Goal: Information Seeking & Learning: Learn about a topic

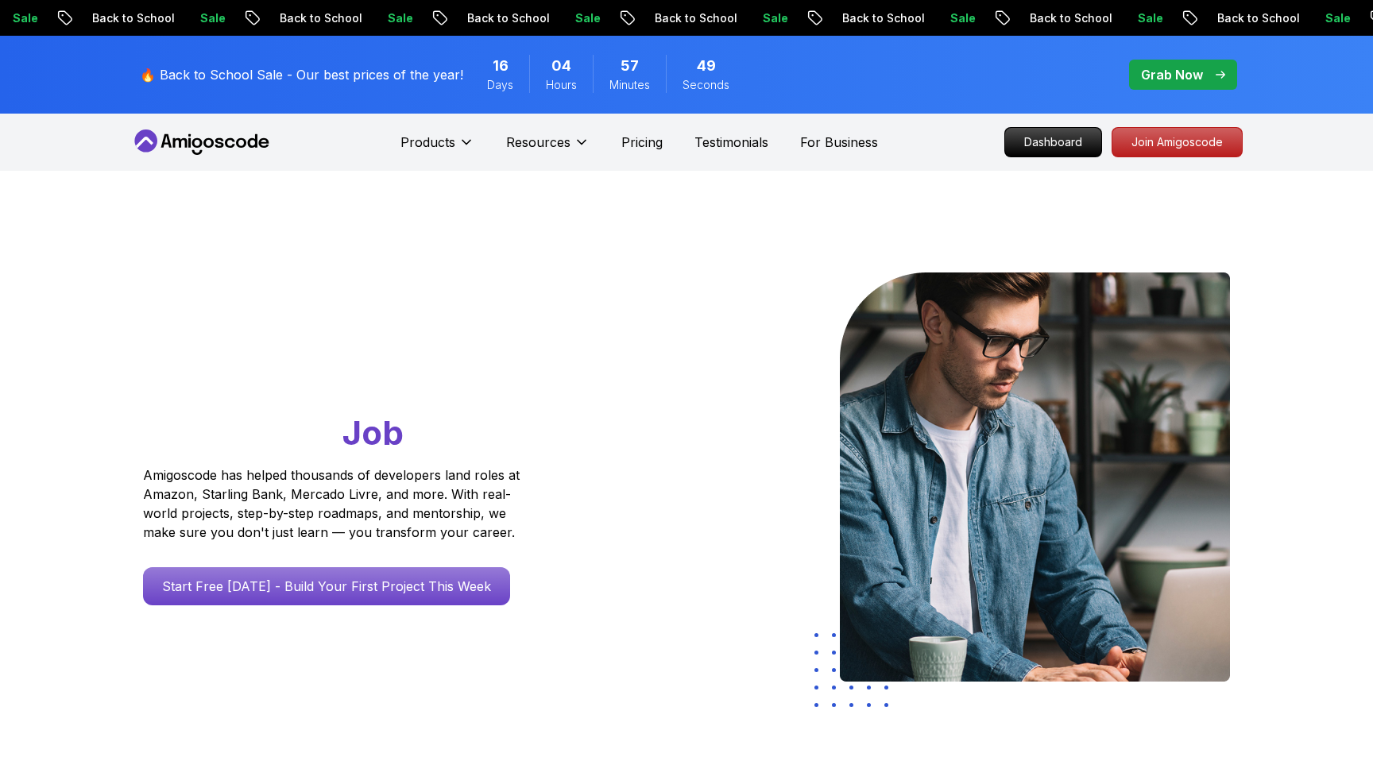
click at [1007, 137] on div "Dashboard Join Amigoscode" at bounding box center [1123, 142] width 238 height 30
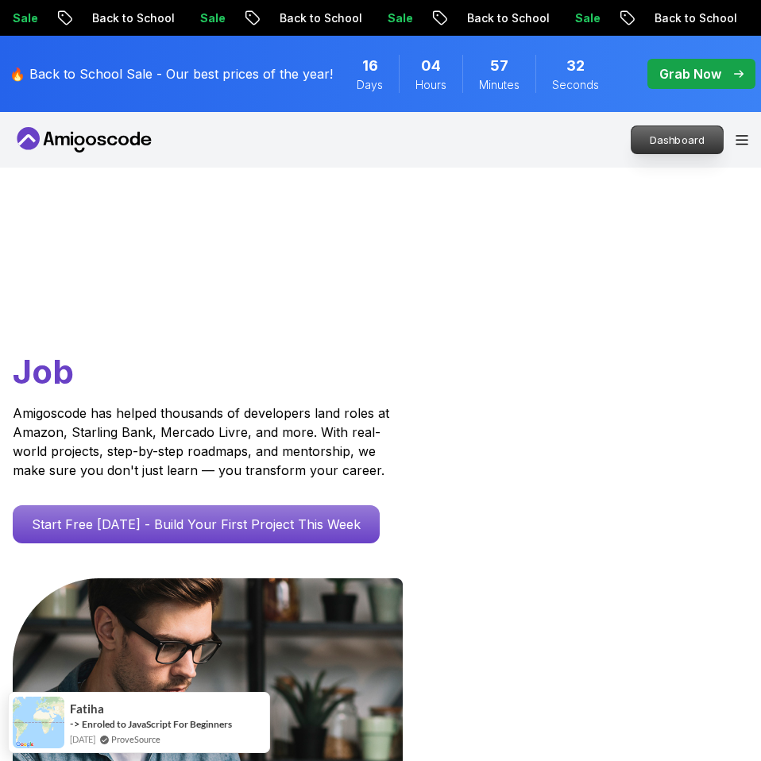
click at [649, 141] on p "Dashboard" at bounding box center [677, 139] width 91 height 27
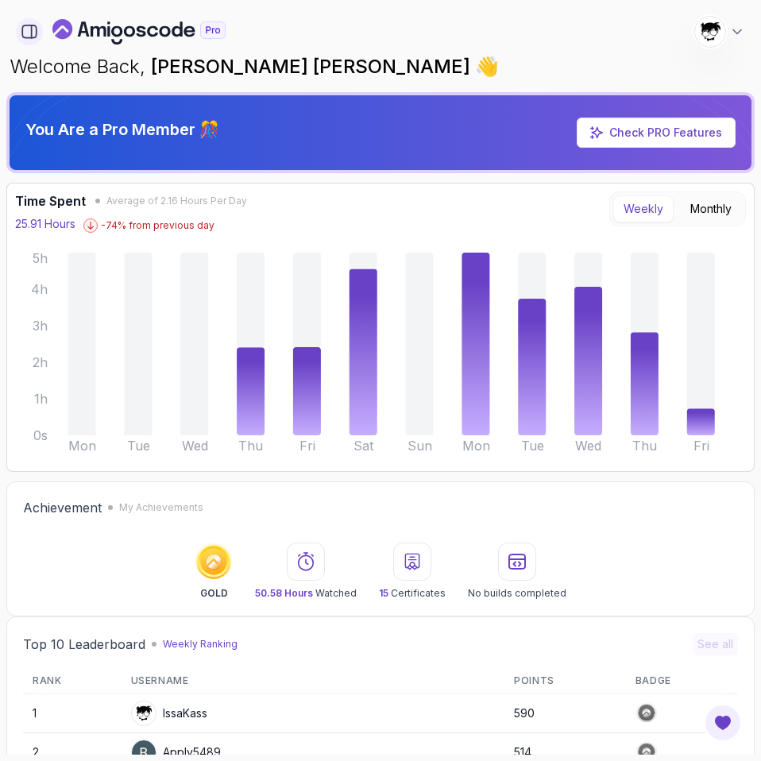
click at [33, 43] on button "button" at bounding box center [29, 31] width 27 height 27
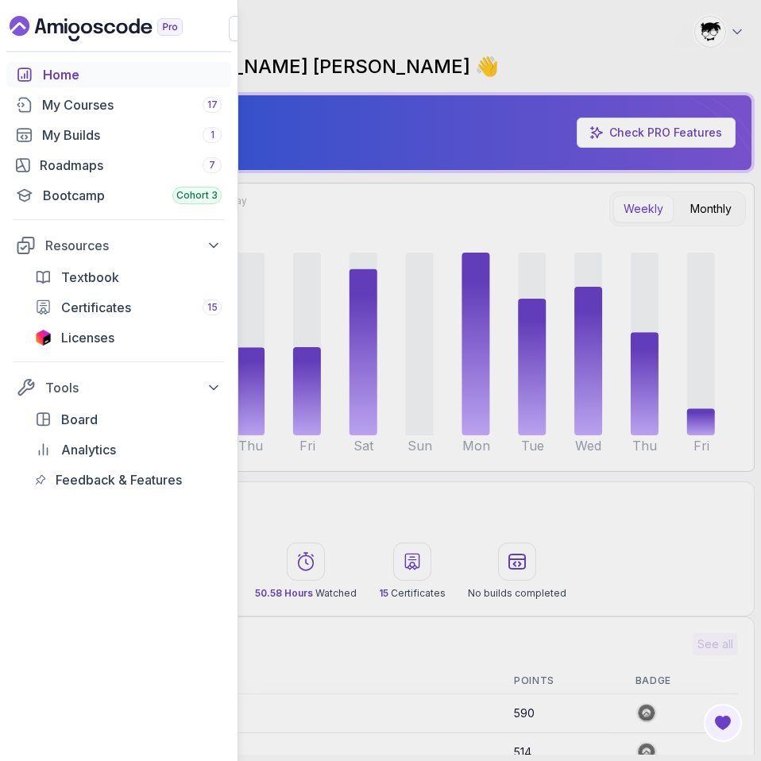
click at [345, 46] on div "Home My Courses 17 My Builds 1 Roadmaps 7 Bootcamp Cohort 3 Resources Textbook …" at bounding box center [380, 380] width 761 height 761
click at [307, 43] on div "Home My Courses 17 My Builds 1 Roadmaps 7 Bootcamp Cohort 3 Resources Textbook …" at bounding box center [380, 380] width 761 height 761
click at [235, 29] on icon "button" at bounding box center [242, 29] width 16 height 16
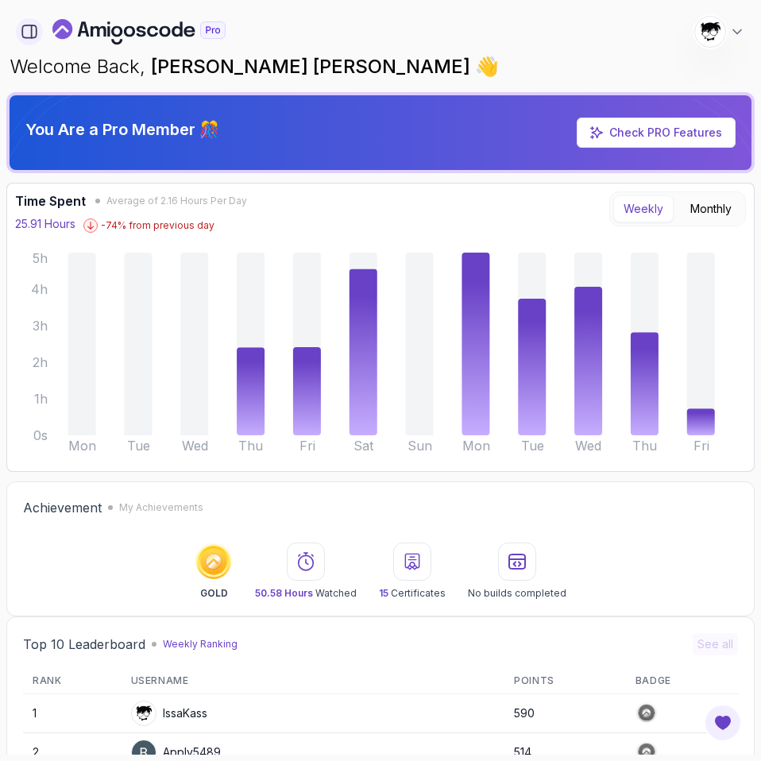
click at [38, 27] on button "button" at bounding box center [29, 31] width 27 height 27
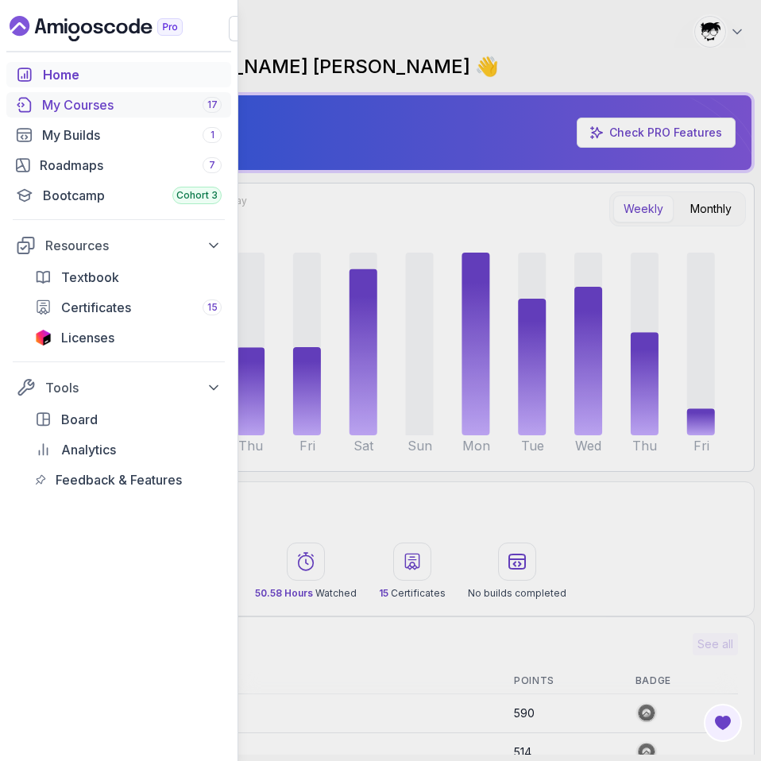
click at [66, 108] on div "My Courses 17" at bounding box center [132, 104] width 180 height 19
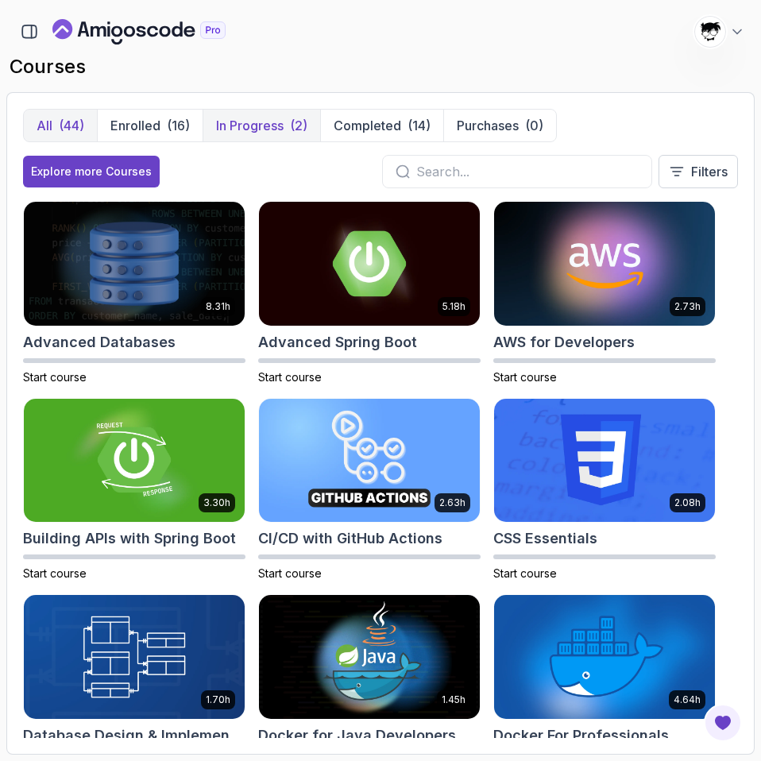
click at [247, 127] on p "In Progress" at bounding box center [250, 125] width 68 height 19
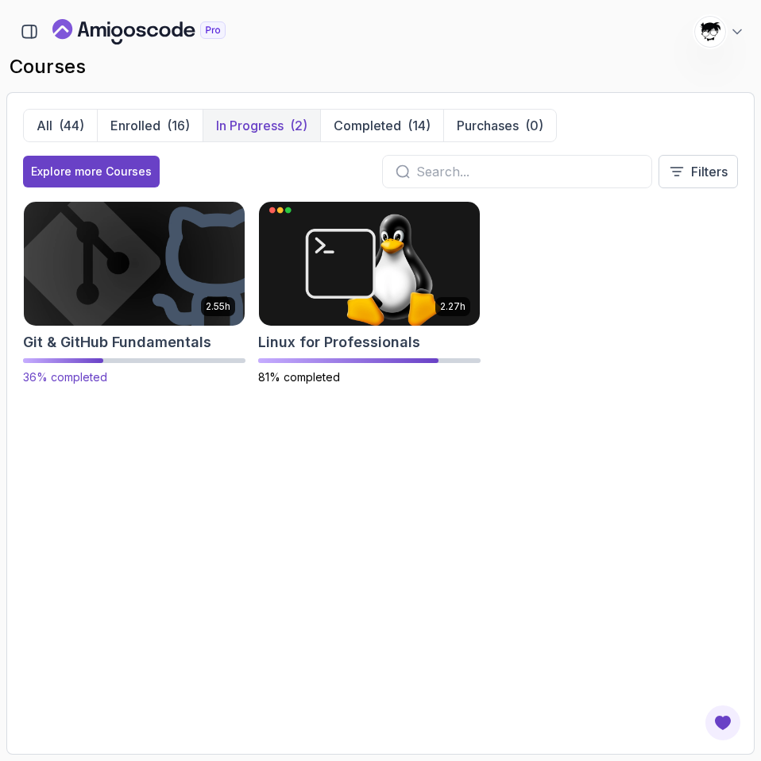
click at [172, 276] on img at bounding box center [134, 264] width 232 height 130
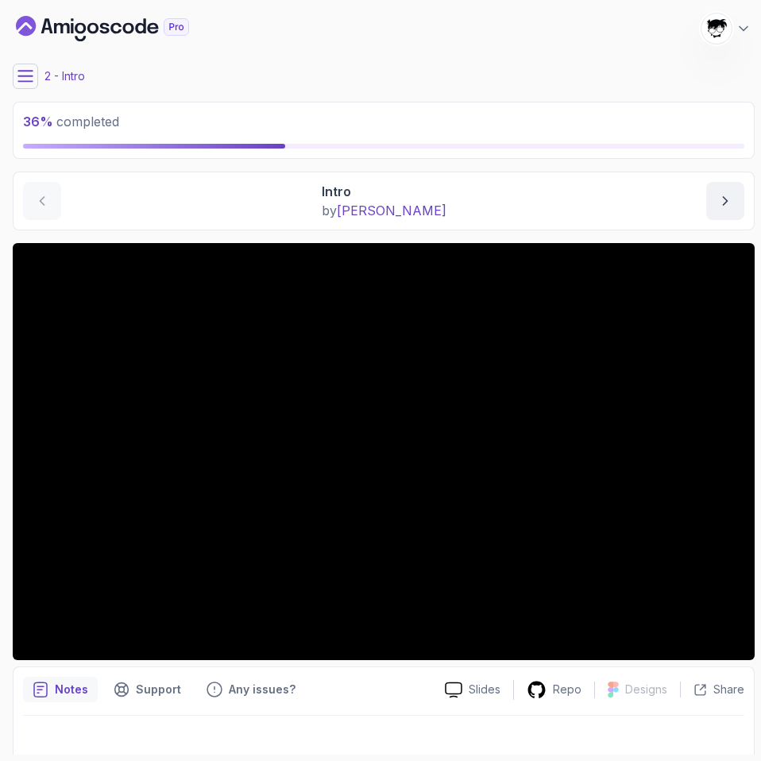
click at [25, 75] on icon at bounding box center [25, 76] width 14 height 10
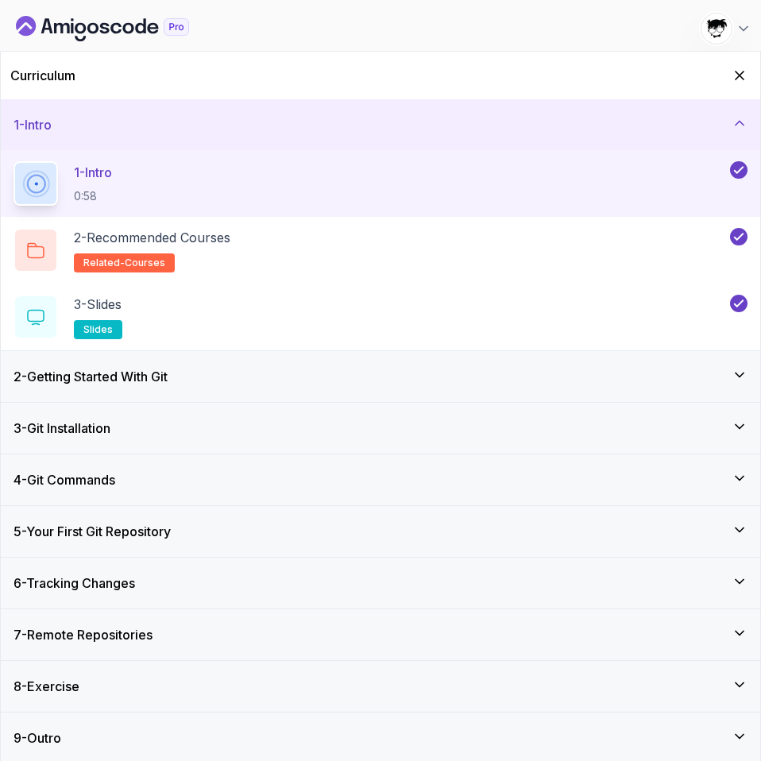
click at [65, 378] on h3 "2 - Getting Started With Git" at bounding box center [91, 376] width 154 height 19
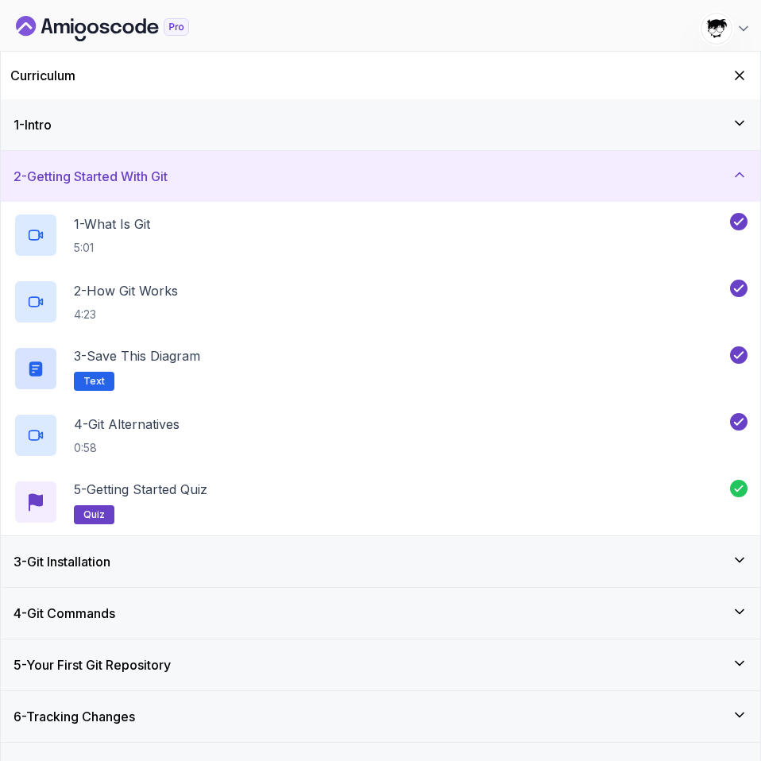
click at [112, 585] on div "3 - Git Installation" at bounding box center [381, 561] width 760 height 51
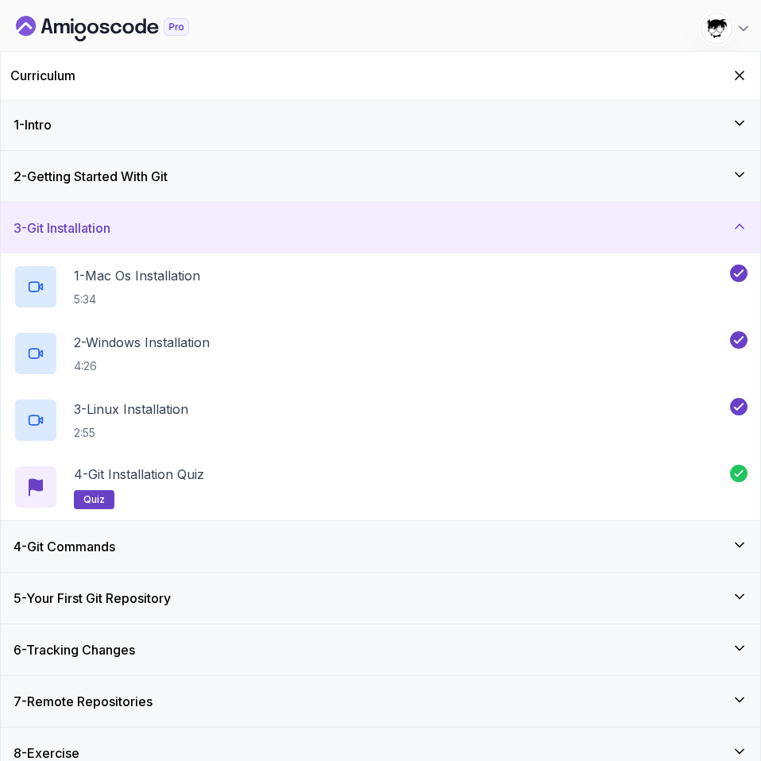
click at [114, 564] on div "4 - Git Commands" at bounding box center [381, 546] width 760 height 51
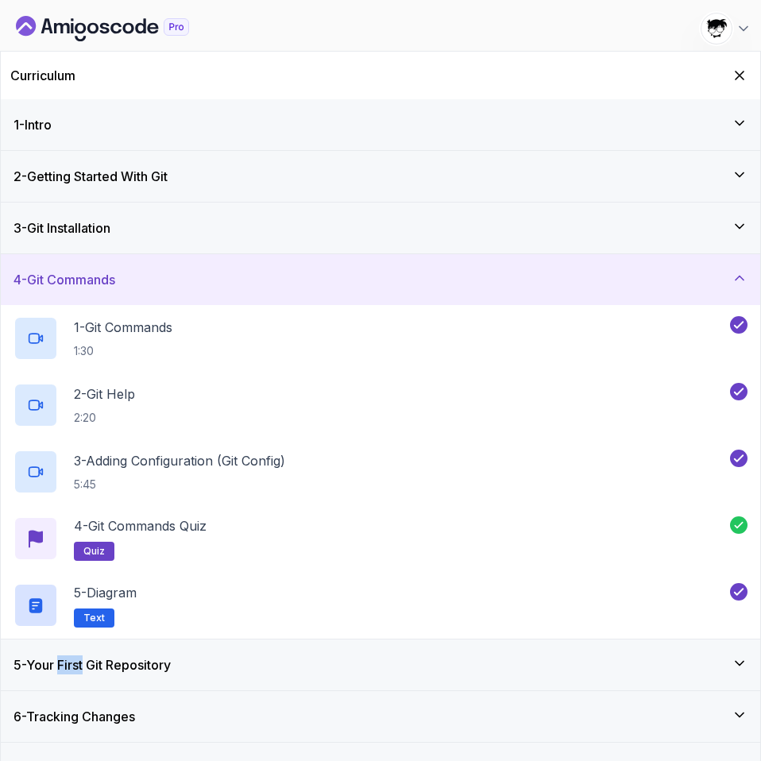
click at [40, 662] on h3 "5 - Your First Git Repository" at bounding box center [92, 664] width 157 height 19
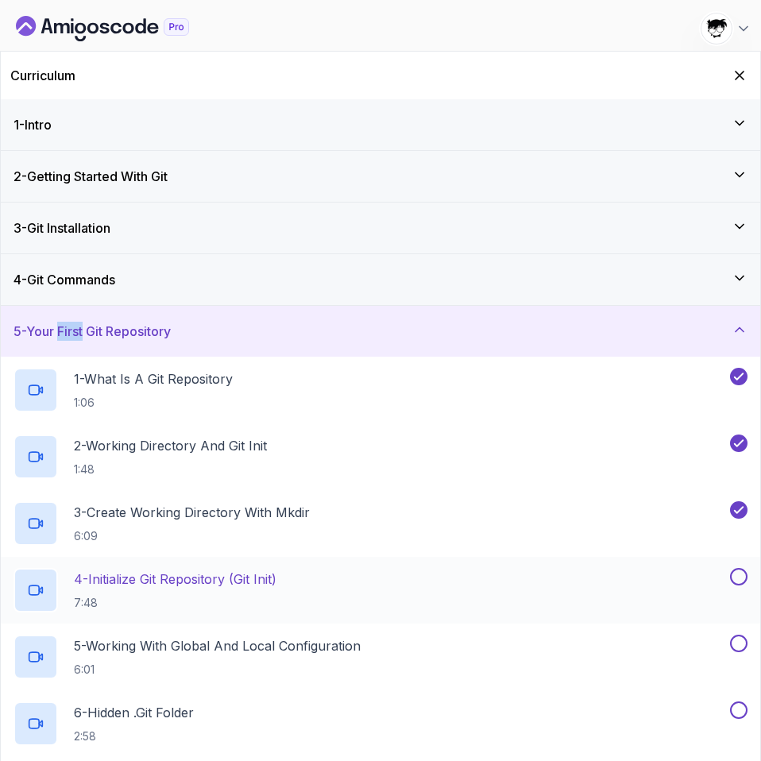
click at [145, 600] on p "7:48" at bounding box center [175, 603] width 203 height 16
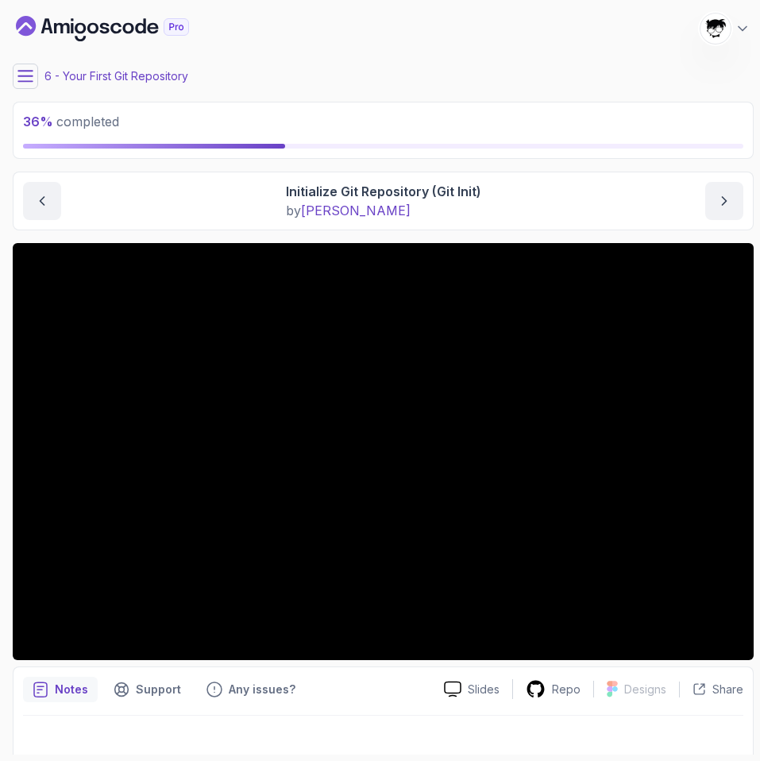
click at [135, 236] on main "My Courses Git & GitHub Fundamentals 1218 Points [PERSON_NAME] [PERSON_NAME] St…" at bounding box center [383, 380] width 741 height 748
click at [25, 72] on icon at bounding box center [25, 76] width 16 height 16
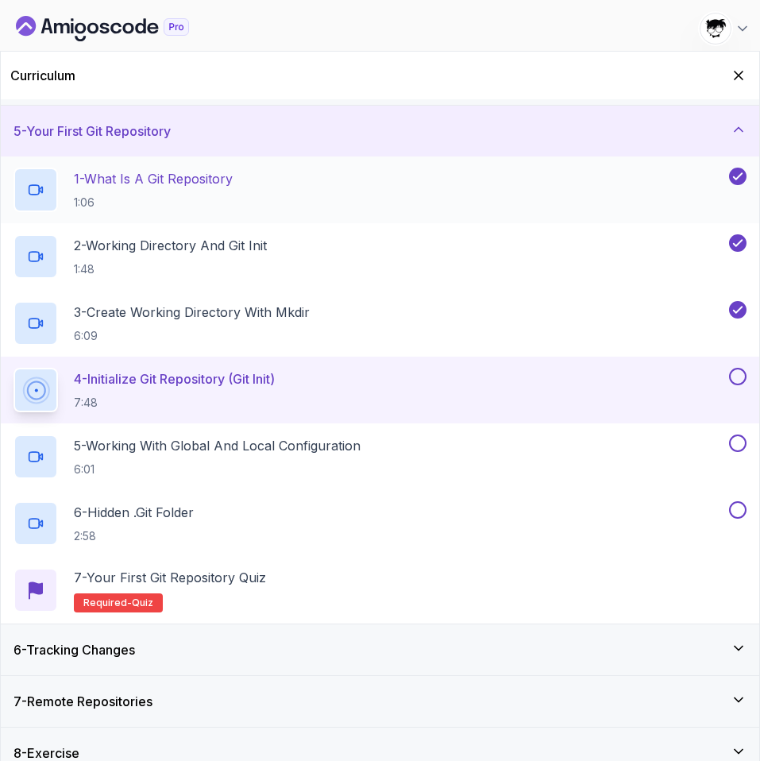
scroll to position [219, 0]
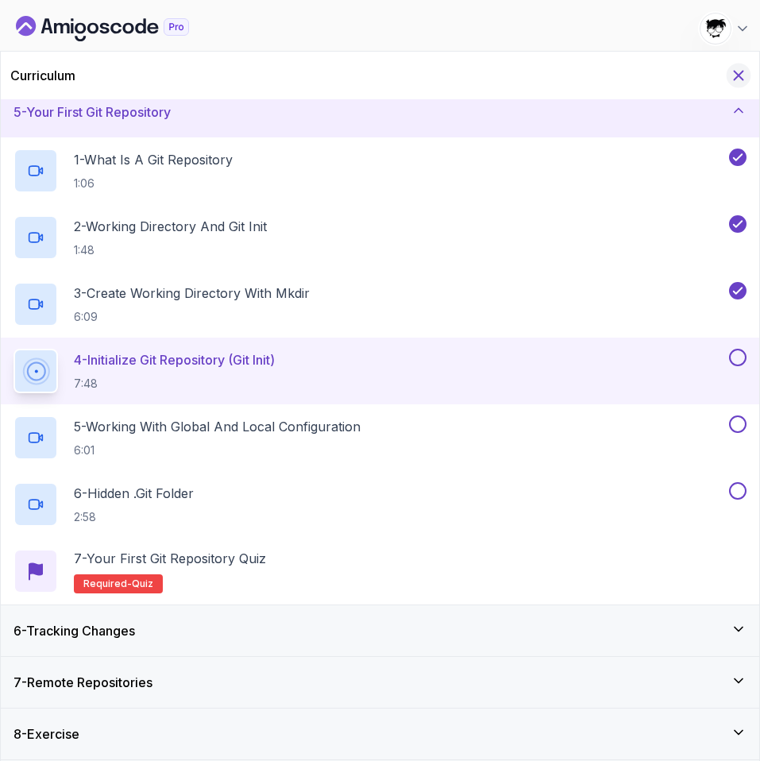
click at [744, 79] on icon "Hide Curriculum for mobile" at bounding box center [739, 76] width 9 height 9
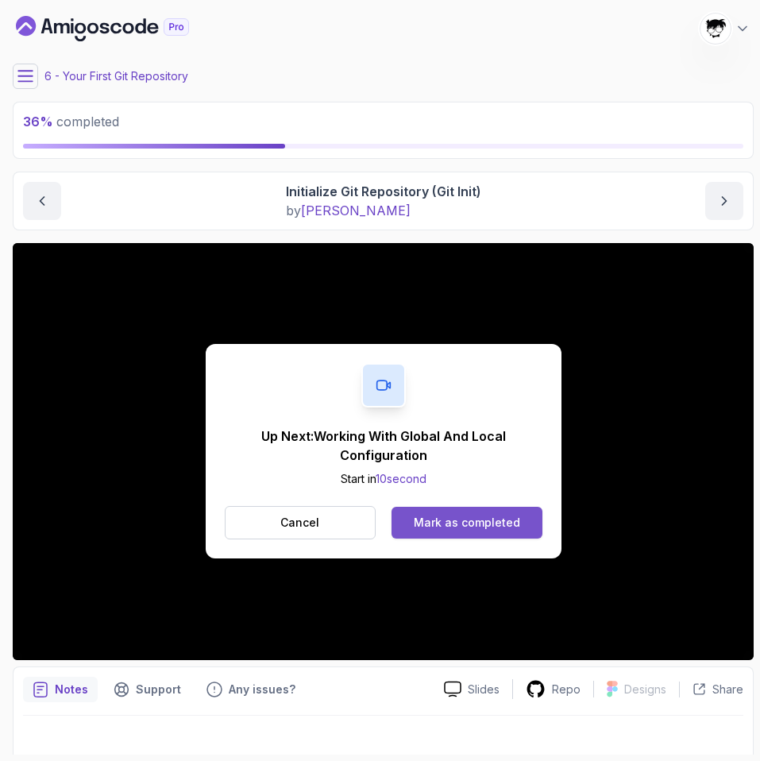
click at [503, 532] on button "Mark as completed" at bounding box center [467, 523] width 150 height 32
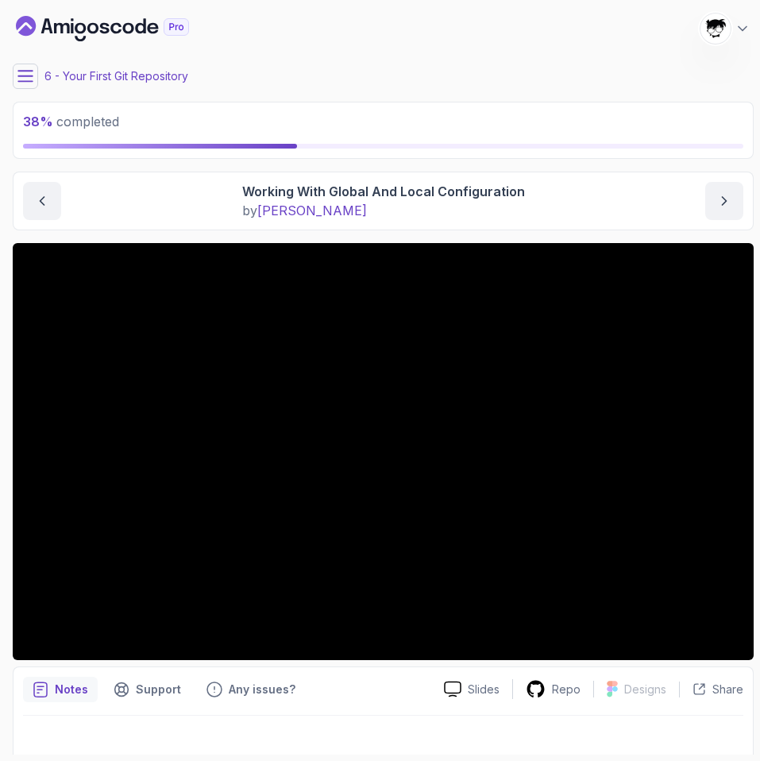
click at [43, 75] on div "6 - Your First Git Repository" at bounding box center [383, 76] width 741 height 25
click at [20, 76] on icon at bounding box center [25, 76] width 14 height 10
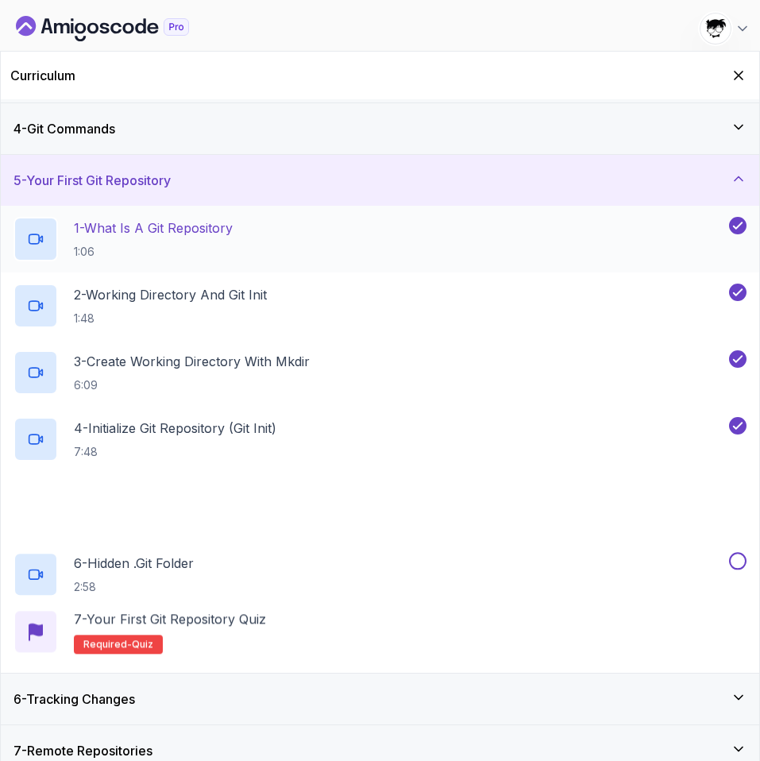
scroll to position [219, 0]
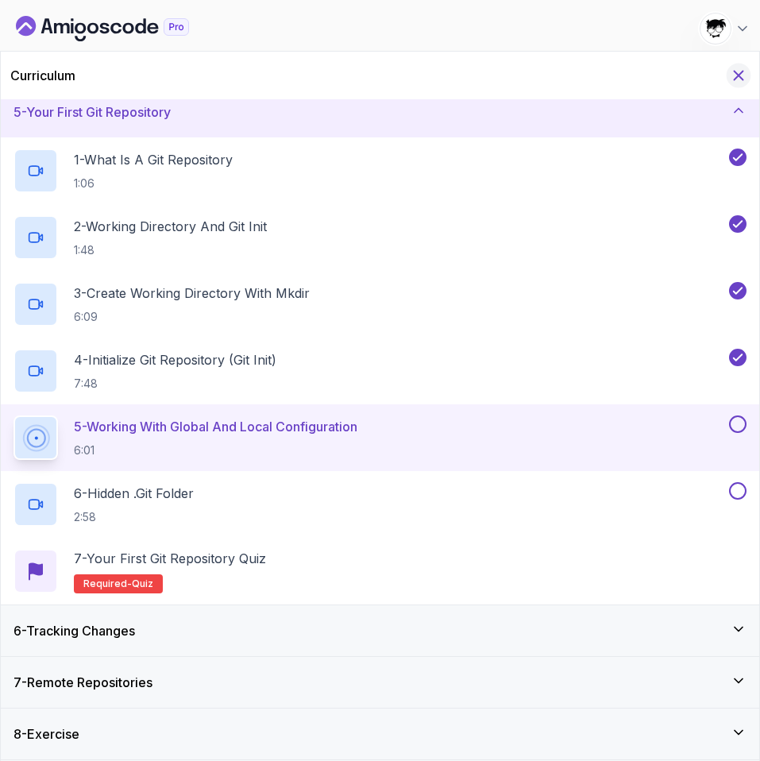
click at [746, 73] on icon "Hide Curriculum for mobile" at bounding box center [738, 75] width 17 height 17
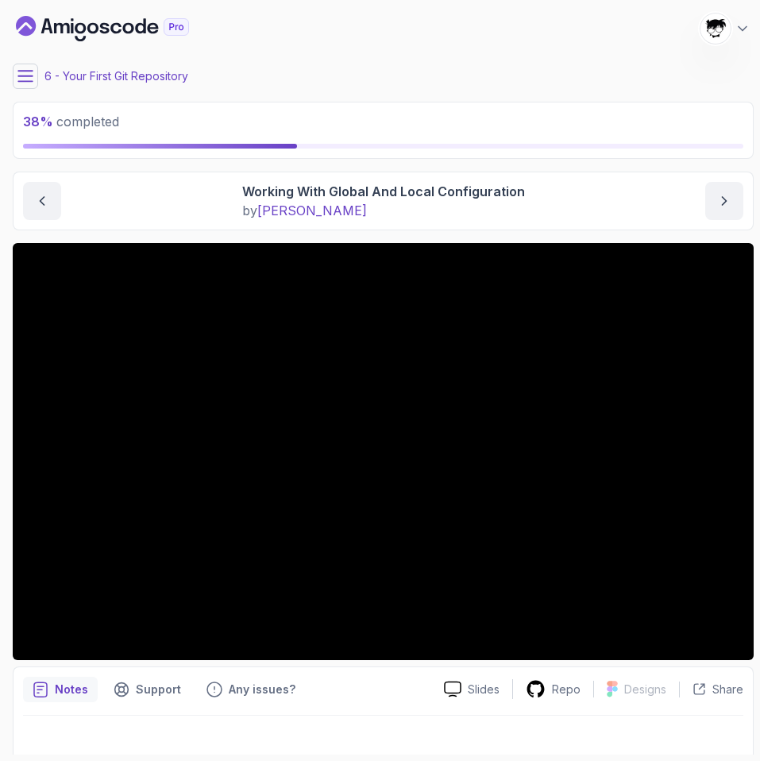
click at [23, 68] on icon at bounding box center [25, 76] width 16 height 16
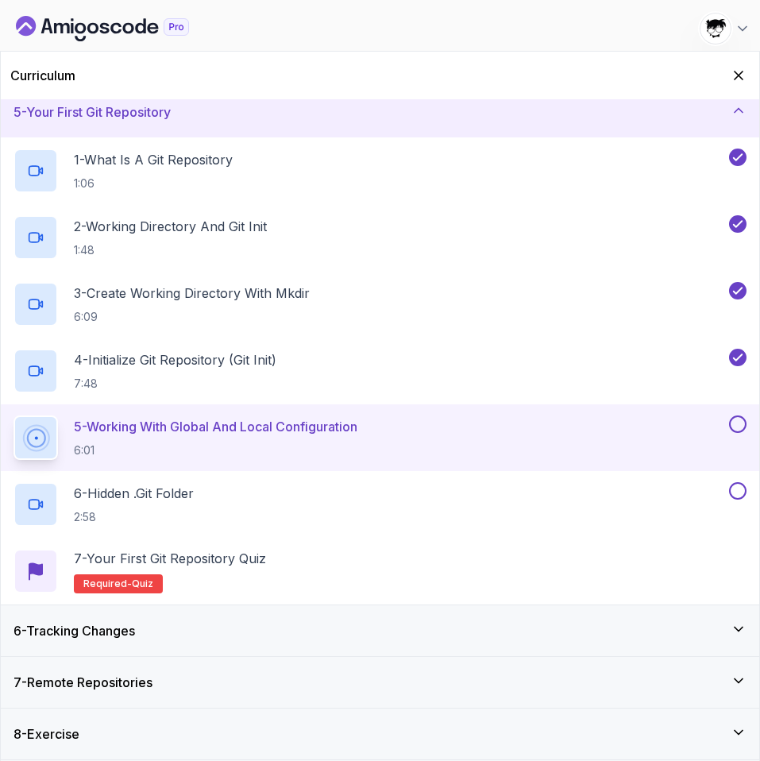
click at [186, 628] on div "6 - Tracking Changes" at bounding box center [380, 630] width 733 height 19
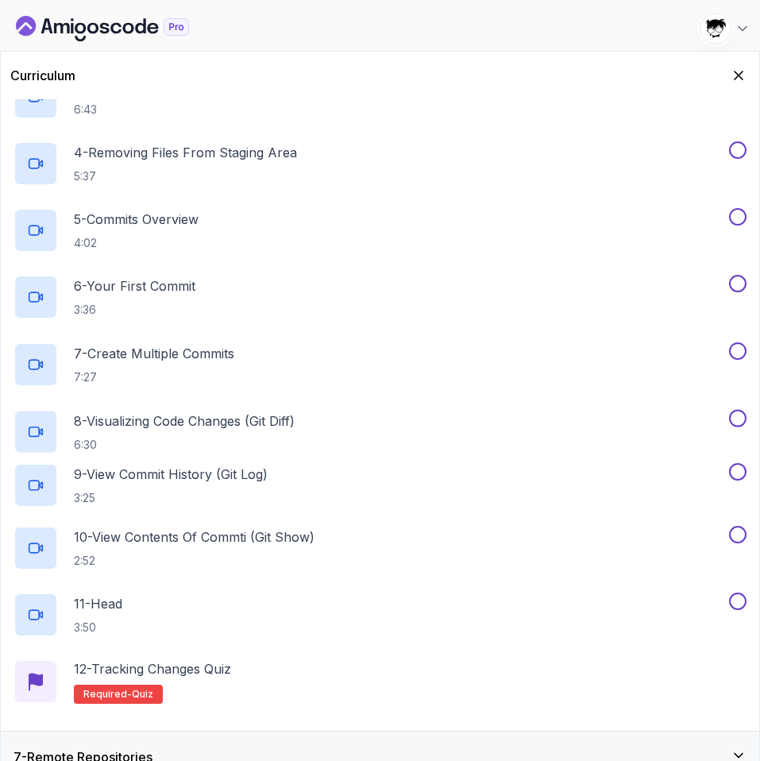
scroll to position [553, 0]
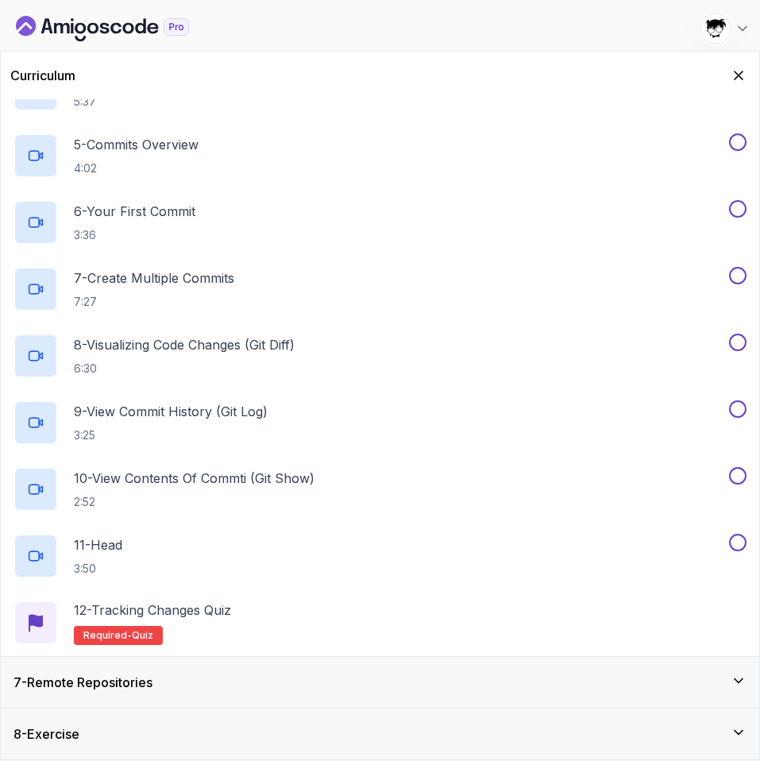
click at [200, 703] on div "7 - Remote Repositories" at bounding box center [380, 682] width 759 height 51
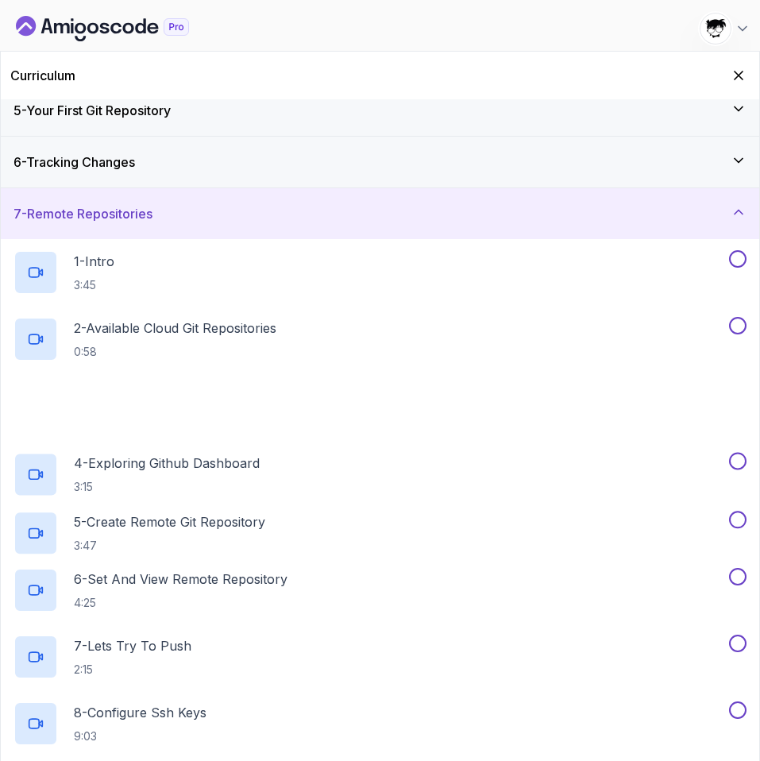
scroll to position [420, 0]
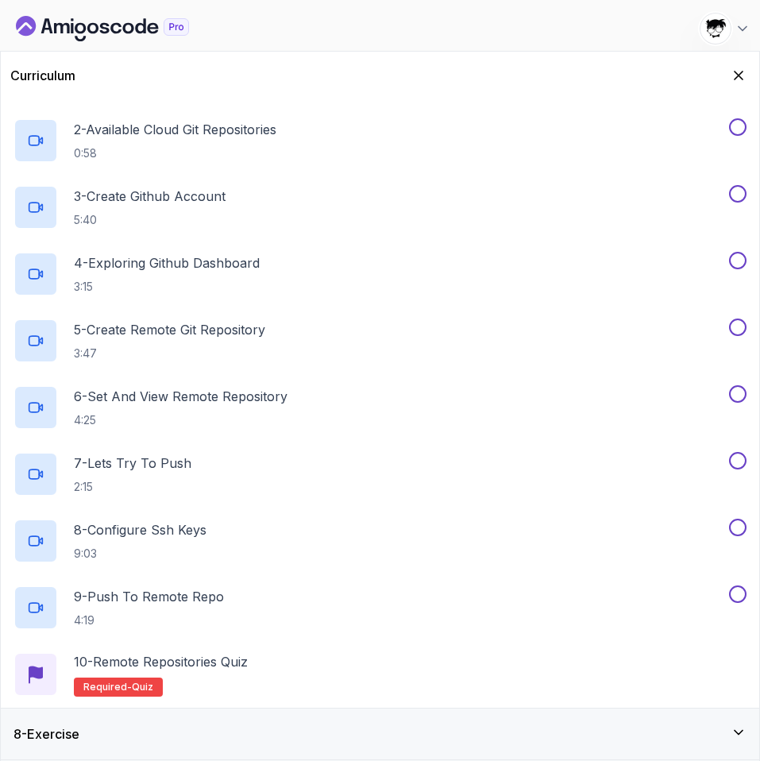
click at [184, 729] on div "8 - Exercise" at bounding box center [380, 734] width 733 height 19
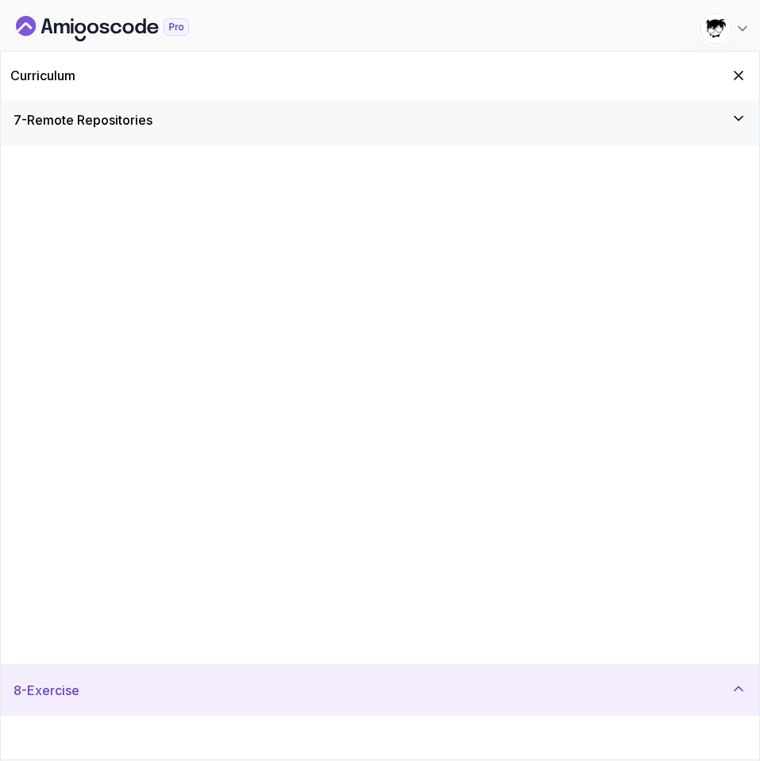
scroll to position [0, 0]
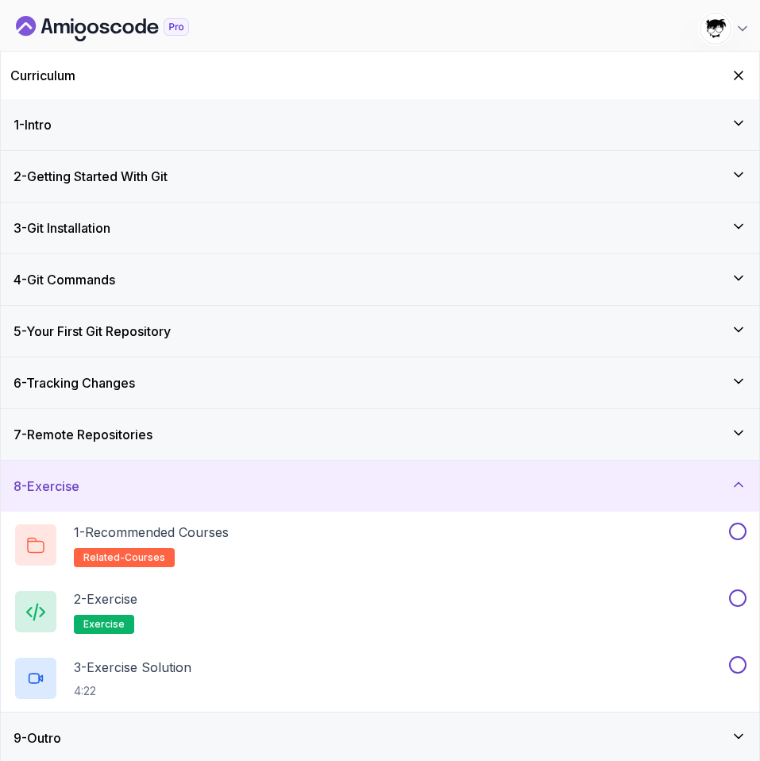
click at [184, 729] on div "9 - Outro" at bounding box center [380, 738] width 733 height 19
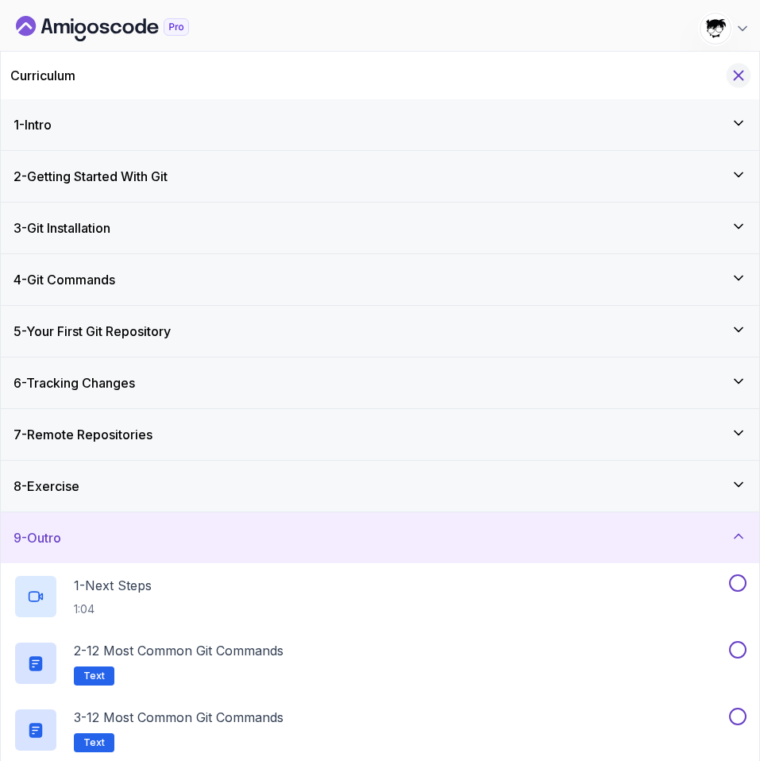
click at [729, 72] on button "Hide Curriculum for mobile" at bounding box center [739, 76] width 25 height 25
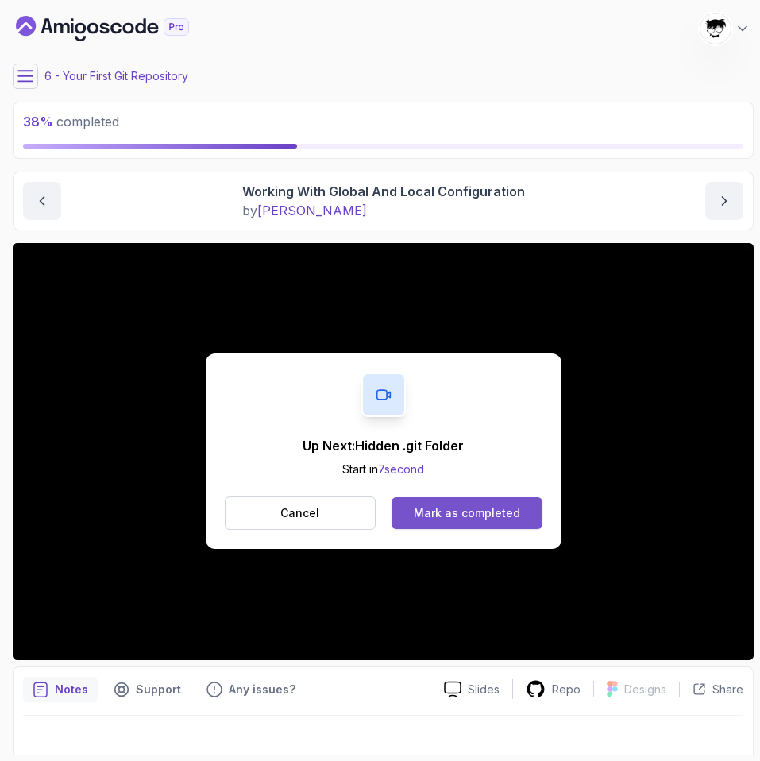
click at [470, 516] on div "Mark as completed" at bounding box center [467, 513] width 106 height 16
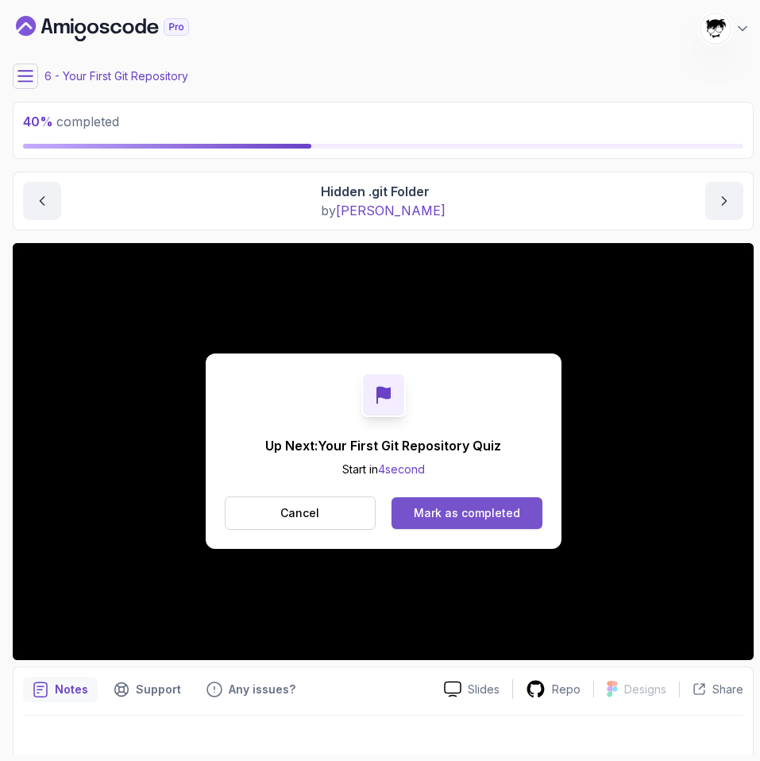
click at [435, 509] on div "Mark as completed" at bounding box center [467, 513] width 106 height 16
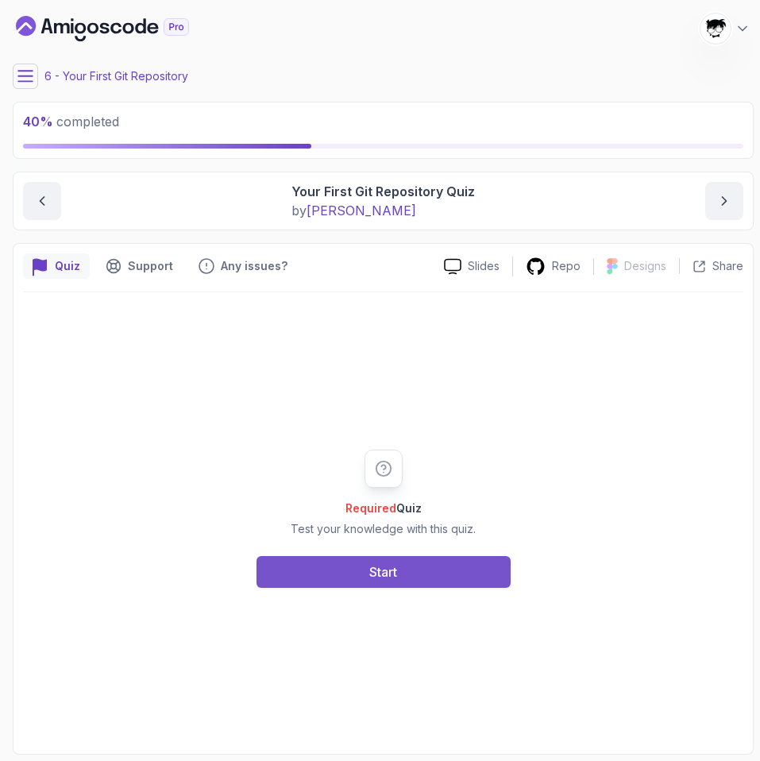
click at [384, 564] on div "Start" at bounding box center [383, 572] width 28 height 19
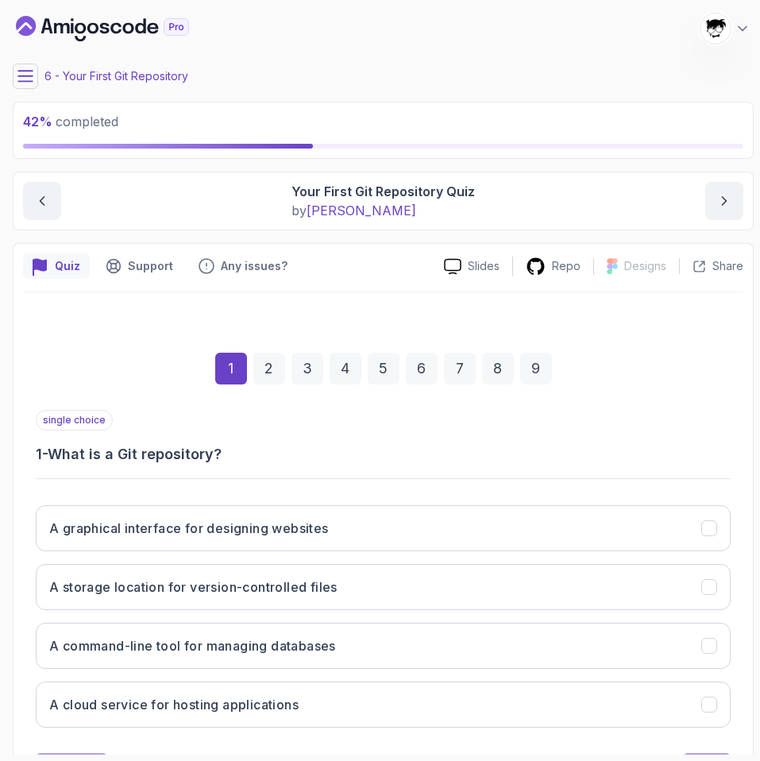
scroll to position [75, 0]
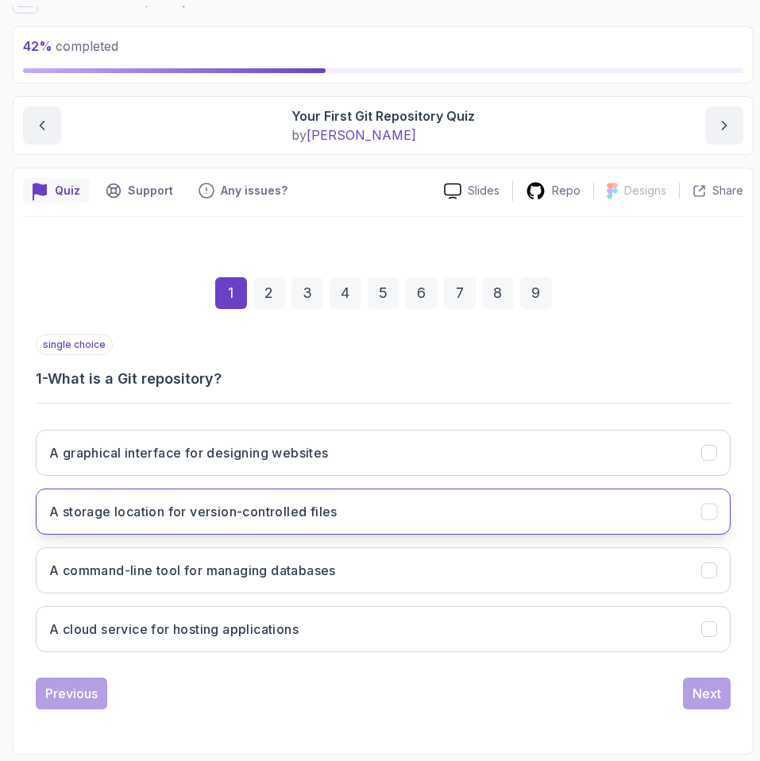
click at [86, 508] on h3 "A storage location for version-controlled files" at bounding box center [193, 511] width 288 height 19
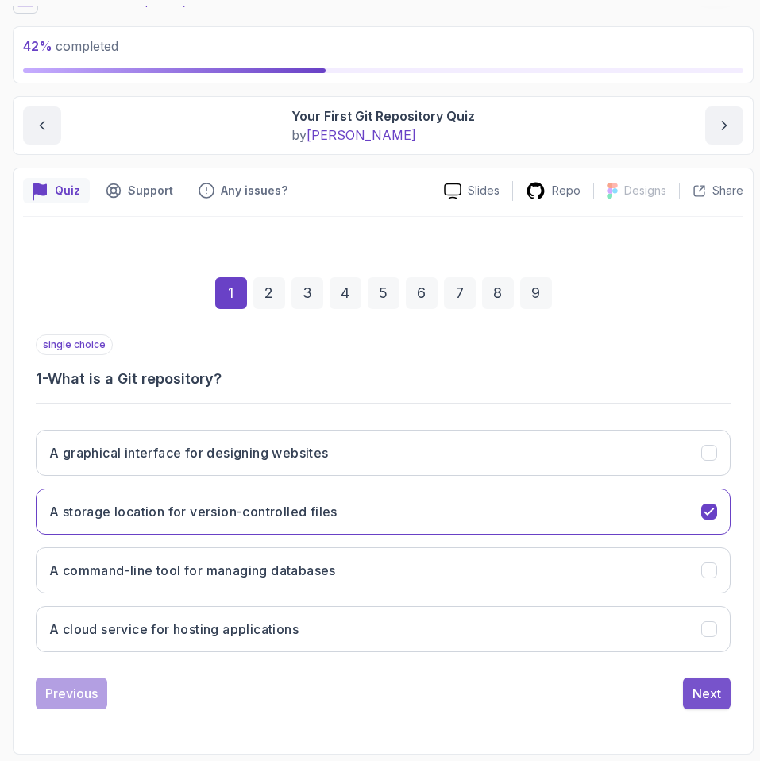
click at [699, 700] on div "Next" at bounding box center [707, 693] width 29 height 19
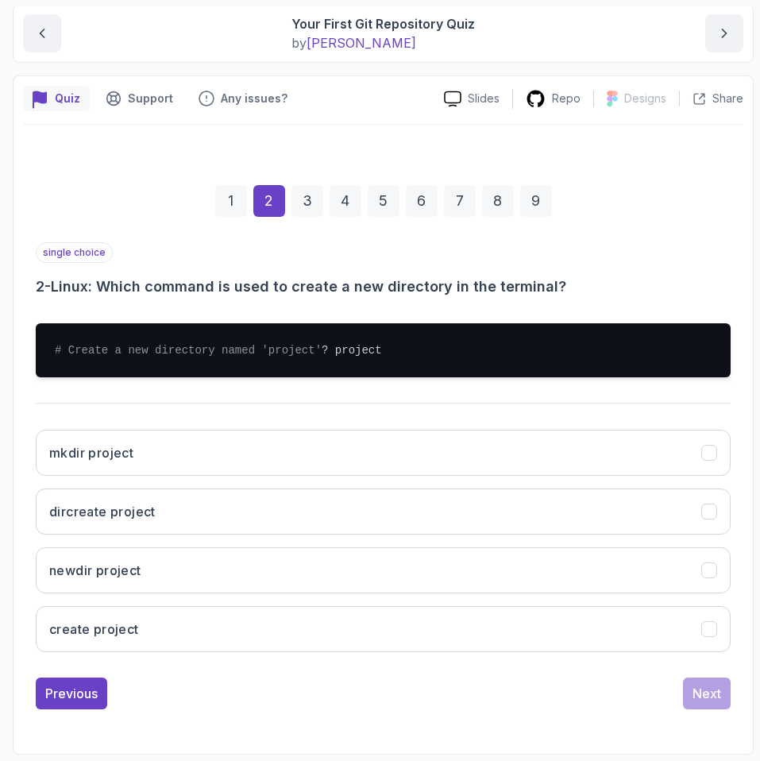
scroll to position [184, 0]
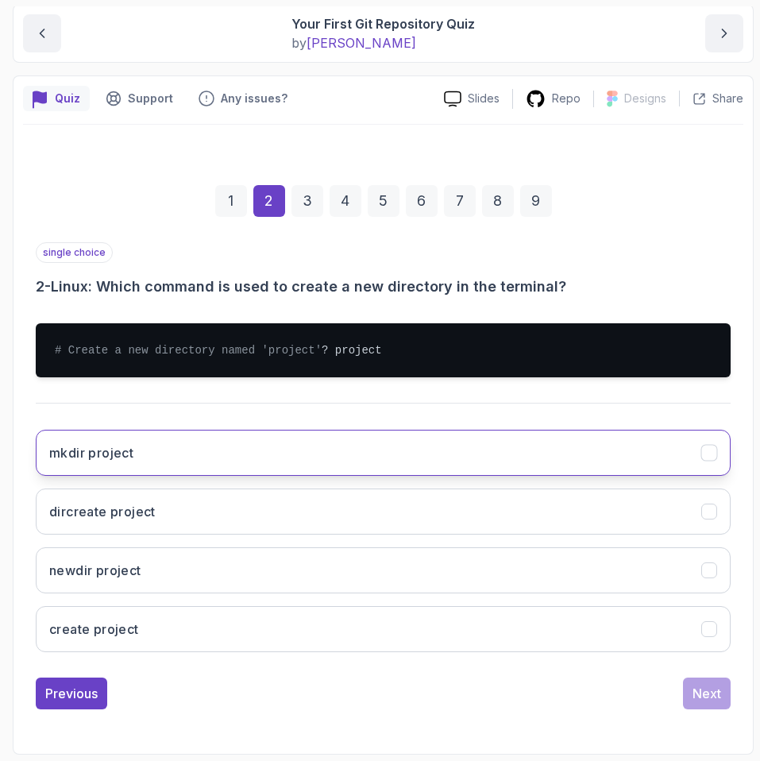
click at [108, 459] on h3 "mkdir project" at bounding box center [91, 452] width 84 height 19
click at [716, 688] on div "Next" at bounding box center [707, 693] width 29 height 19
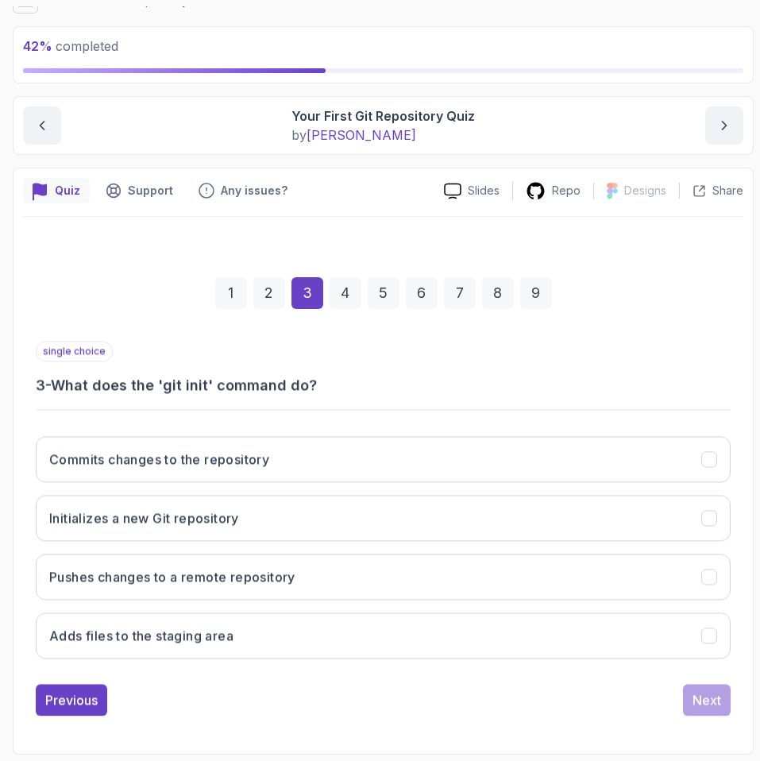
scroll to position [75, 0]
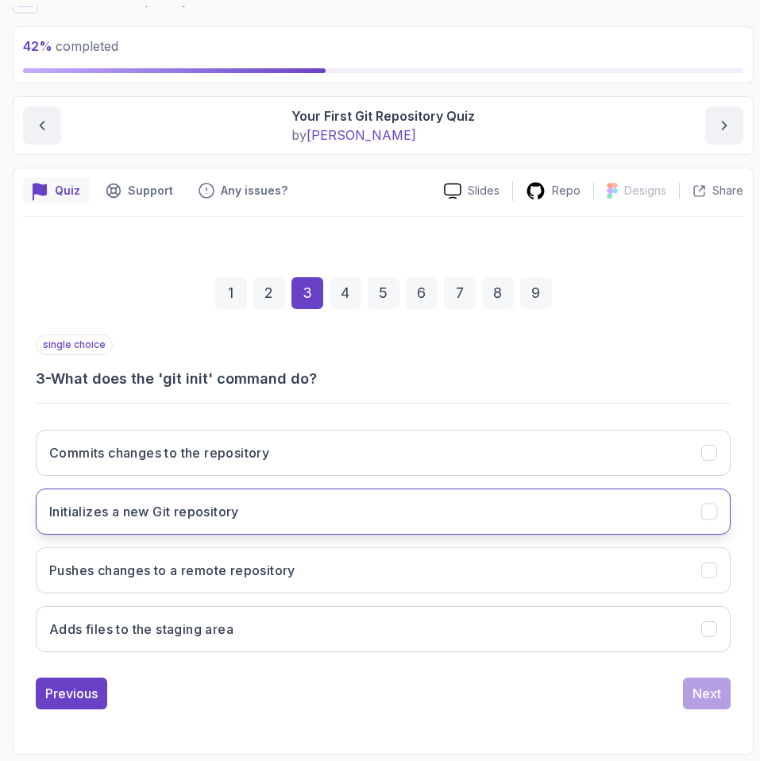
click at [103, 489] on button "Initializes a new Git repository" at bounding box center [383, 512] width 695 height 46
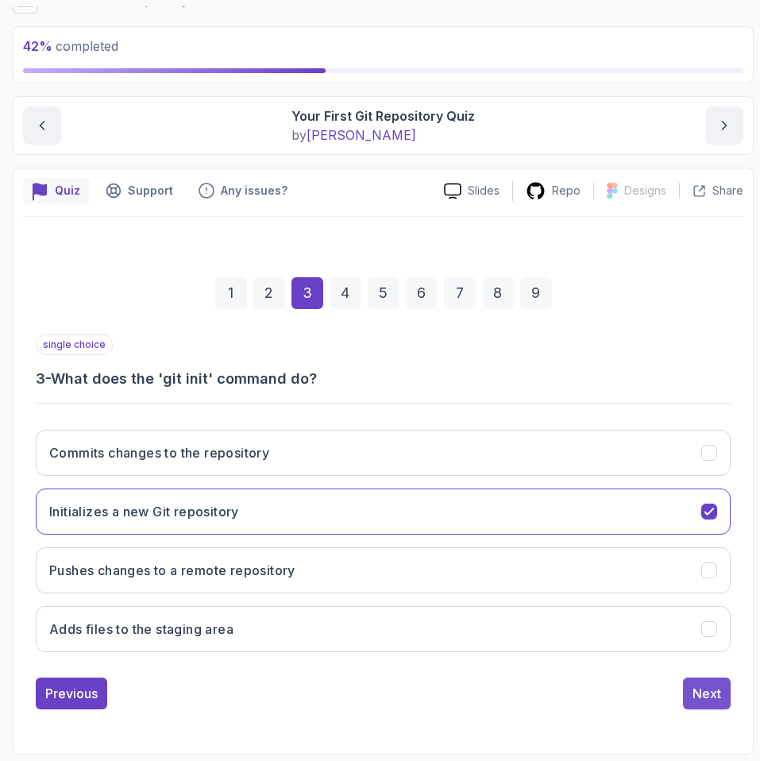
click at [690, 686] on button "Next" at bounding box center [707, 694] width 48 height 32
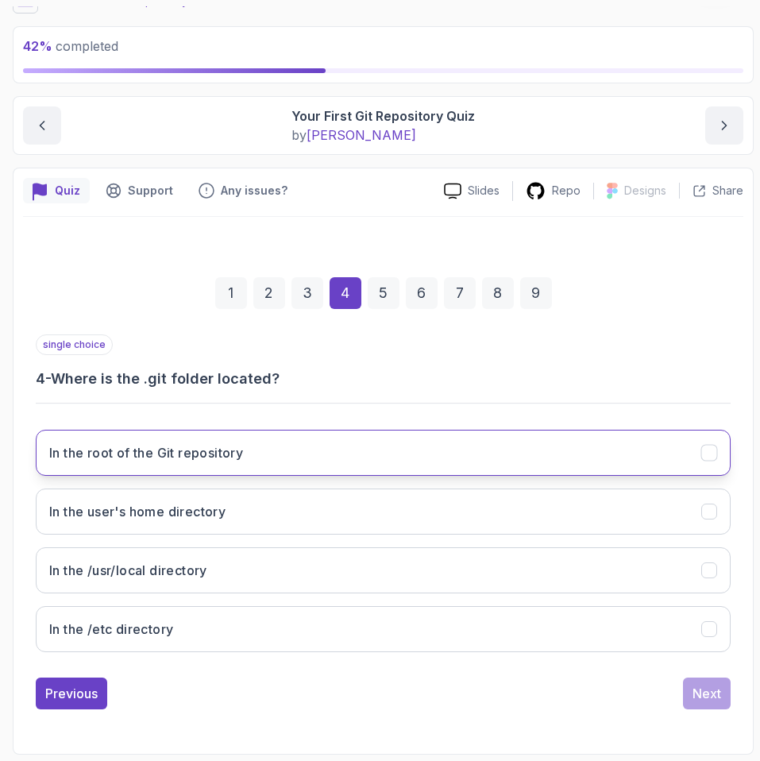
click at [222, 473] on button "In the root of the Git repository" at bounding box center [383, 453] width 695 height 46
click at [681, 686] on div "Previous Next" at bounding box center [383, 694] width 695 height 32
click at [701, 686] on div "Next" at bounding box center [707, 693] width 29 height 19
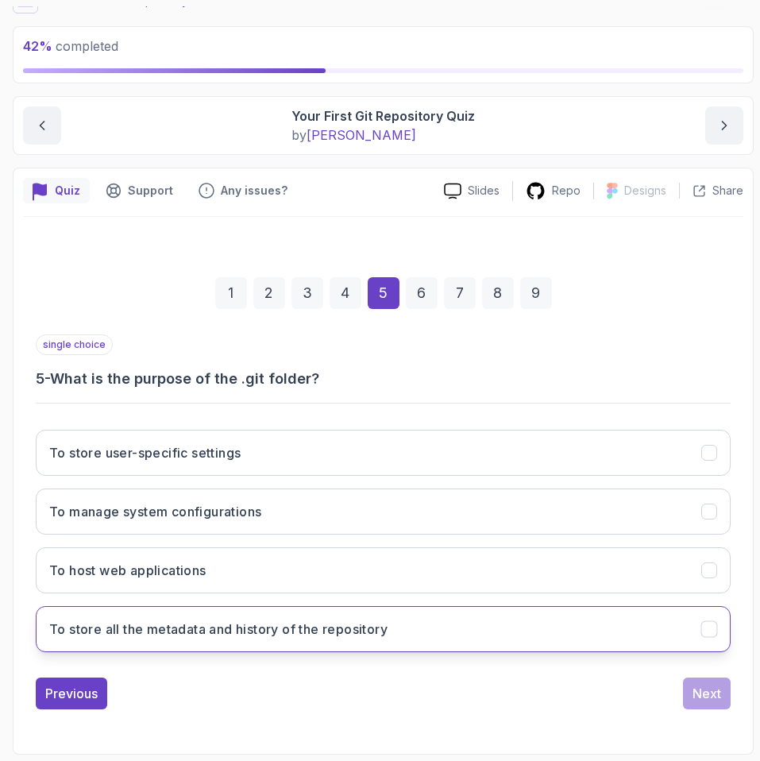
click at [184, 634] on h3 "To store all the metadata and history of the repository" at bounding box center [218, 629] width 338 height 19
click at [694, 702] on div "Next" at bounding box center [707, 693] width 29 height 19
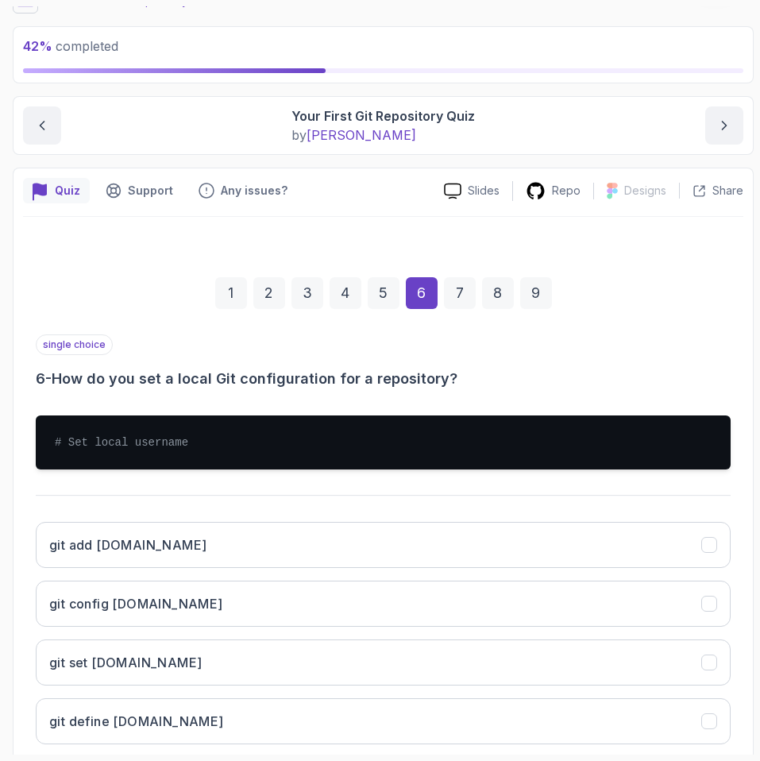
scroll to position [168, 0]
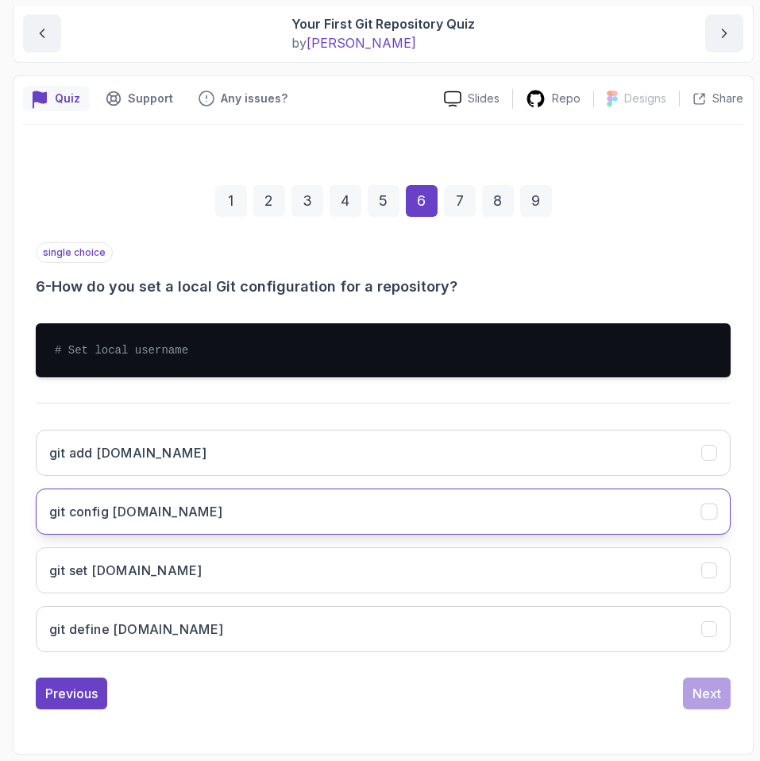
click at [367, 519] on button "git config [DOMAIN_NAME]" at bounding box center [383, 512] width 695 height 46
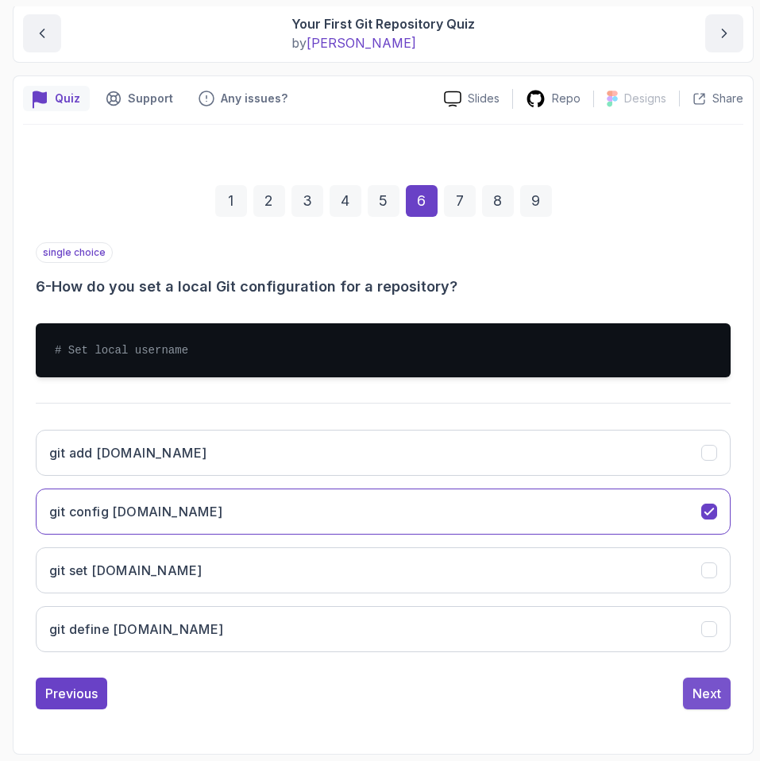
click at [706, 681] on button "Next" at bounding box center [707, 694] width 48 height 32
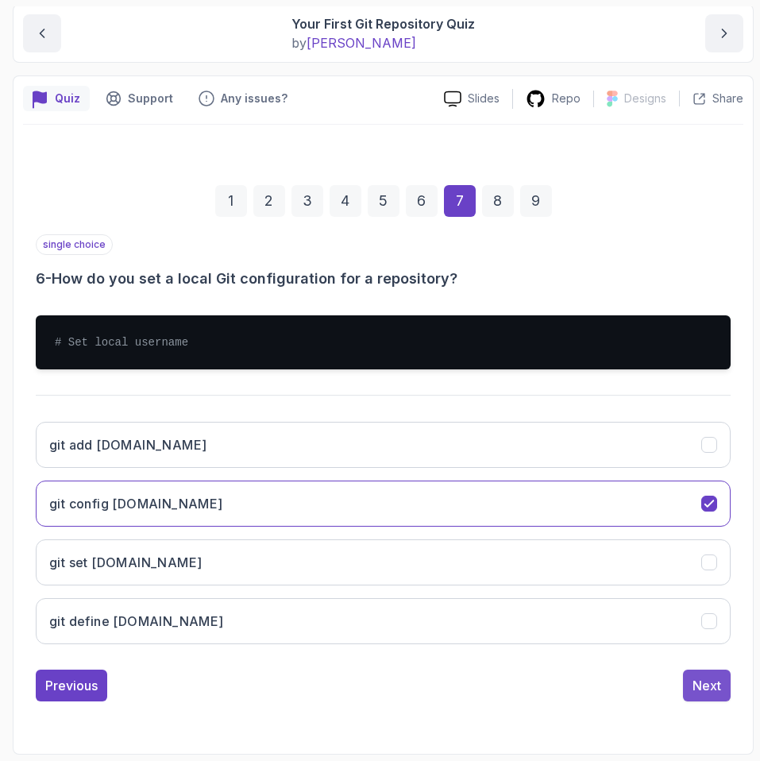
scroll to position [75, 0]
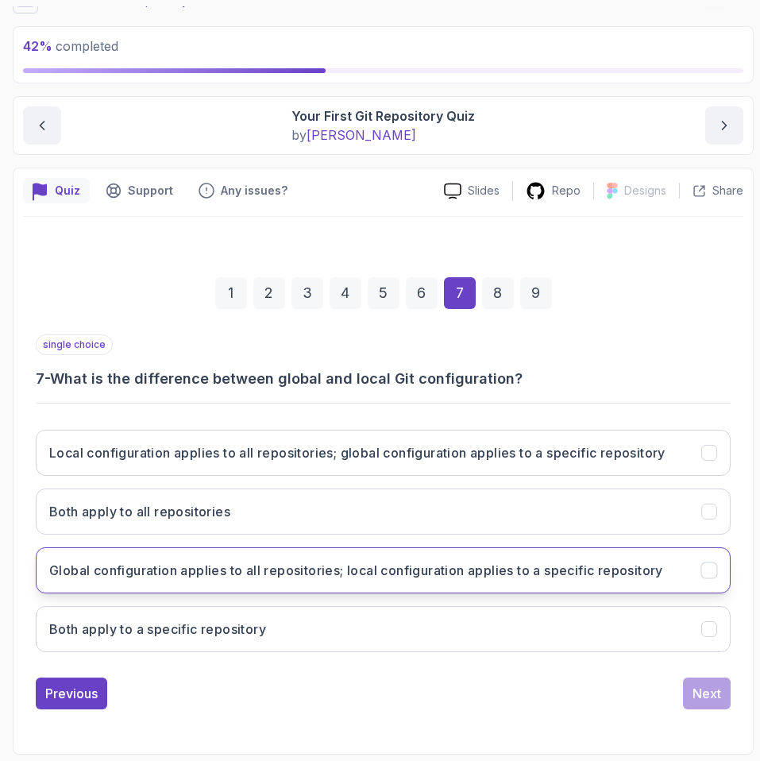
click at [202, 556] on button "Global configuration applies to all repositories; local configuration applies t…" at bounding box center [383, 570] width 695 height 46
click at [728, 699] on button "Next" at bounding box center [707, 694] width 48 height 32
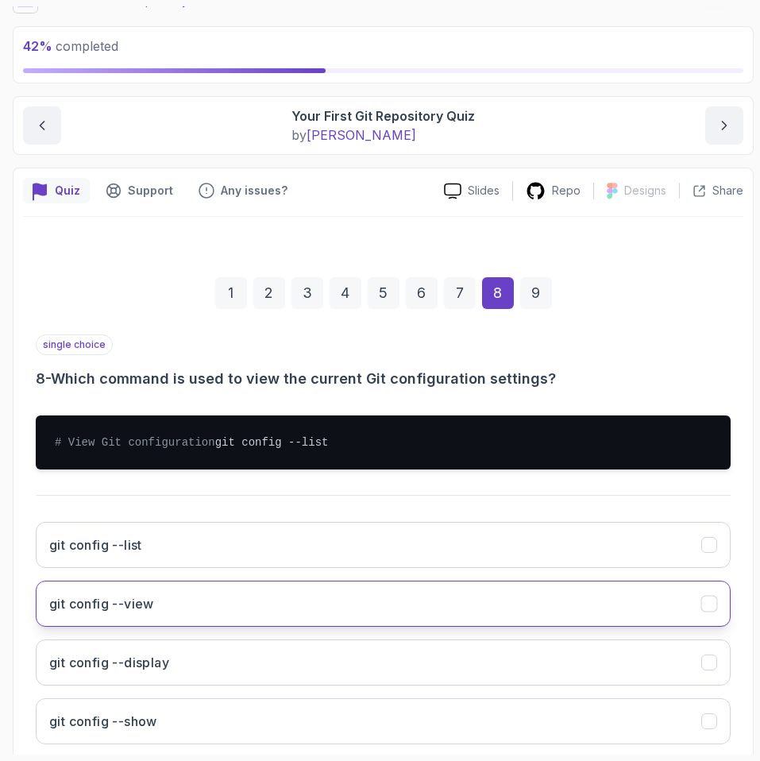
scroll to position [184, 0]
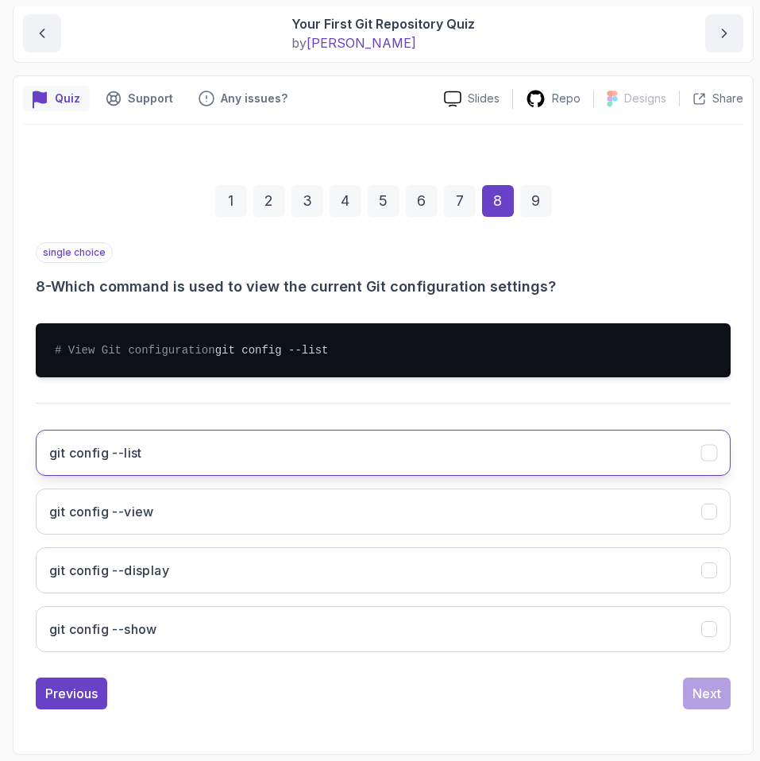
click at [261, 451] on button "git config --list" at bounding box center [383, 453] width 695 height 46
click at [694, 692] on div "Next" at bounding box center [707, 693] width 29 height 19
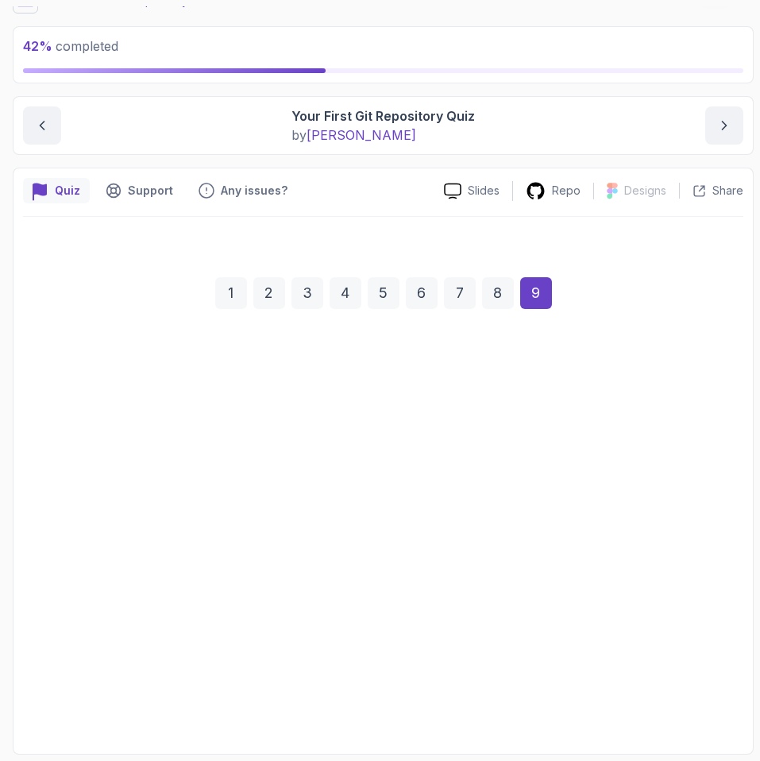
scroll to position [75, 0]
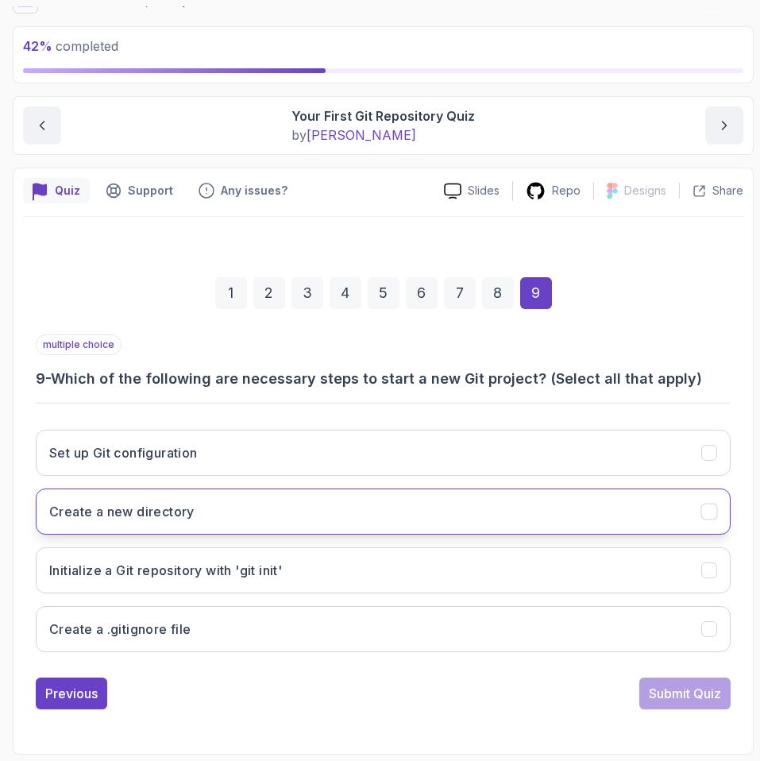
click at [219, 523] on button "Create a new directory" at bounding box center [383, 512] width 695 height 46
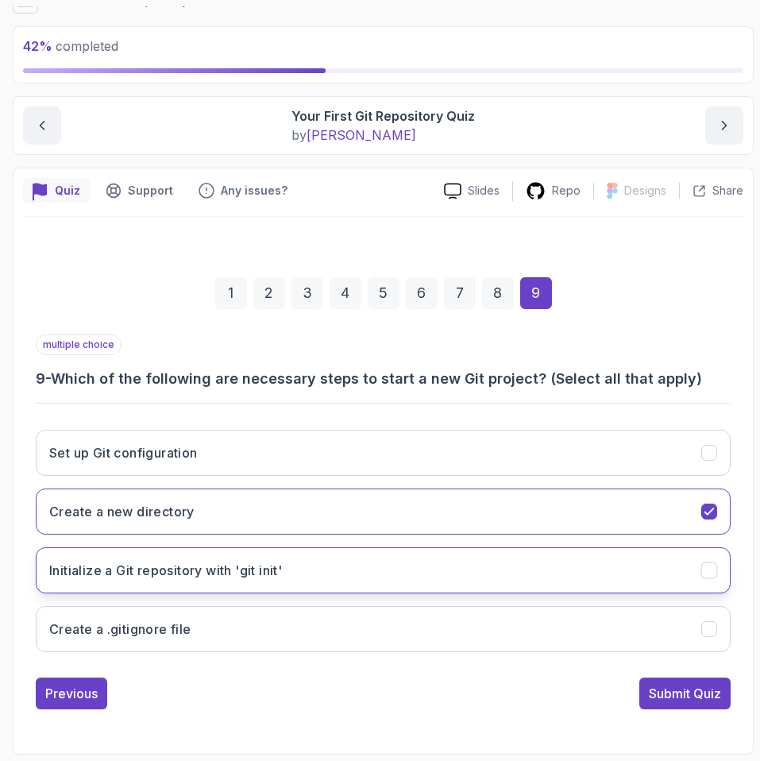
click at [224, 578] on h3 "Initialize a Git repository with 'git init'" at bounding box center [165, 570] width 233 height 19
click at [671, 690] on div "Submit Quiz" at bounding box center [685, 693] width 72 height 19
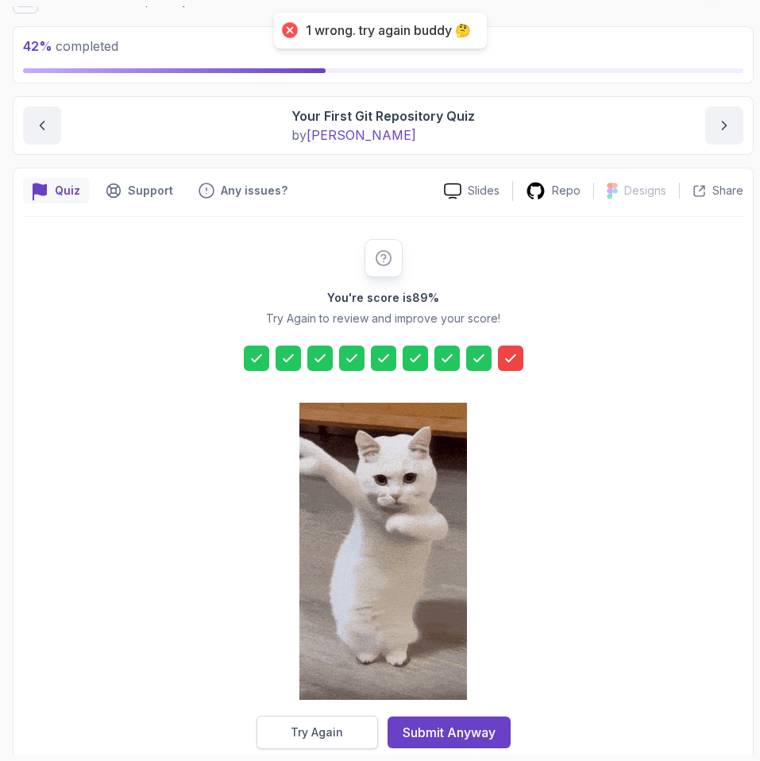
click at [346, 732] on button "Try Again" at bounding box center [318, 732] width 122 height 33
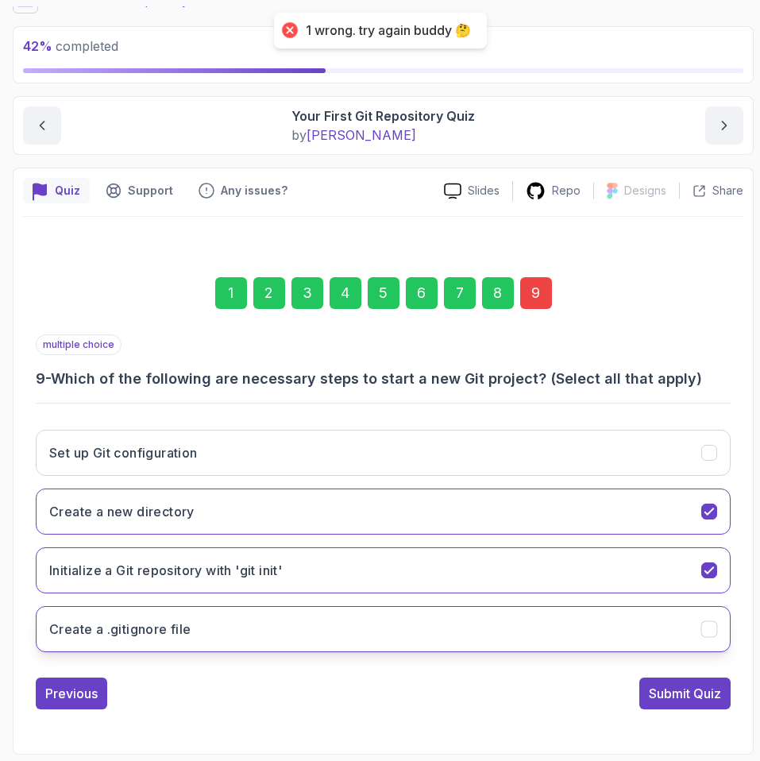
click at [149, 632] on h3 "Create a .gitignore file" at bounding box center [120, 629] width 142 height 19
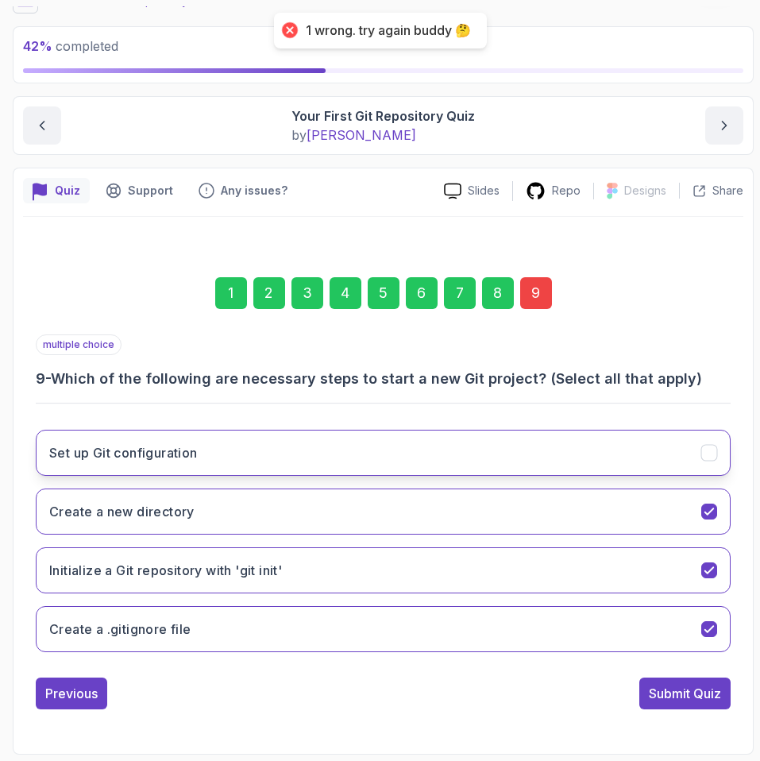
click at [156, 433] on button "Set up Git configuration" at bounding box center [383, 453] width 695 height 46
click at [675, 705] on button "Submit Quiz" at bounding box center [685, 694] width 91 height 32
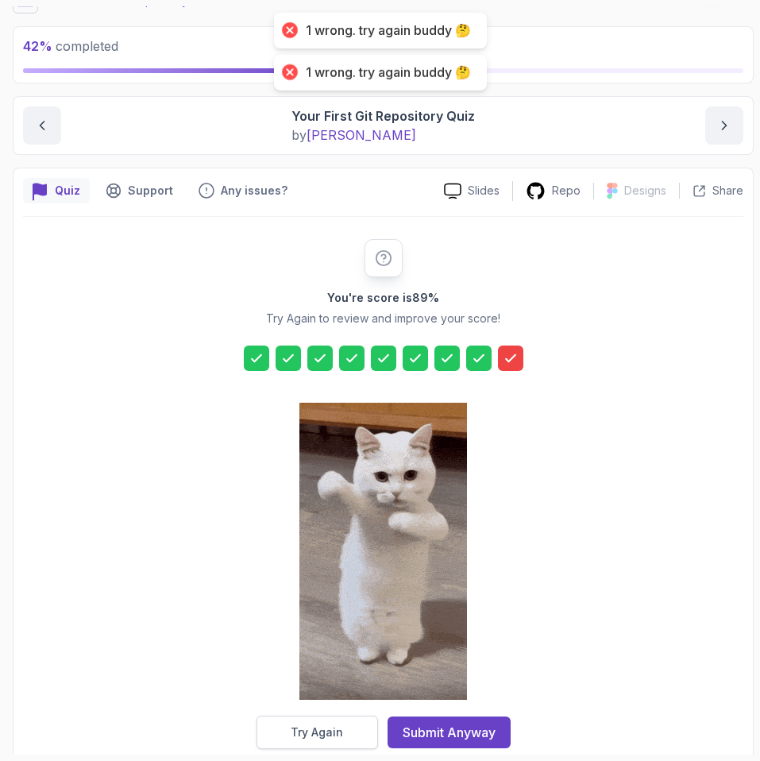
click at [302, 726] on div "Try Again" at bounding box center [317, 733] width 52 height 16
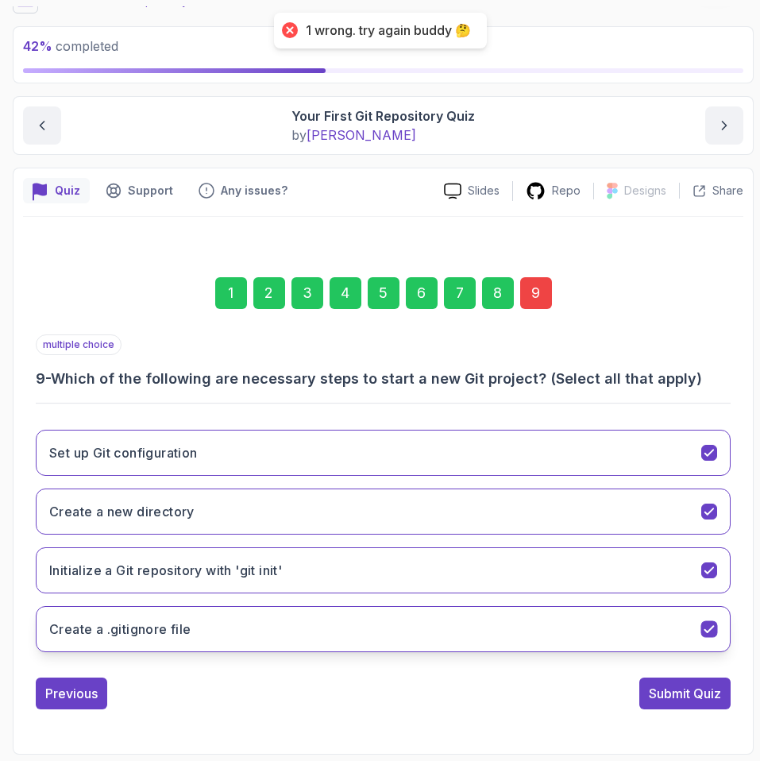
click at [173, 632] on h3 "Create a .gitignore file" at bounding box center [120, 629] width 142 height 19
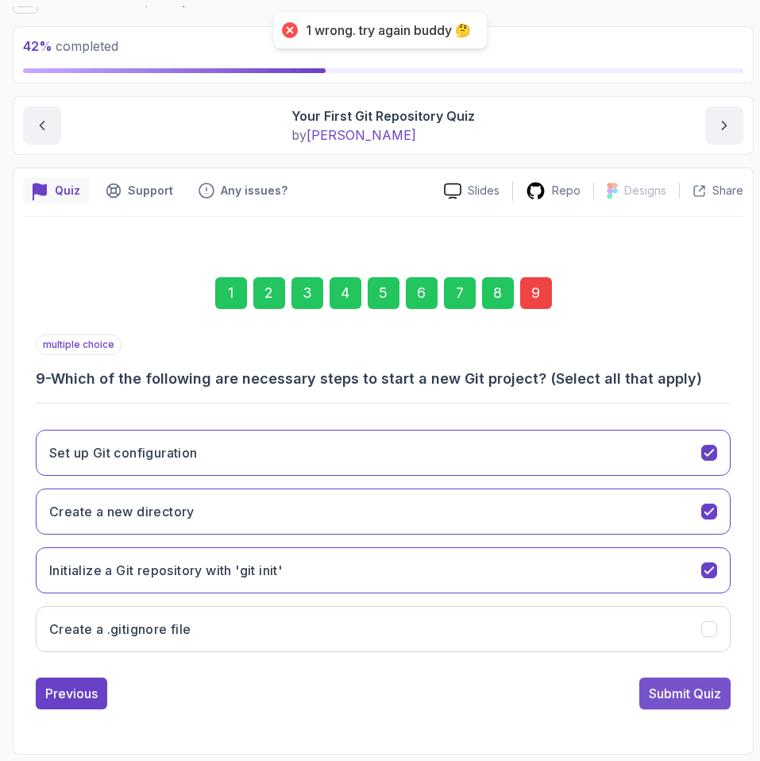
click at [675, 692] on div "Submit Quiz" at bounding box center [685, 693] width 72 height 19
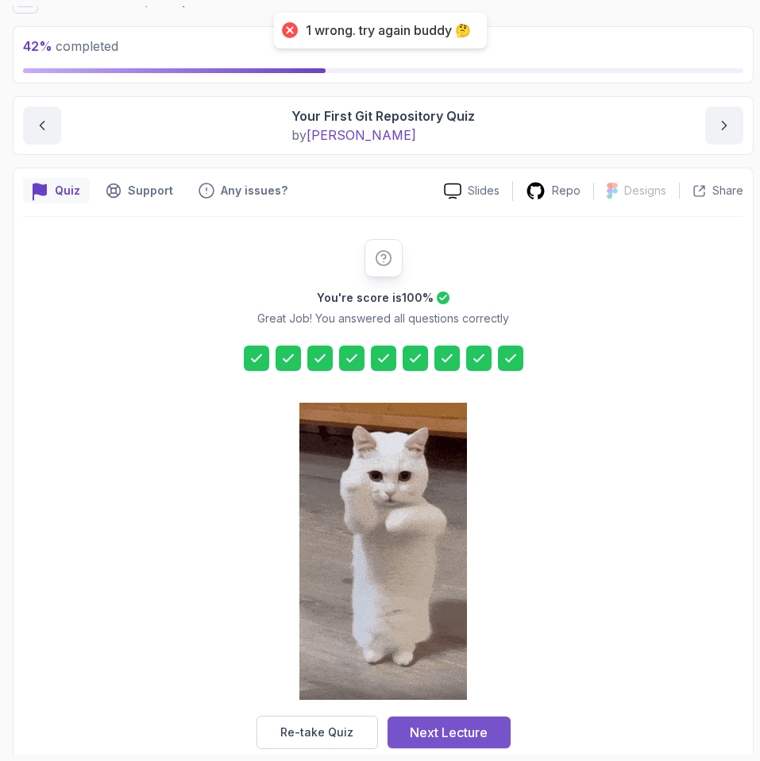
click at [441, 727] on div "Next Lecture" at bounding box center [449, 732] width 78 height 19
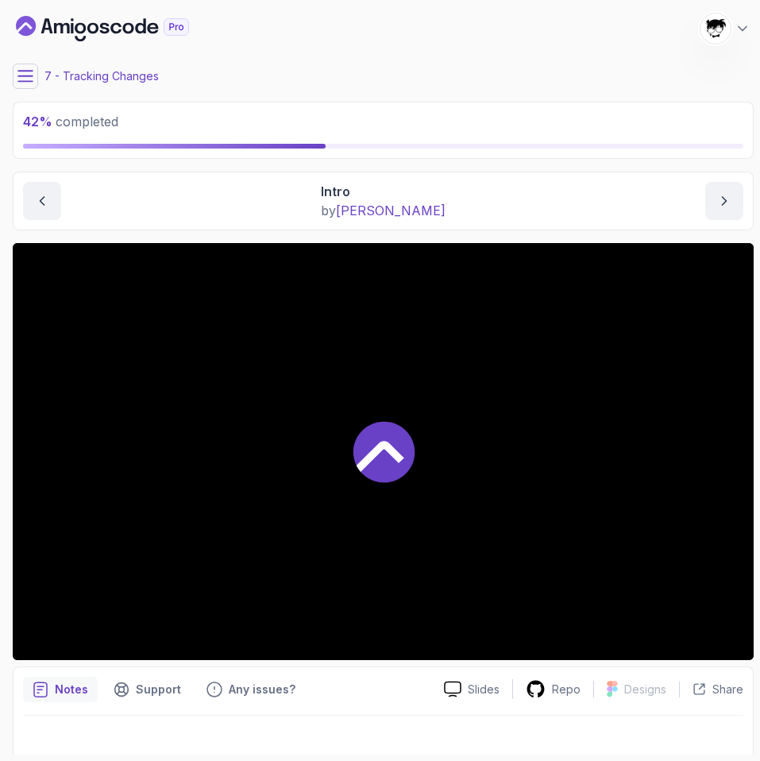
click at [20, 75] on icon at bounding box center [25, 76] width 16 height 16
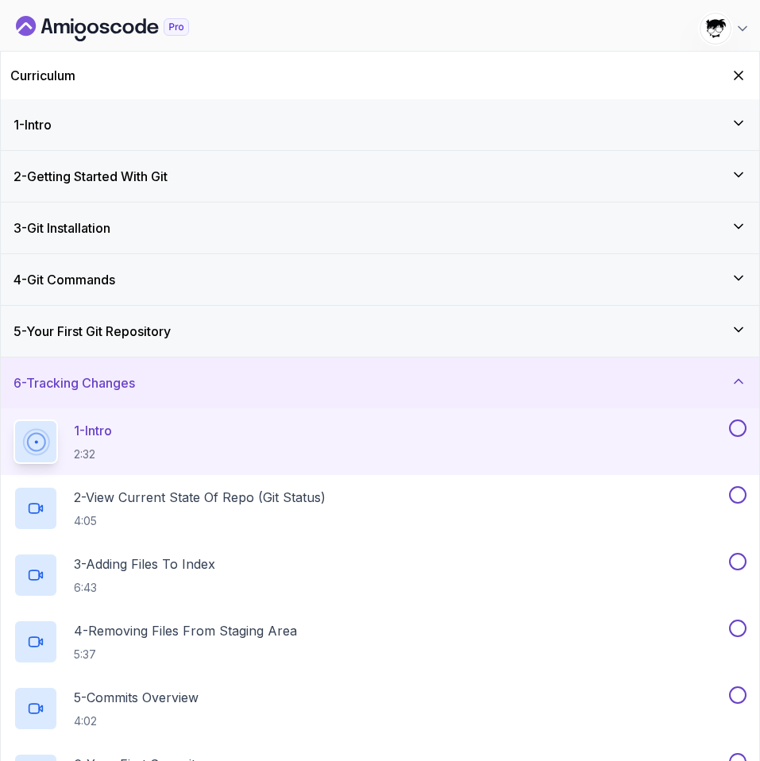
click at [747, 61] on div "Curriculum" at bounding box center [380, 76] width 759 height 48
click at [743, 75] on icon "Hide Curriculum for mobile" at bounding box center [738, 75] width 17 height 17
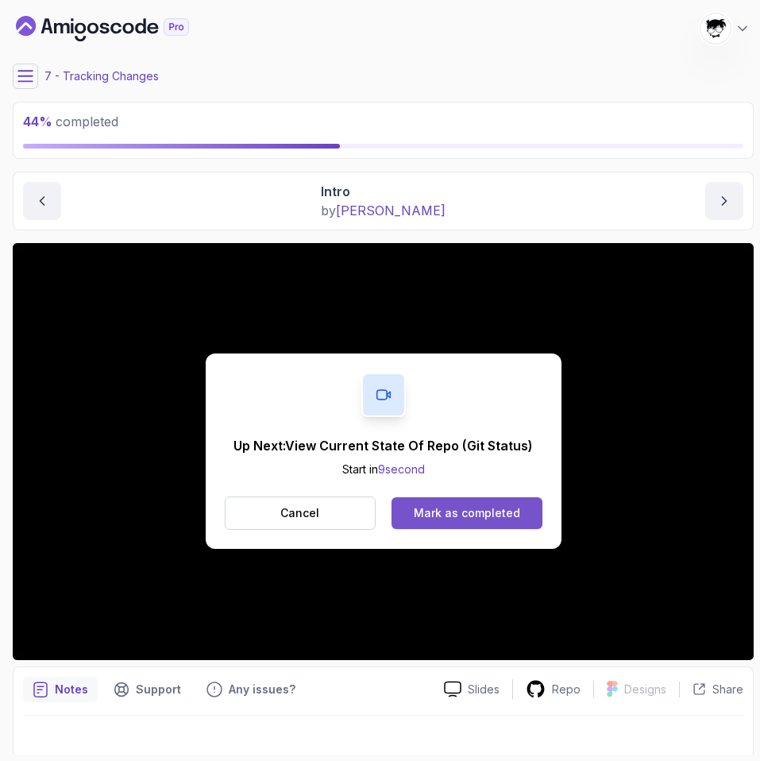
click at [515, 520] on div "Mark as completed" at bounding box center [467, 513] width 106 height 16
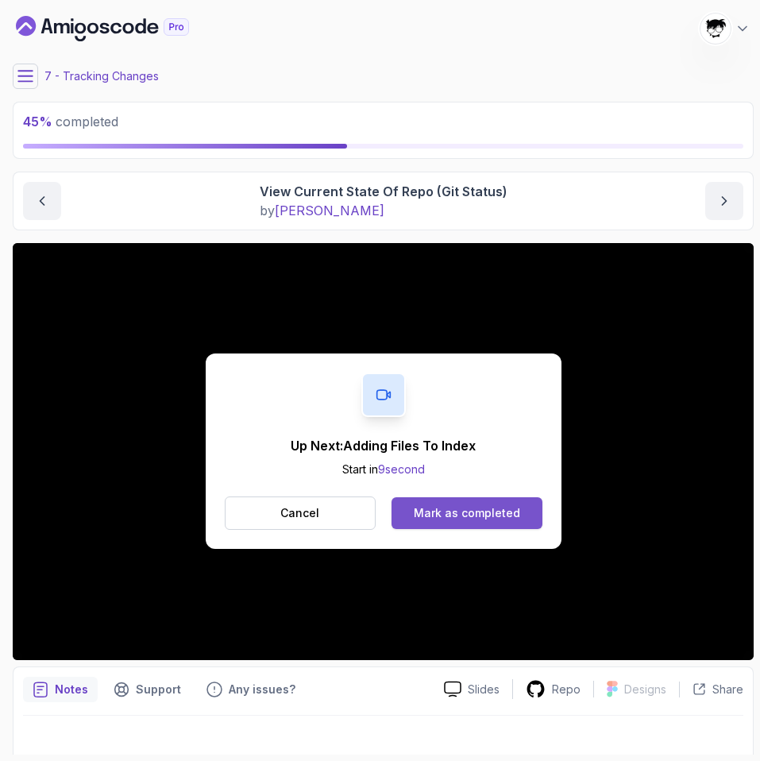
click at [478, 516] on div "Mark as completed" at bounding box center [467, 513] width 106 height 16
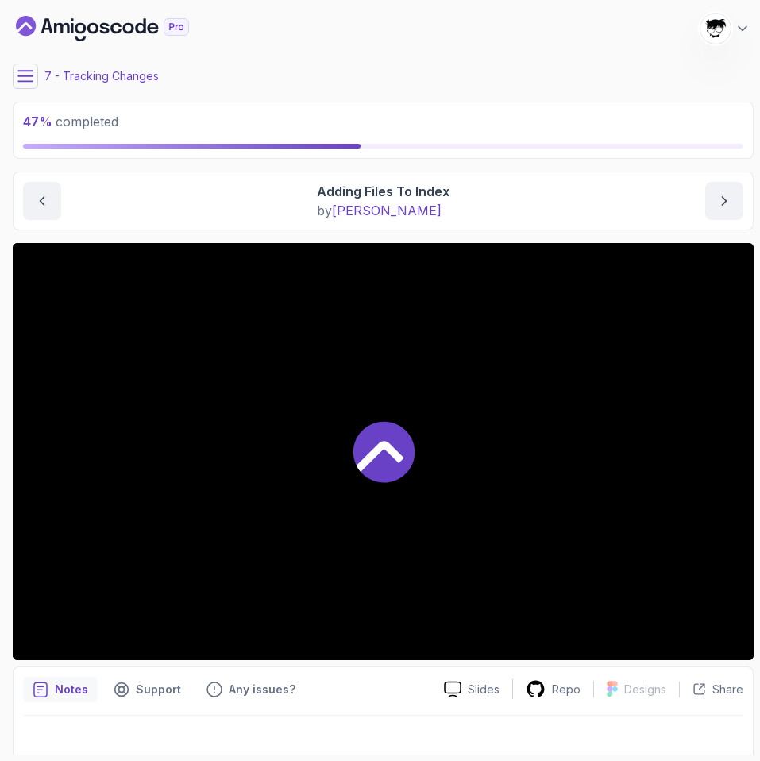
click at [330, 500] on div at bounding box center [383, 451] width 741 height 417
click at [30, 79] on icon at bounding box center [25, 76] width 16 height 16
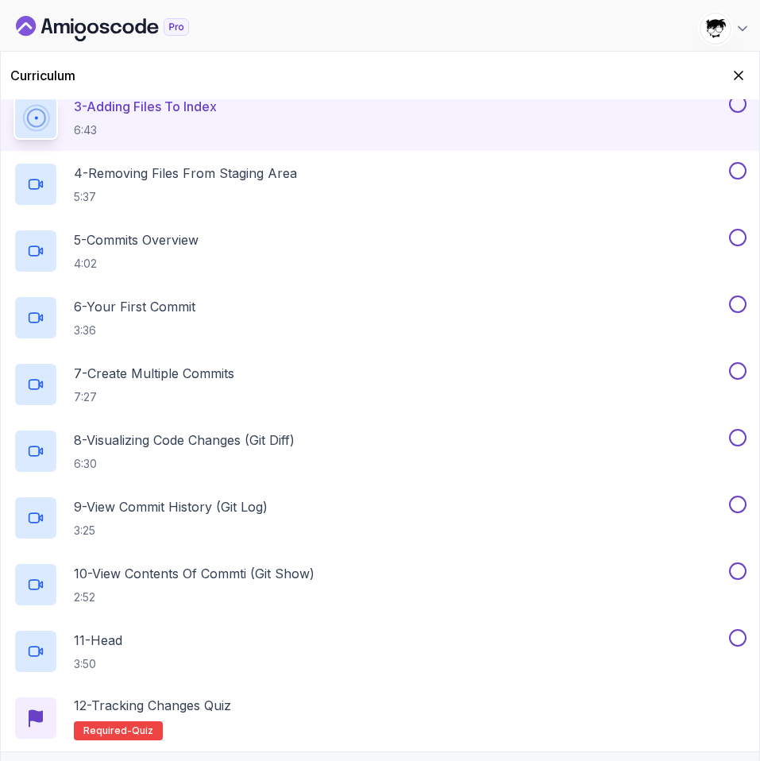
scroll to position [458, 0]
click at [733, 77] on icon "Hide Curriculum for mobile" at bounding box center [738, 75] width 17 height 17
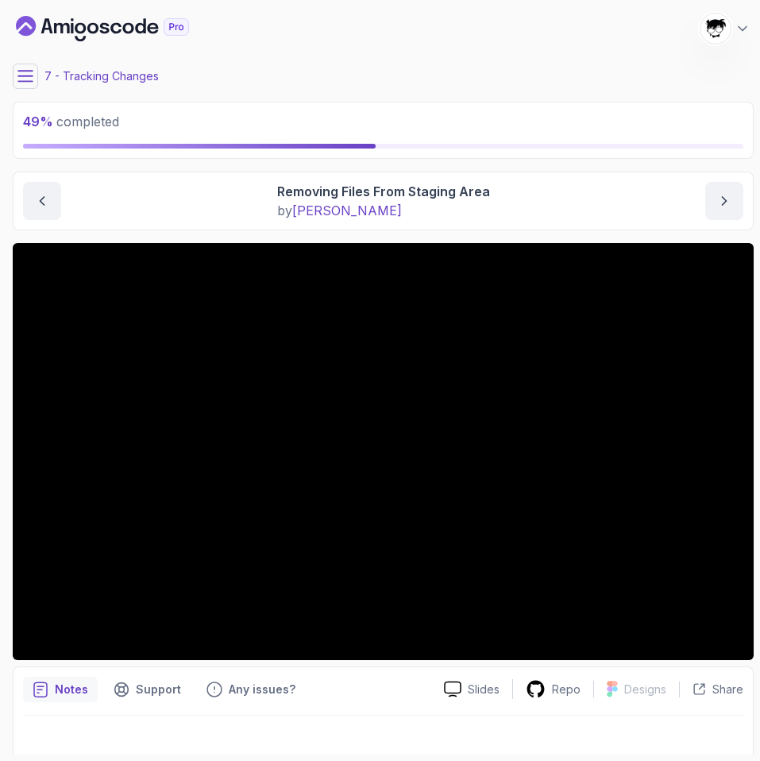
scroll to position [16, 0]
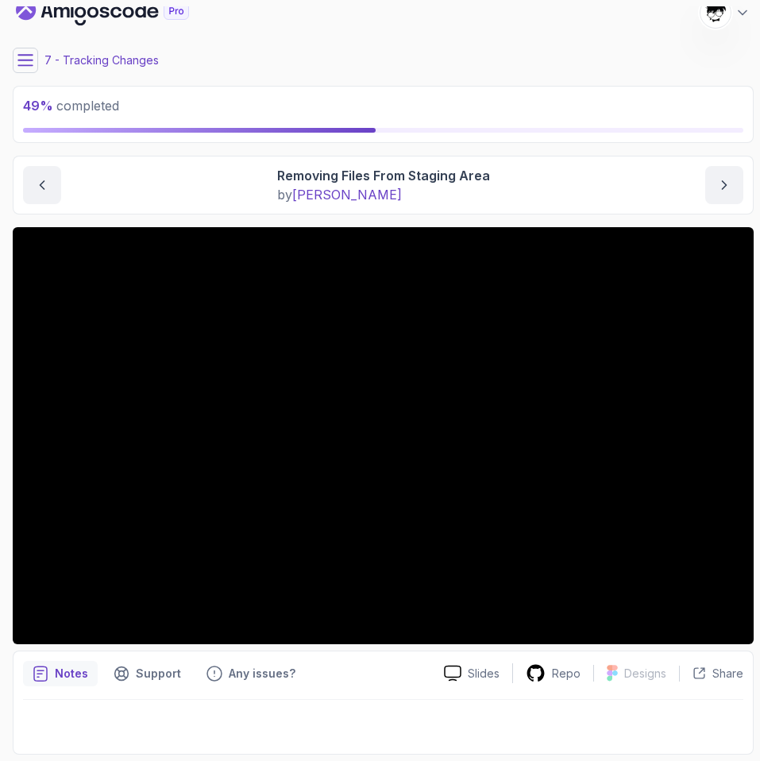
click at [21, 62] on icon at bounding box center [25, 60] width 16 height 16
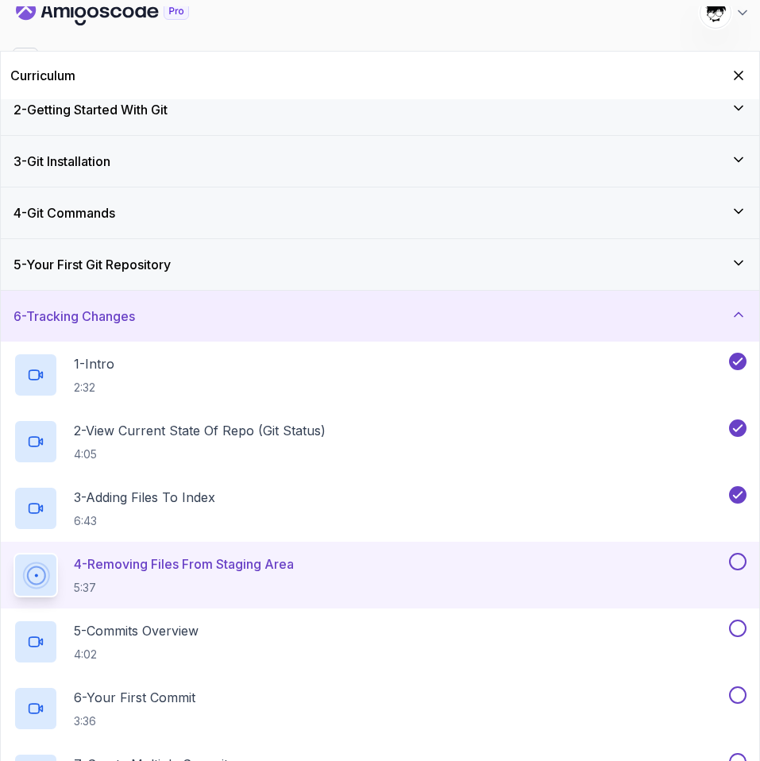
scroll to position [0, 0]
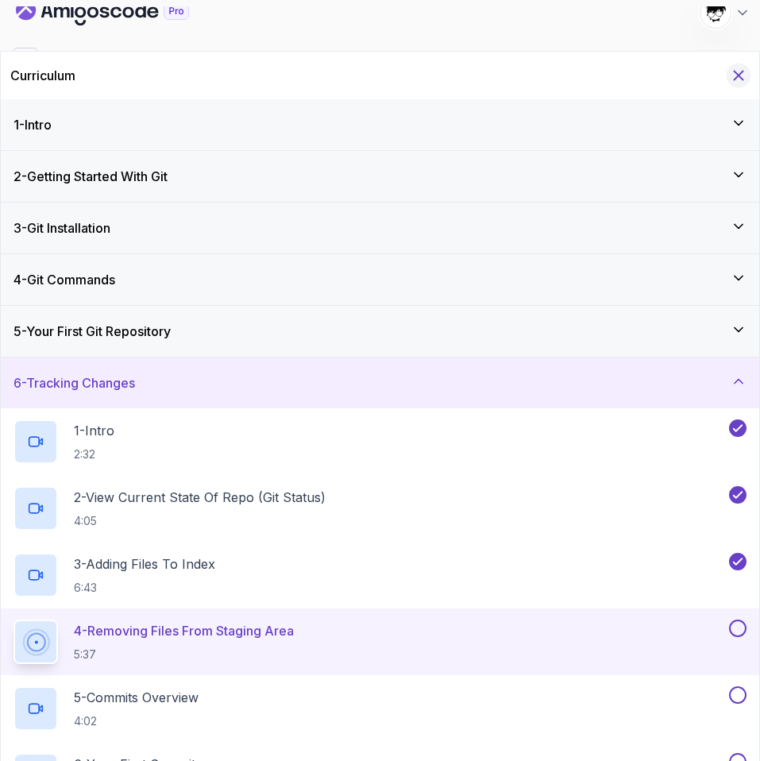
click at [740, 70] on icon "Hide Curriculum for mobile" at bounding box center [738, 75] width 17 height 17
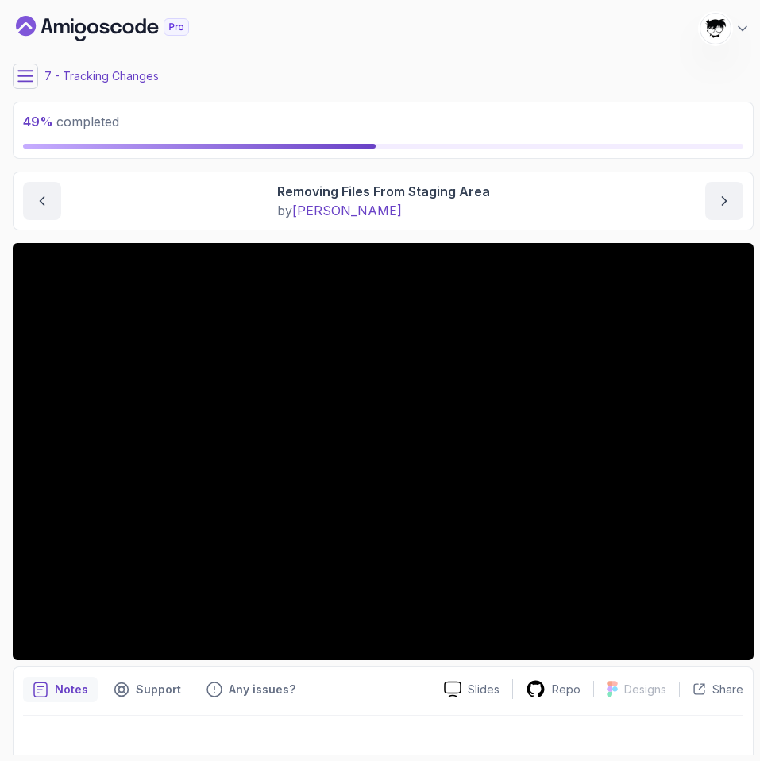
click at [28, 83] on icon at bounding box center [25, 76] width 16 height 16
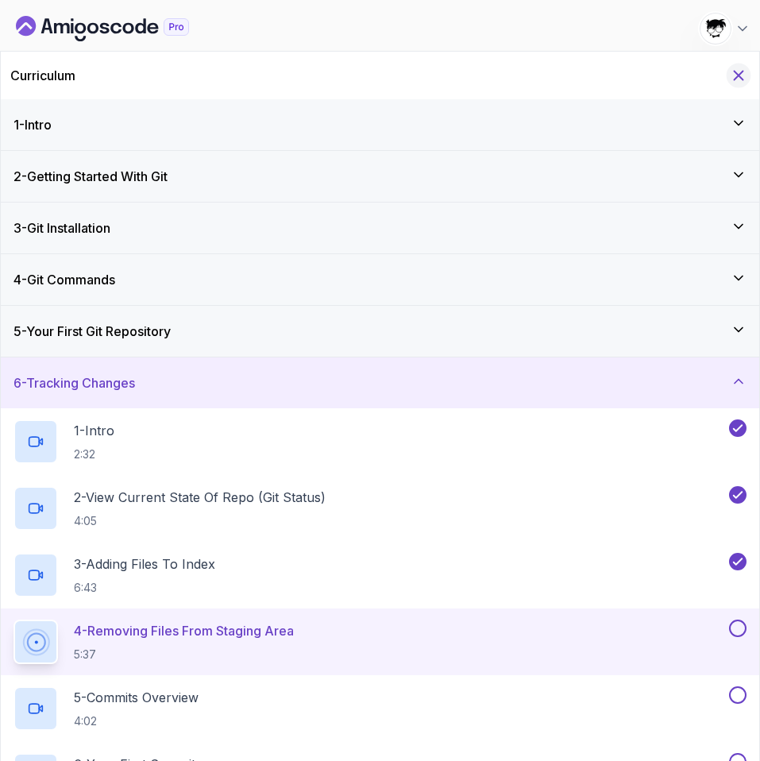
click at [744, 79] on icon "Hide Curriculum for mobile" at bounding box center [738, 75] width 17 height 17
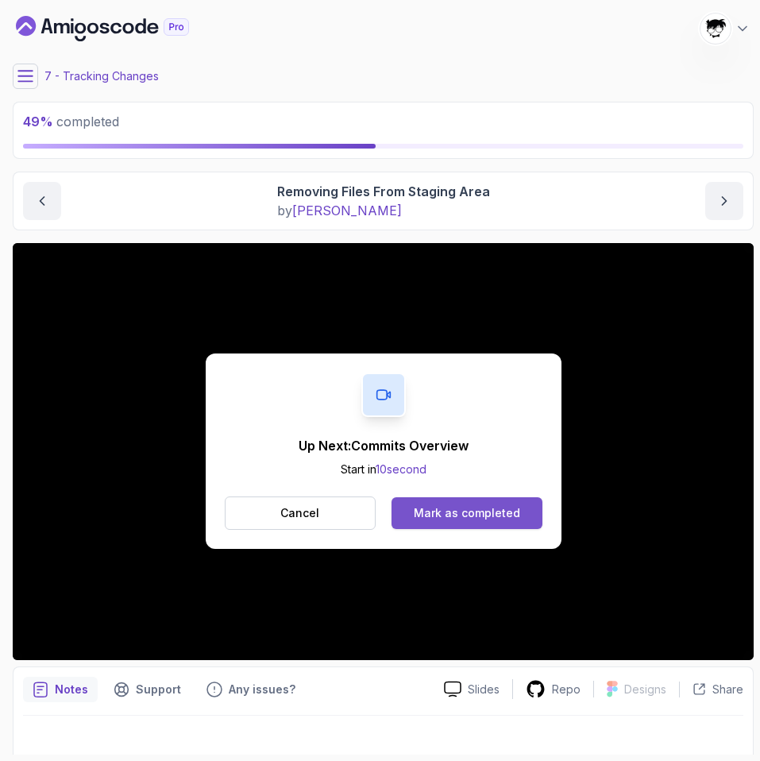
click at [447, 513] on div "Mark as completed" at bounding box center [467, 513] width 106 height 16
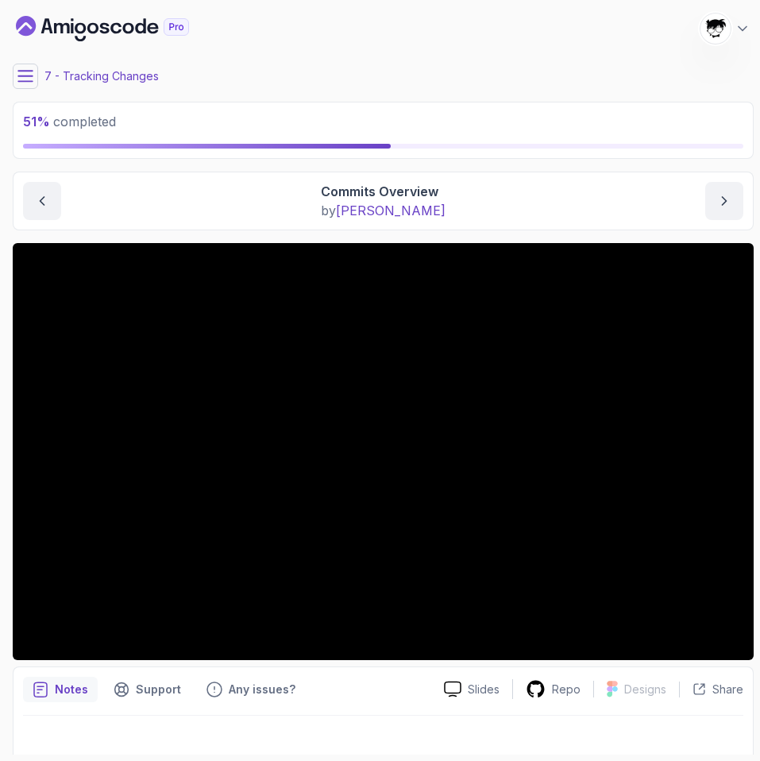
click at [69, 25] on icon "Dashboard" at bounding box center [102, 28] width 173 height 25
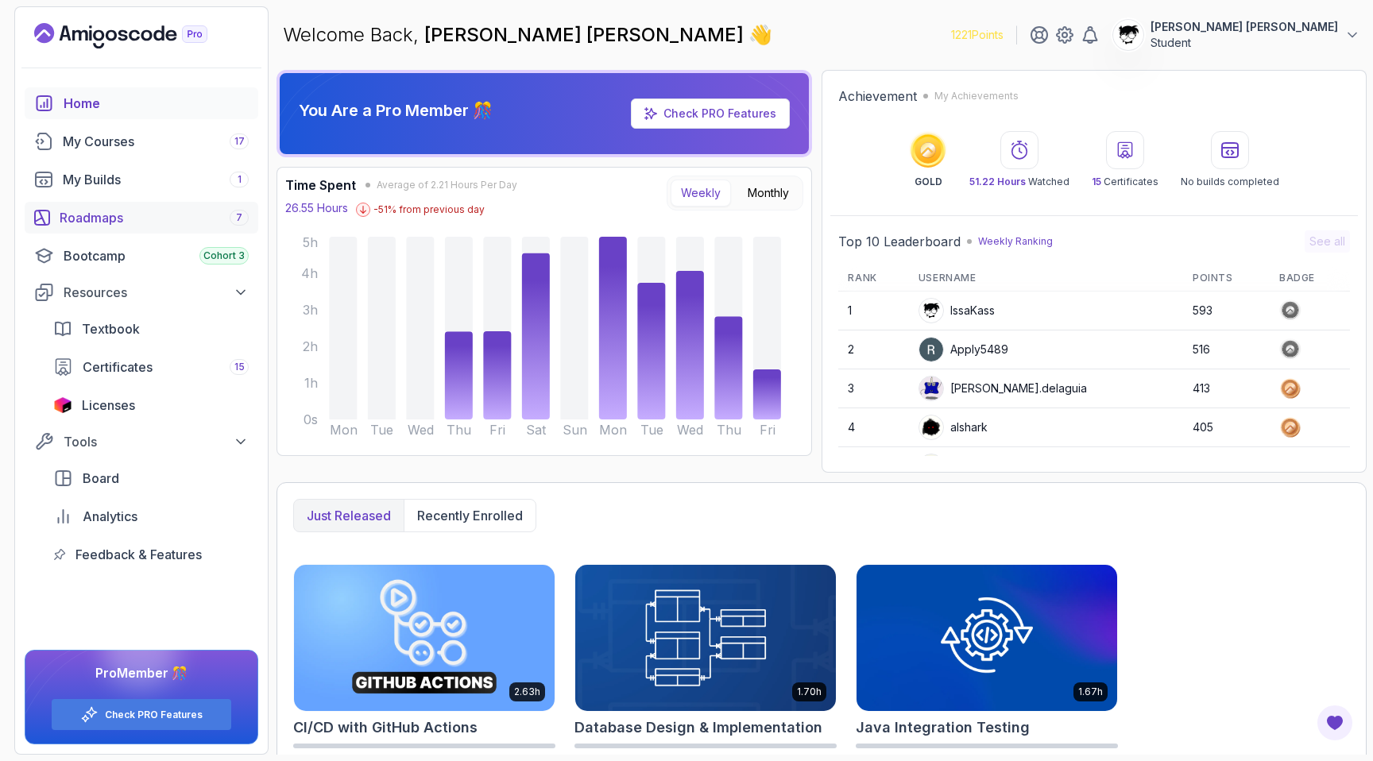
click at [116, 211] on div "Roadmaps 7" at bounding box center [154, 217] width 189 height 19
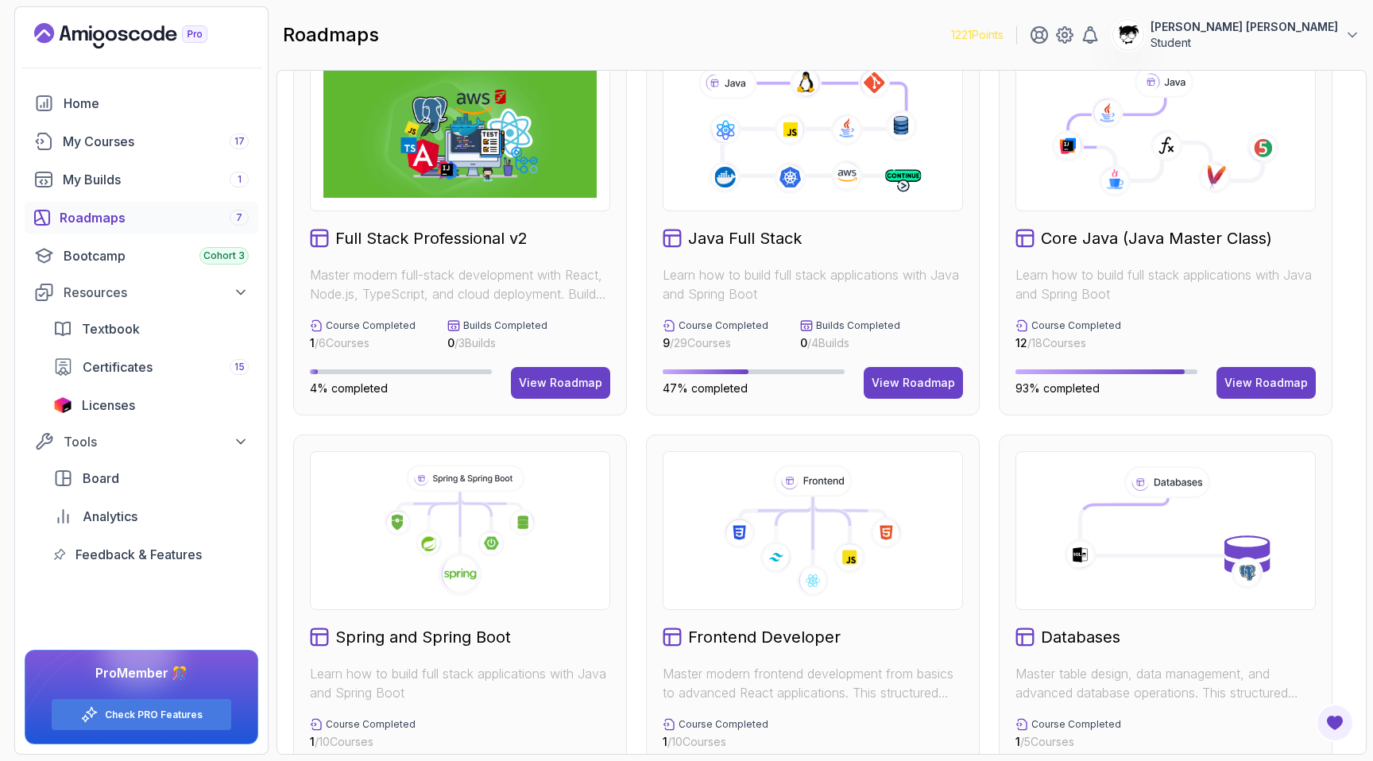
scroll to position [365, 0]
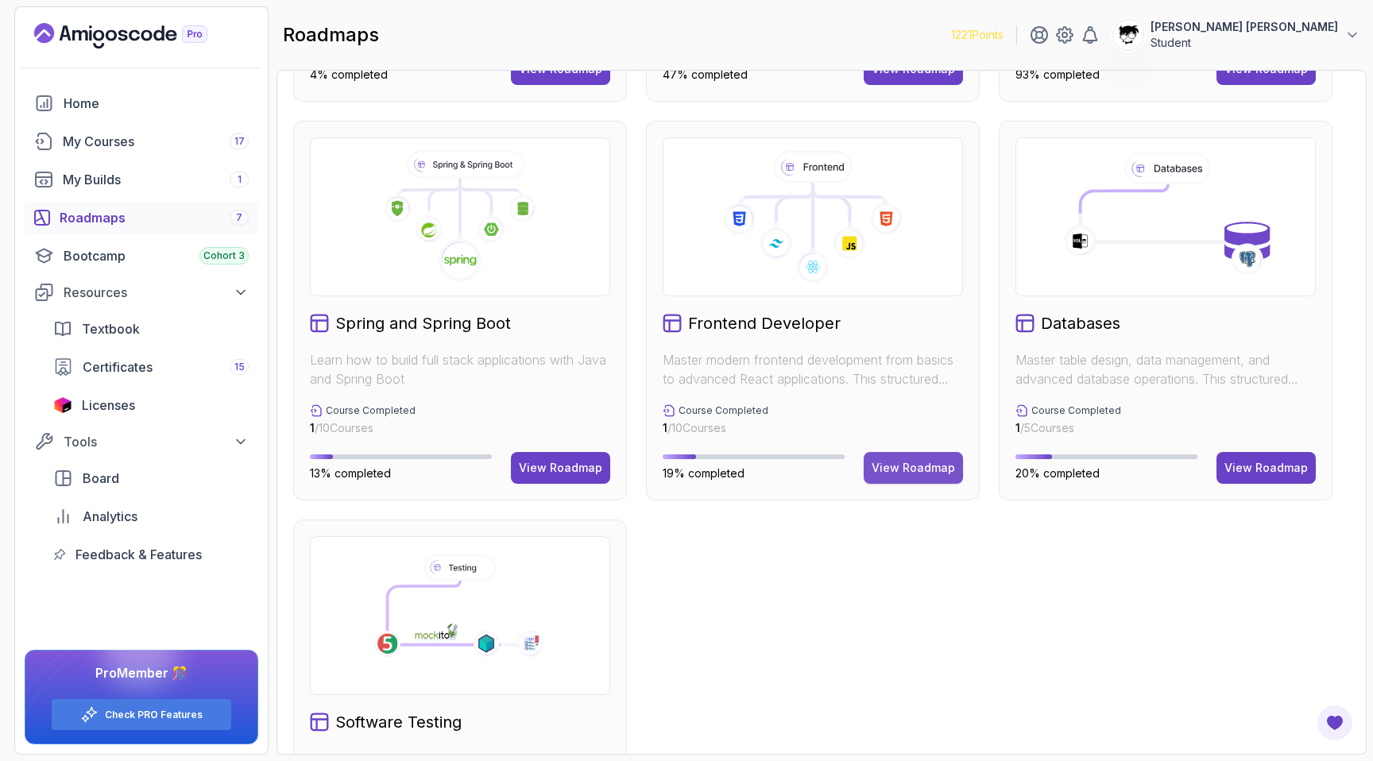
click at [891, 468] on div "View Roadmap" at bounding box center [913, 468] width 83 height 16
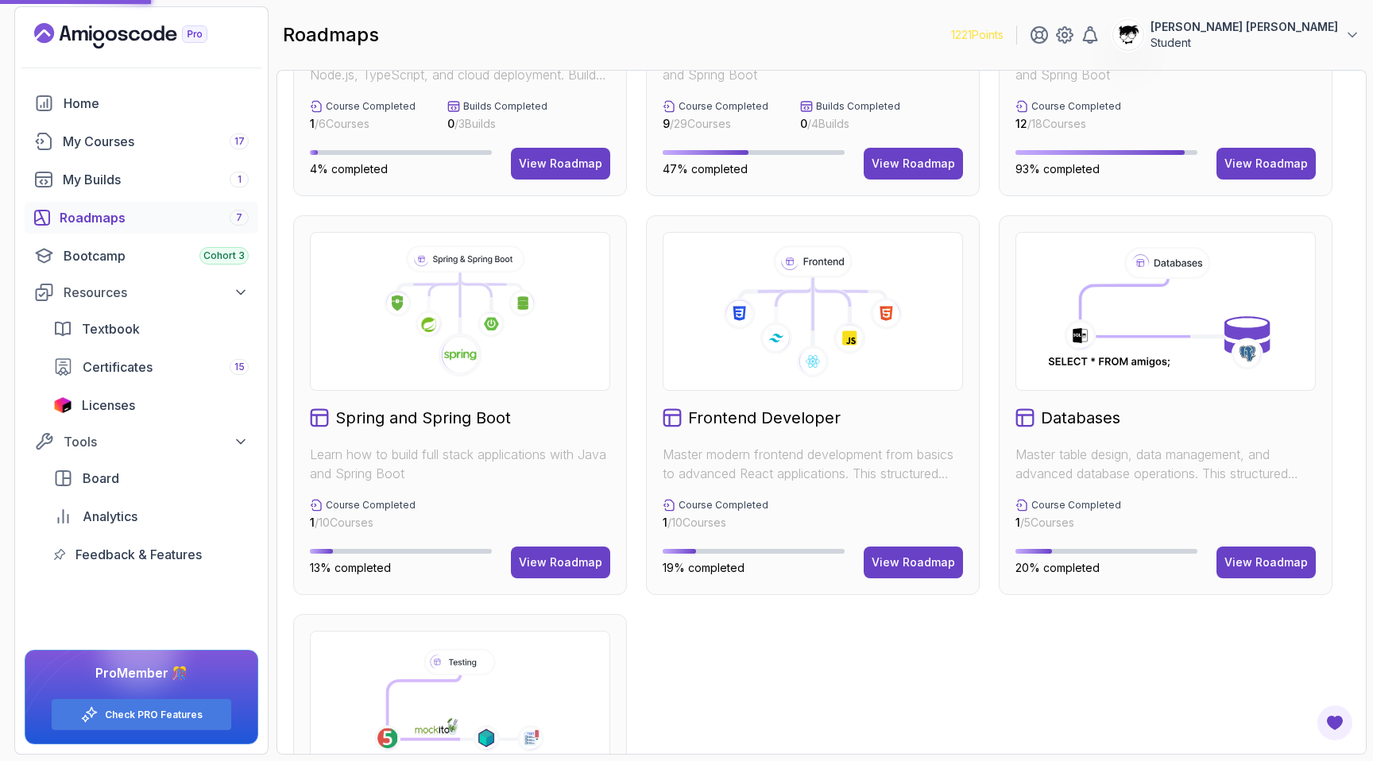
scroll to position [0, 0]
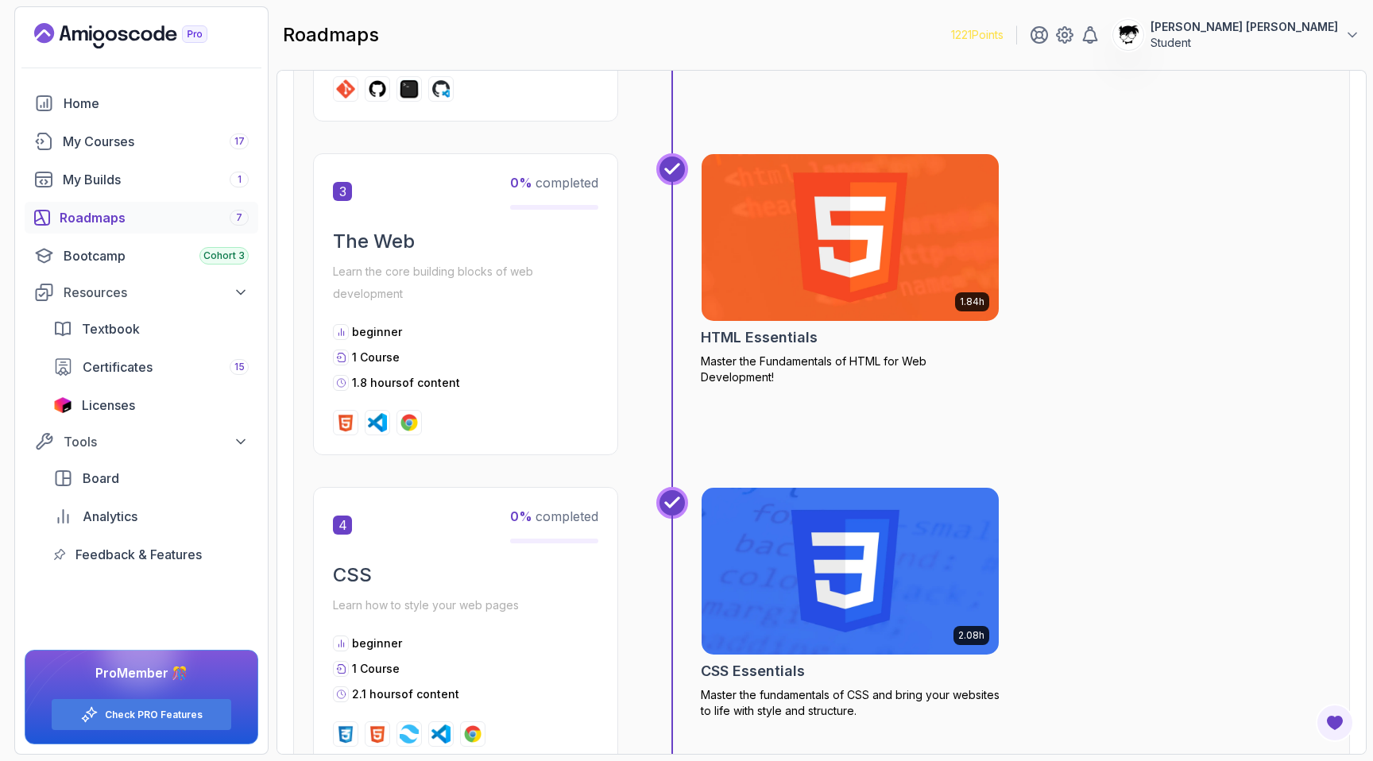
scroll to position [1135, 0]
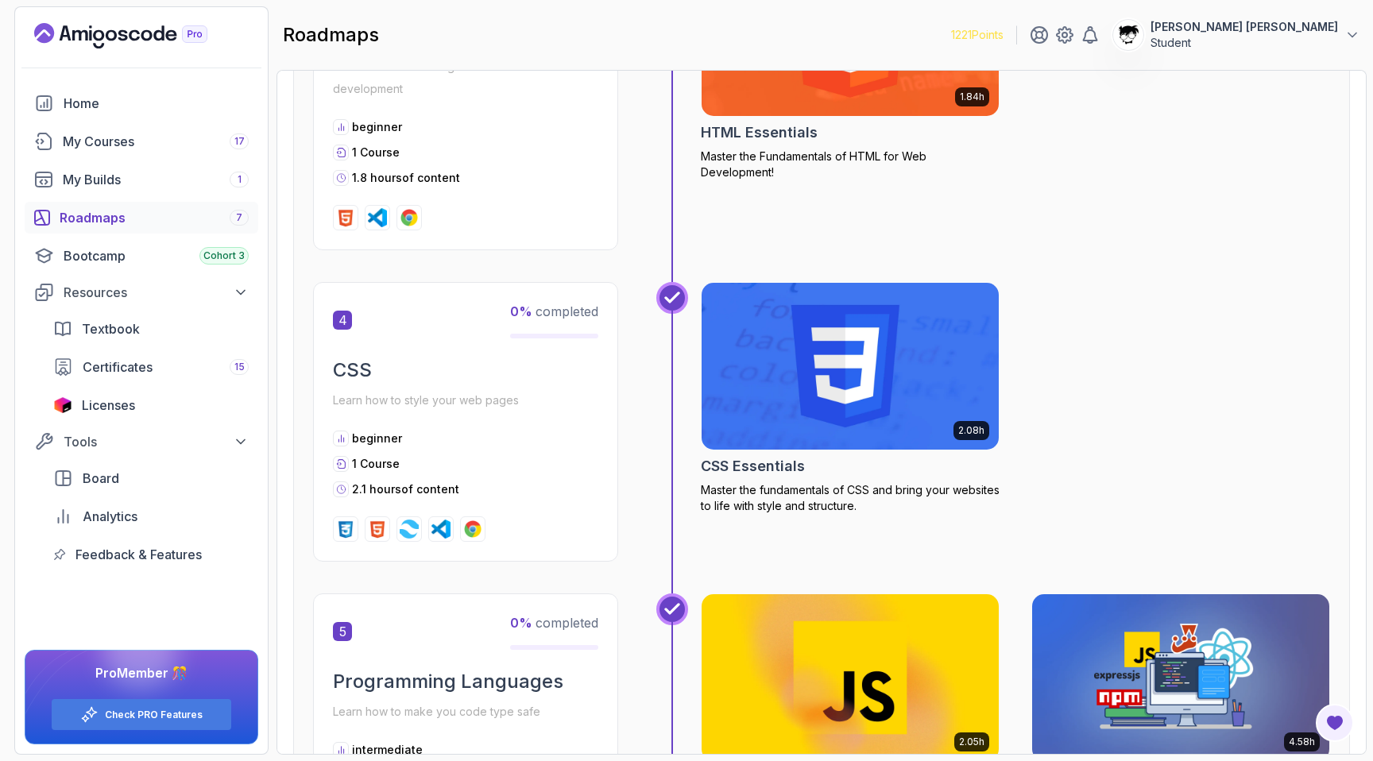
click at [342, 323] on span "4" at bounding box center [342, 320] width 19 height 19
click at [354, 351] on div "4 0 % completed CSS Learn how to style your web pages beginner 1 Course 2.1 hou…" at bounding box center [465, 422] width 305 height 280
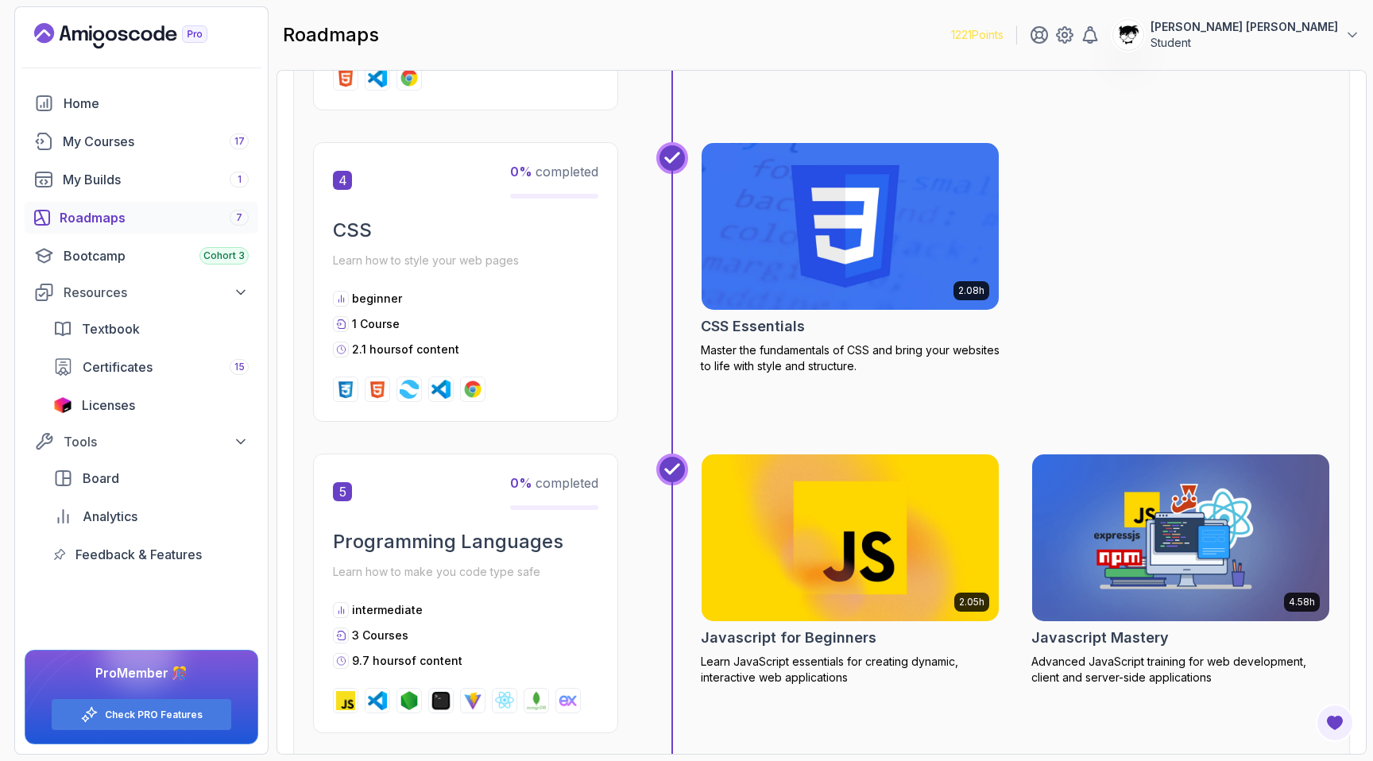
scroll to position [1556, 0]
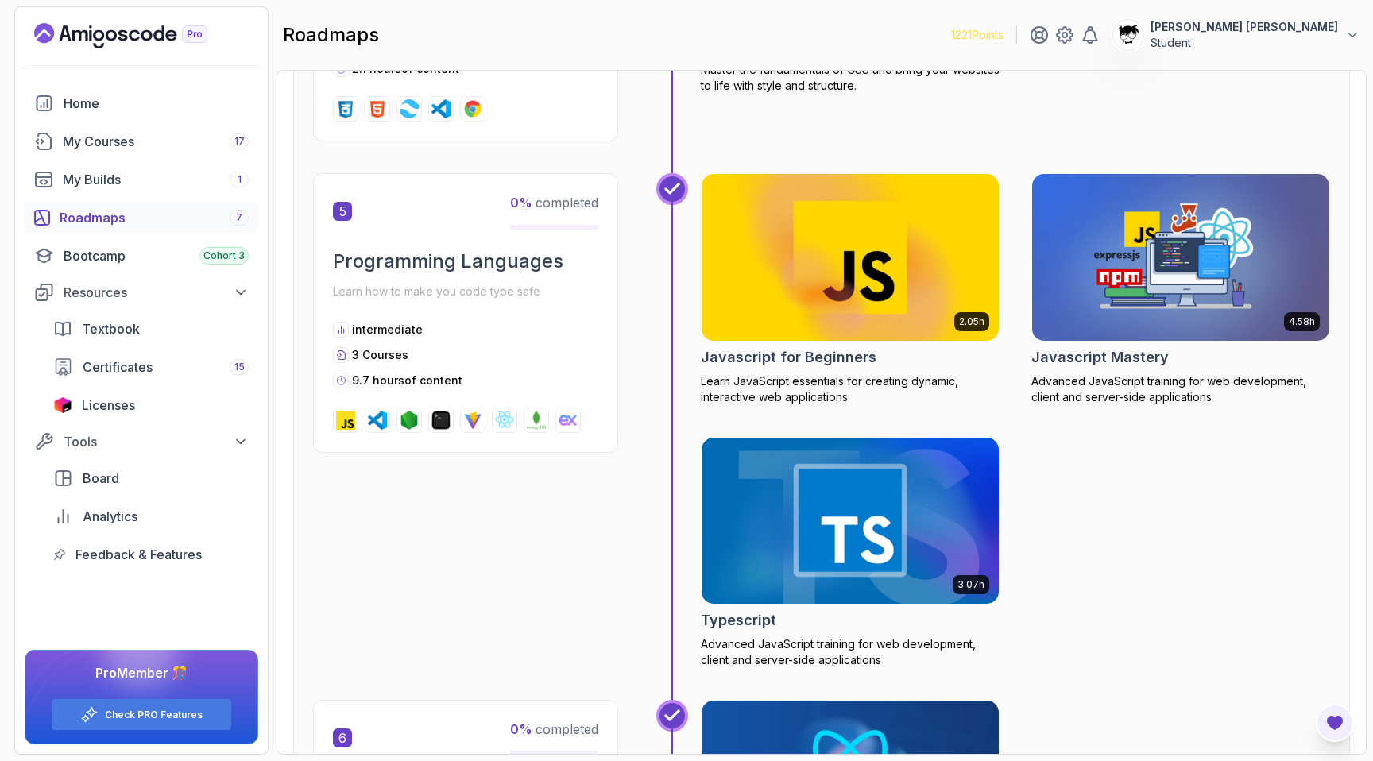
click at [1333, 717] on icon "Open Feedback Button" at bounding box center [1335, 723] width 16 height 14
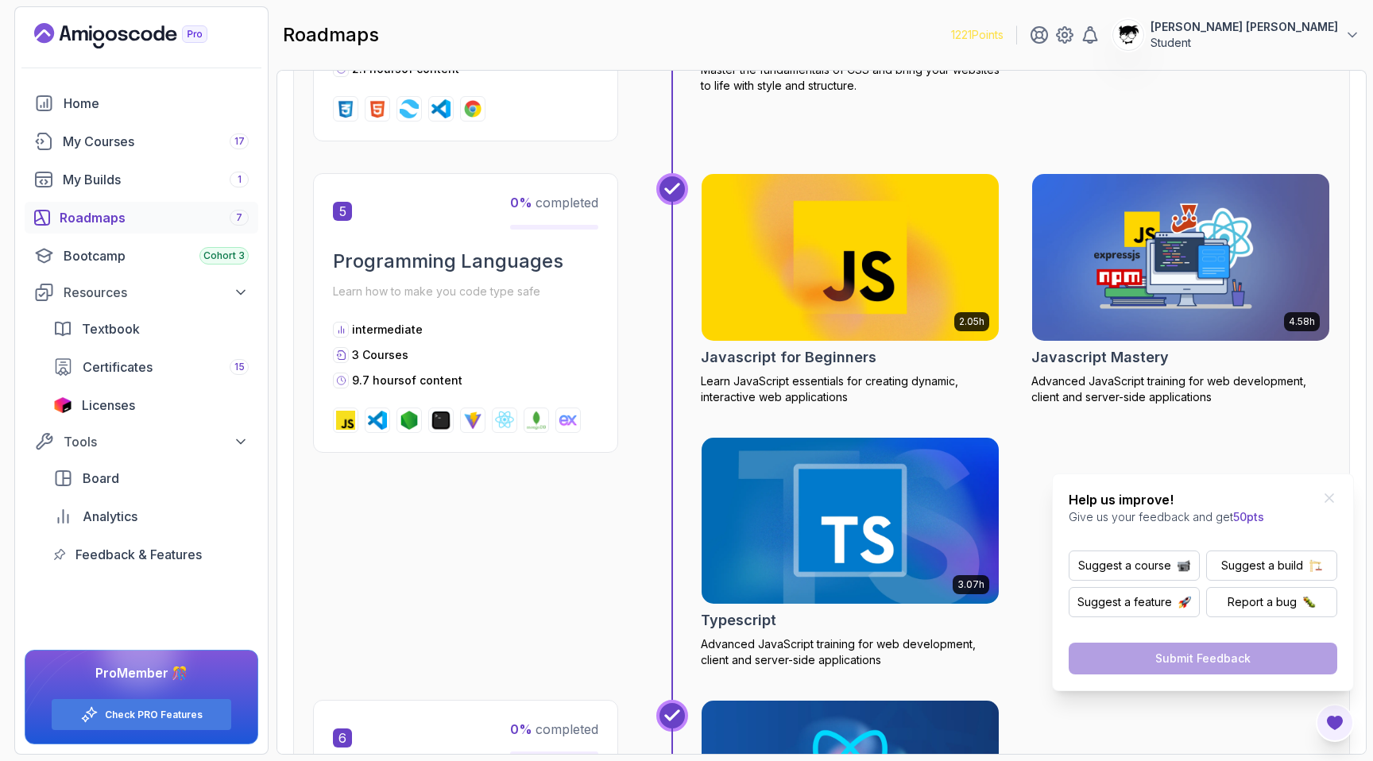
click at [1073, 493] on p "Help us improve!" at bounding box center [1166, 499] width 195 height 19
click at [1074, 493] on p "Help us improve!" at bounding box center [1166, 499] width 195 height 19
click at [1282, 607] on p "Report a bug" at bounding box center [1262, 602] width 69 height 16
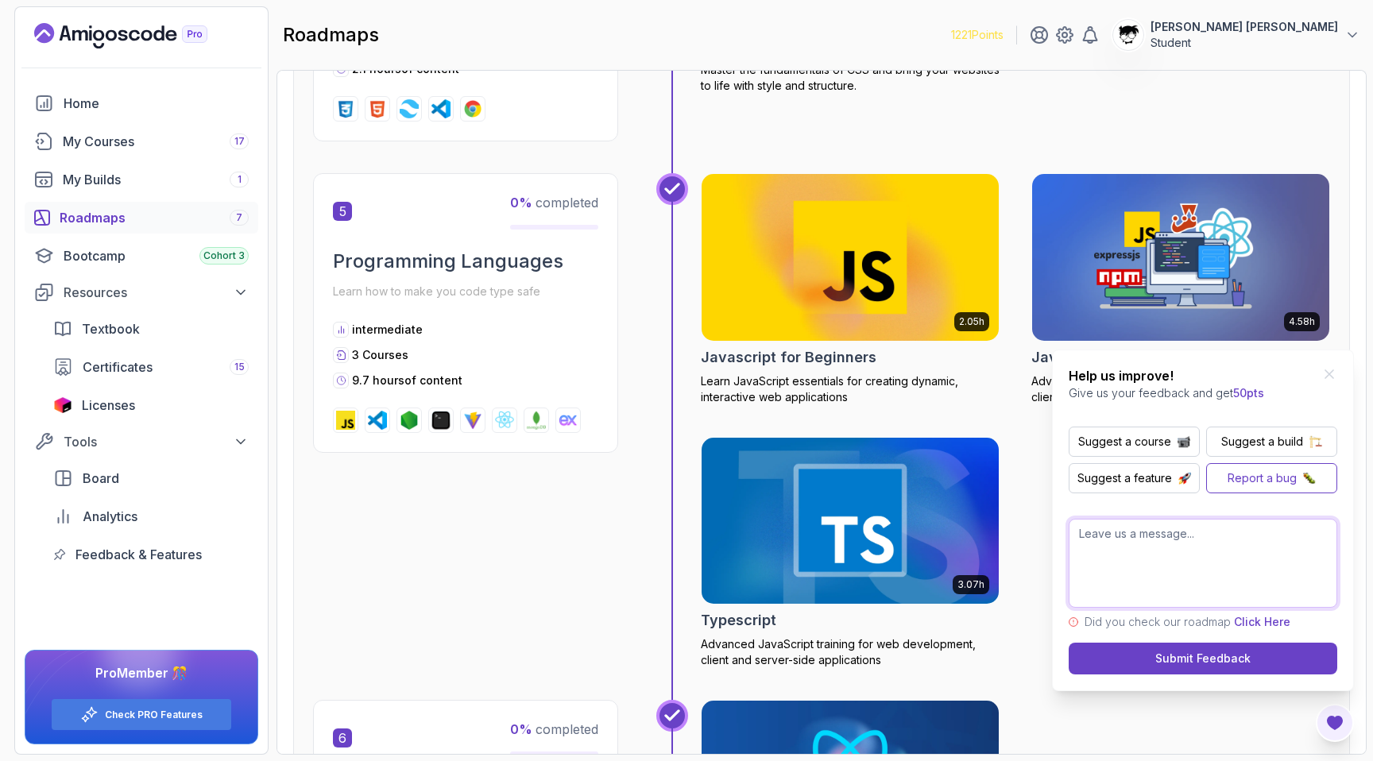
click at [1107, 564] on textarea at bounding box center [1203, 563] width 269 height 89
click at [1176, 531] on textarea "The sidebar button is not full displayed on small screen." at bounding box center [1203, 563] width 269 height 89
click at [1167, 531] on textarea "The sidebar button is not full displayed on small screen." at bounding box center [1203, 563] width 269 height 89
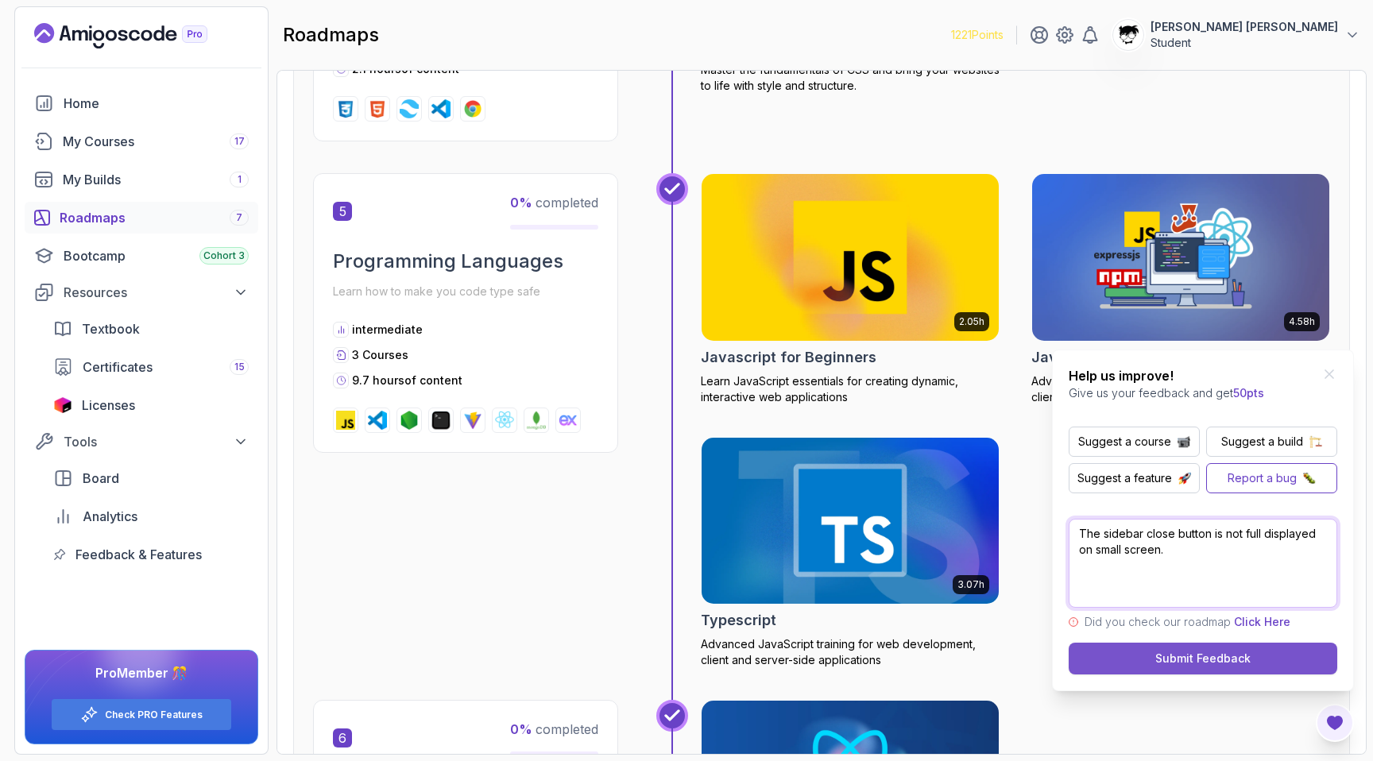
type textarea "The sidebar close button is not full displayed on small screen."
click at [1238, 649] on button "Submit Feedback" at bounding box center [1203, 659] width 269 height 32
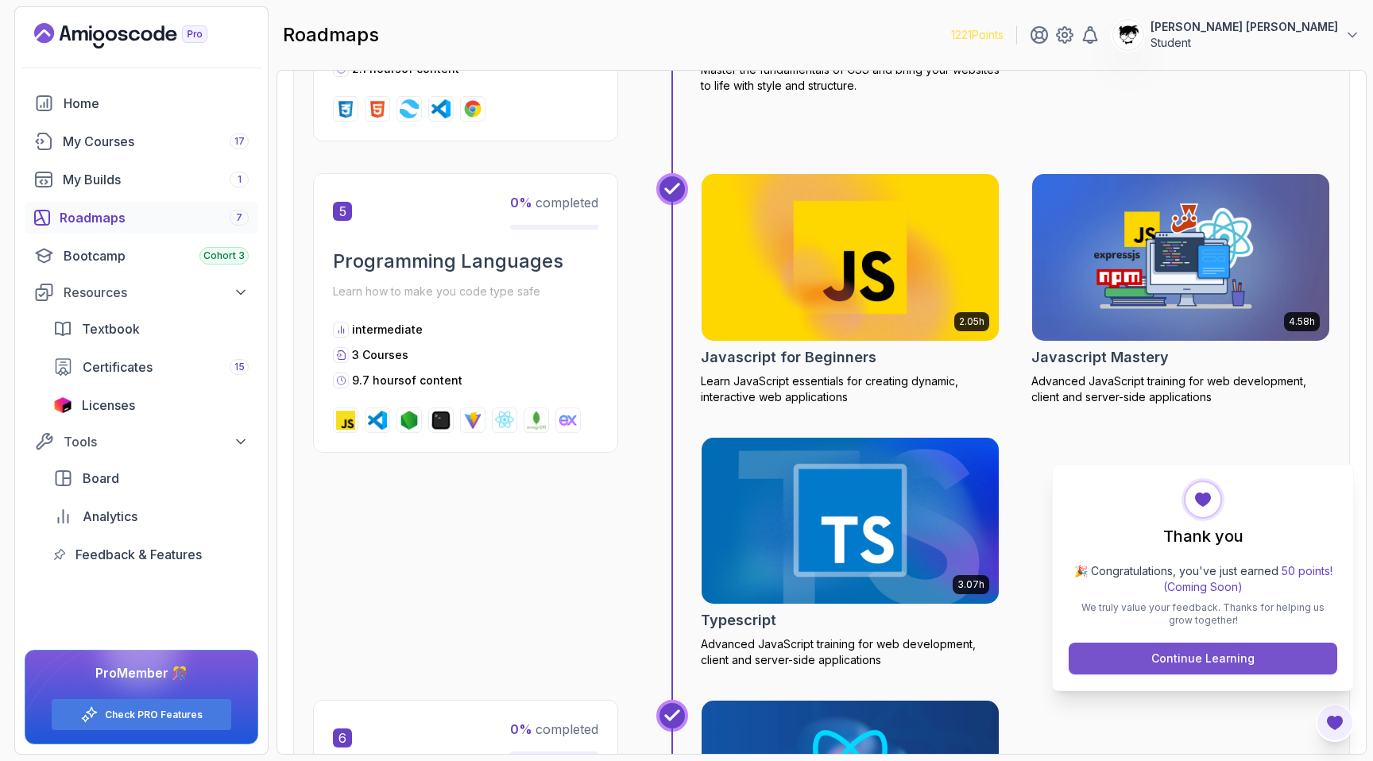
click at [1216, 658] on div "Continue Learning" at bounding box center [1202, 659] width 103 height 16
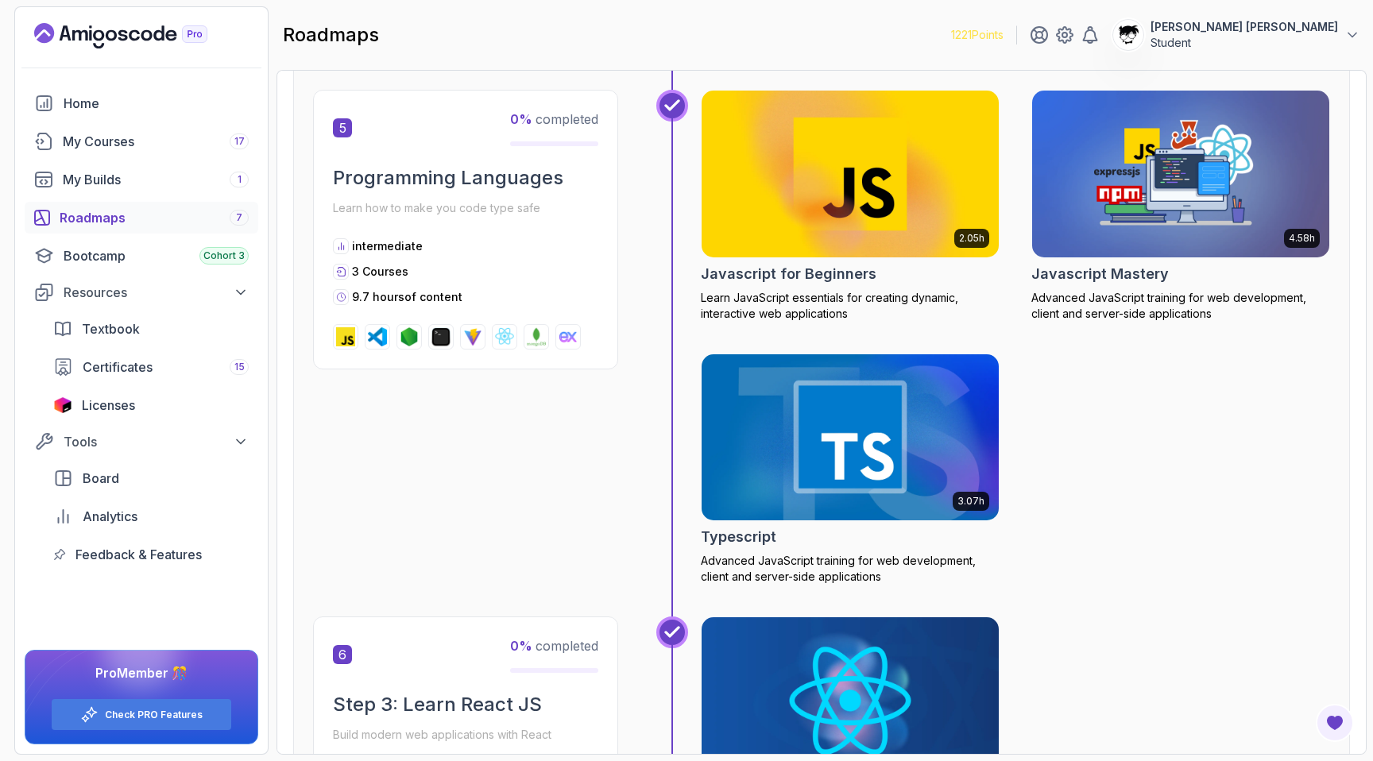
scroll to position [2140, 0]
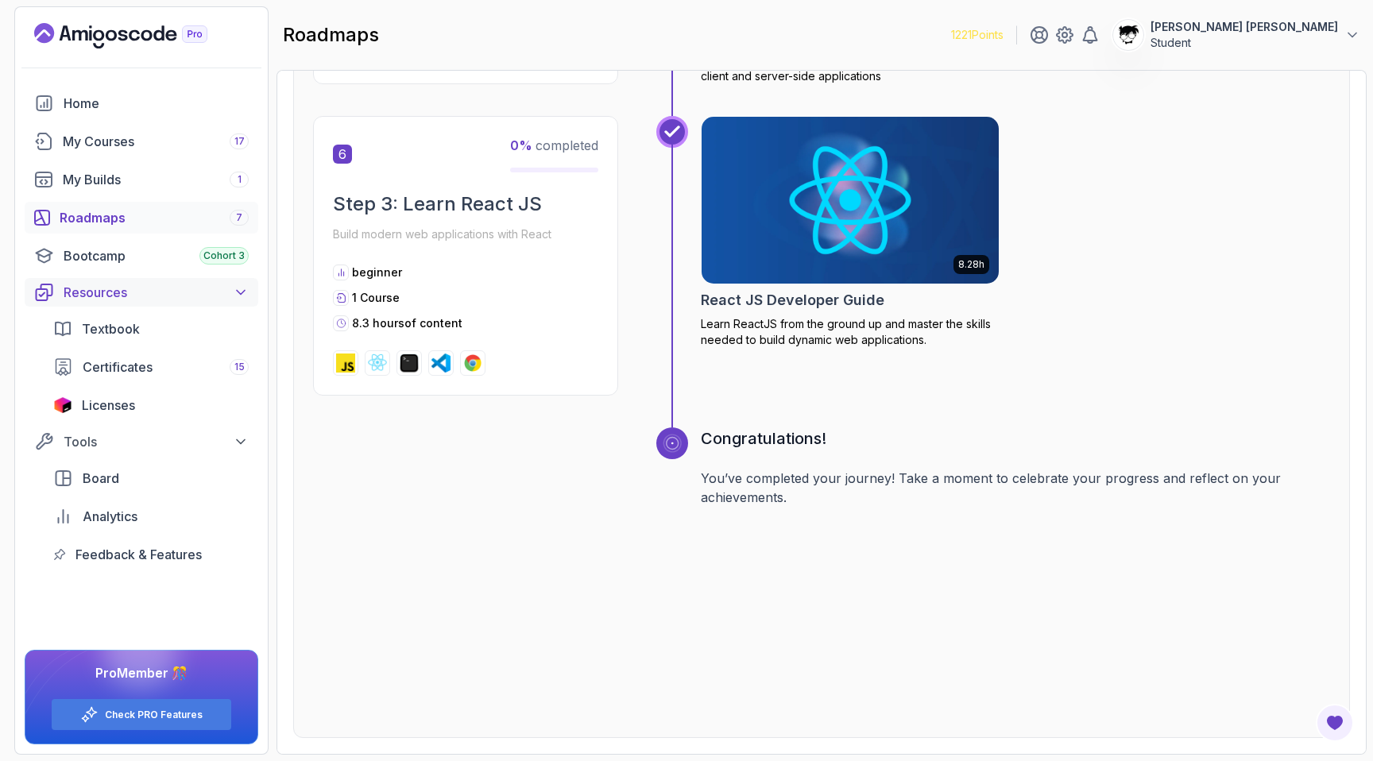
click at [107, 279] on button "Resources" at bounding box center [142, 292] width 234 height 29
click at [61, 171] on link "My Builds 1" at bounding box center [142, 180] width 234 height 32
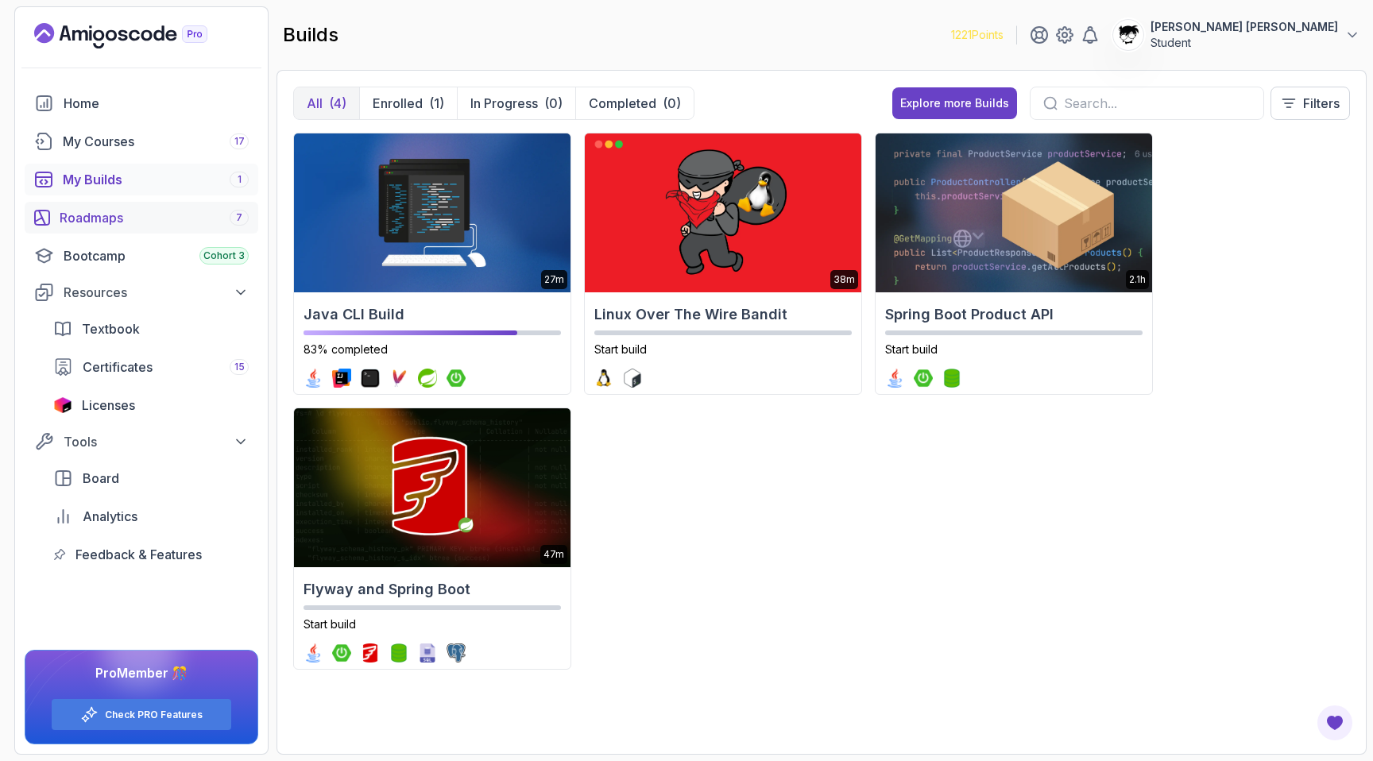
click at [92, 220] on div "Roadmaps 7" at bounding box center [154, 217] width 189 height 19
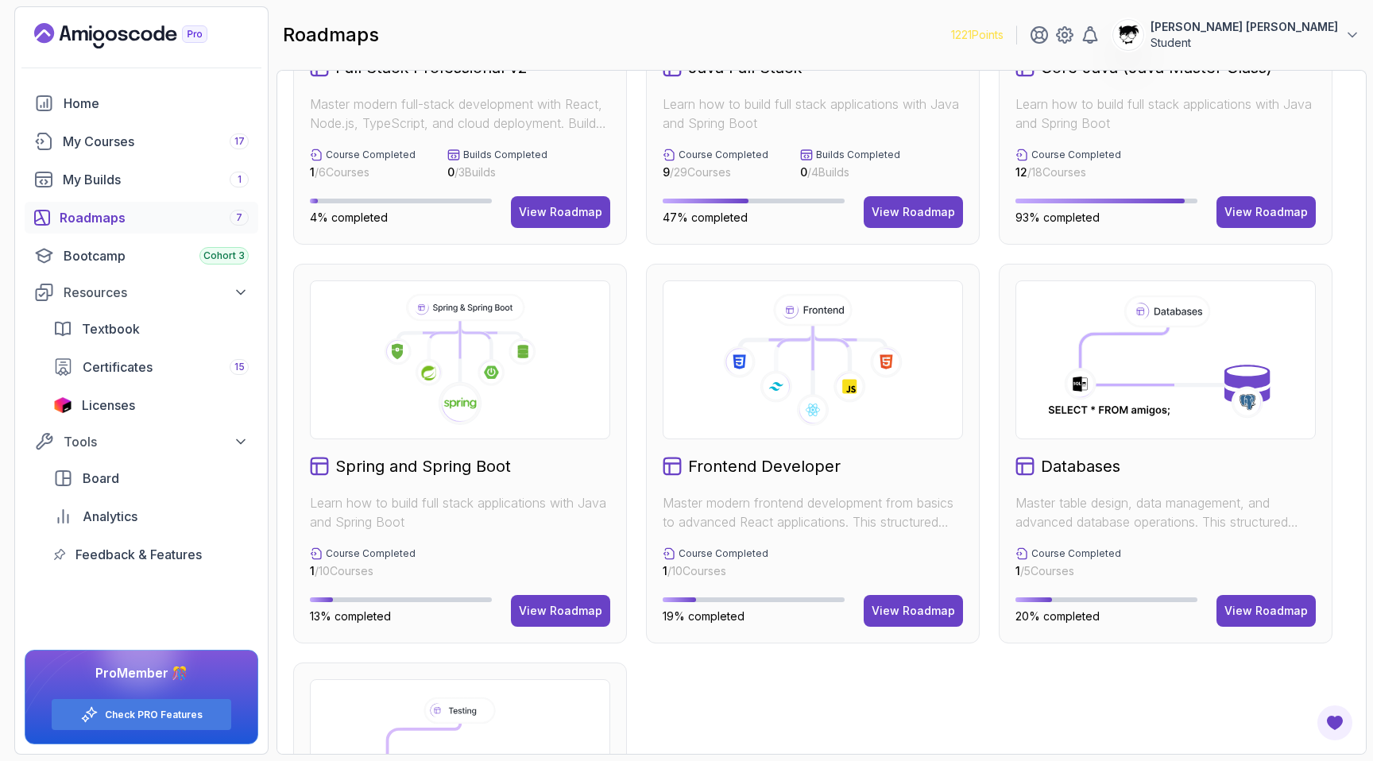
scroll to position [176, 0]
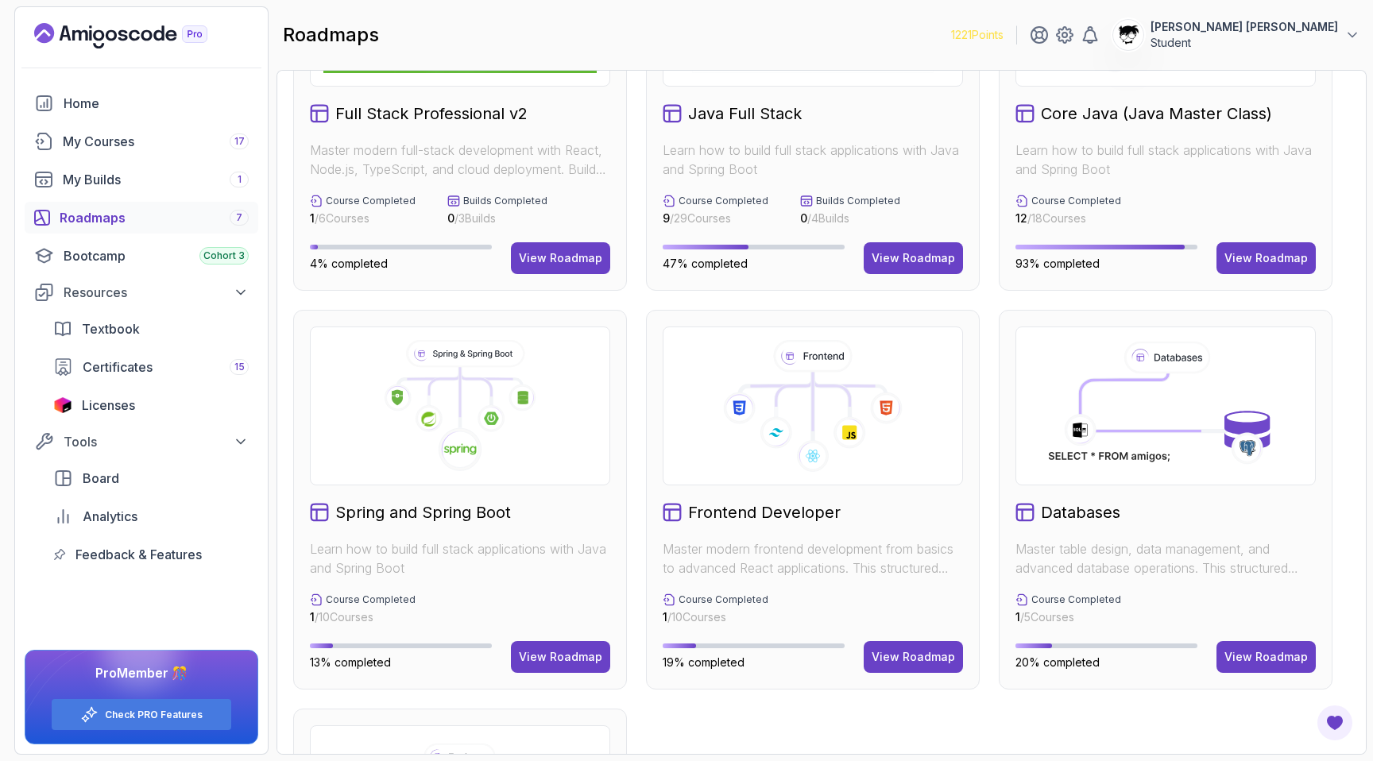
click at [471, 506] on h2 "Spring and Spring Boot" at bounding box center [423, 512] width 176 height 22
click at [555, 644] on button "View Roadmap" at bounding box center [560, 657] width 99 height 32
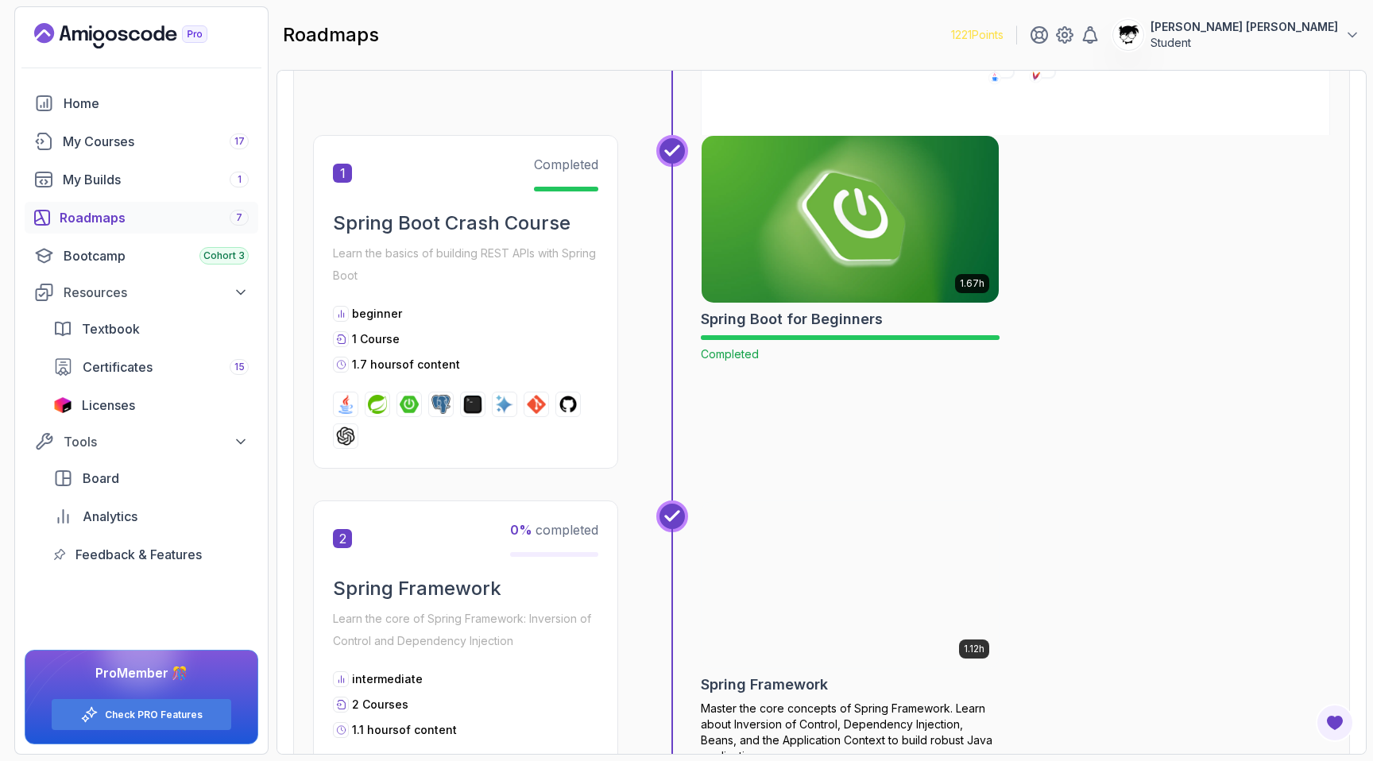
scroll to position [435, 0]
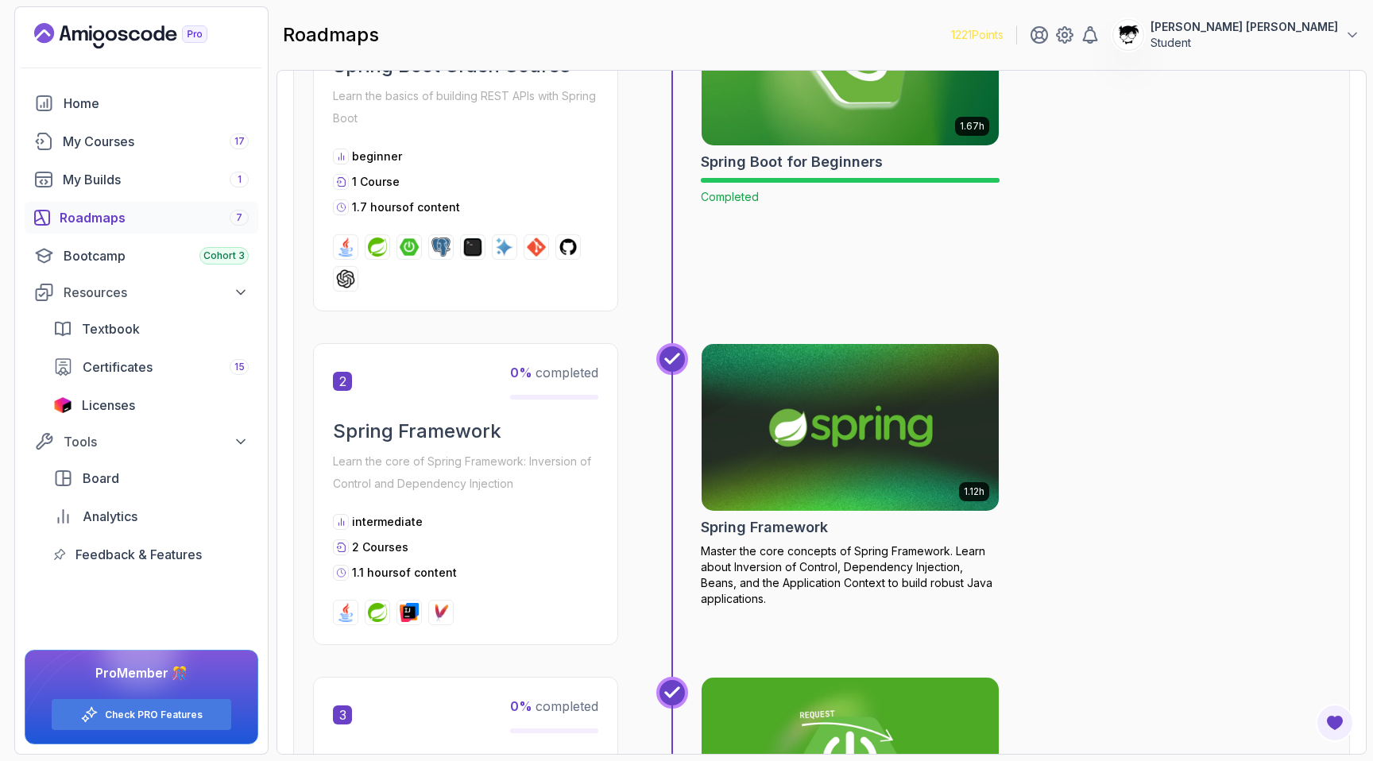
click at [748, 468] on img at bounding box center [850, 427] width 312 height 175
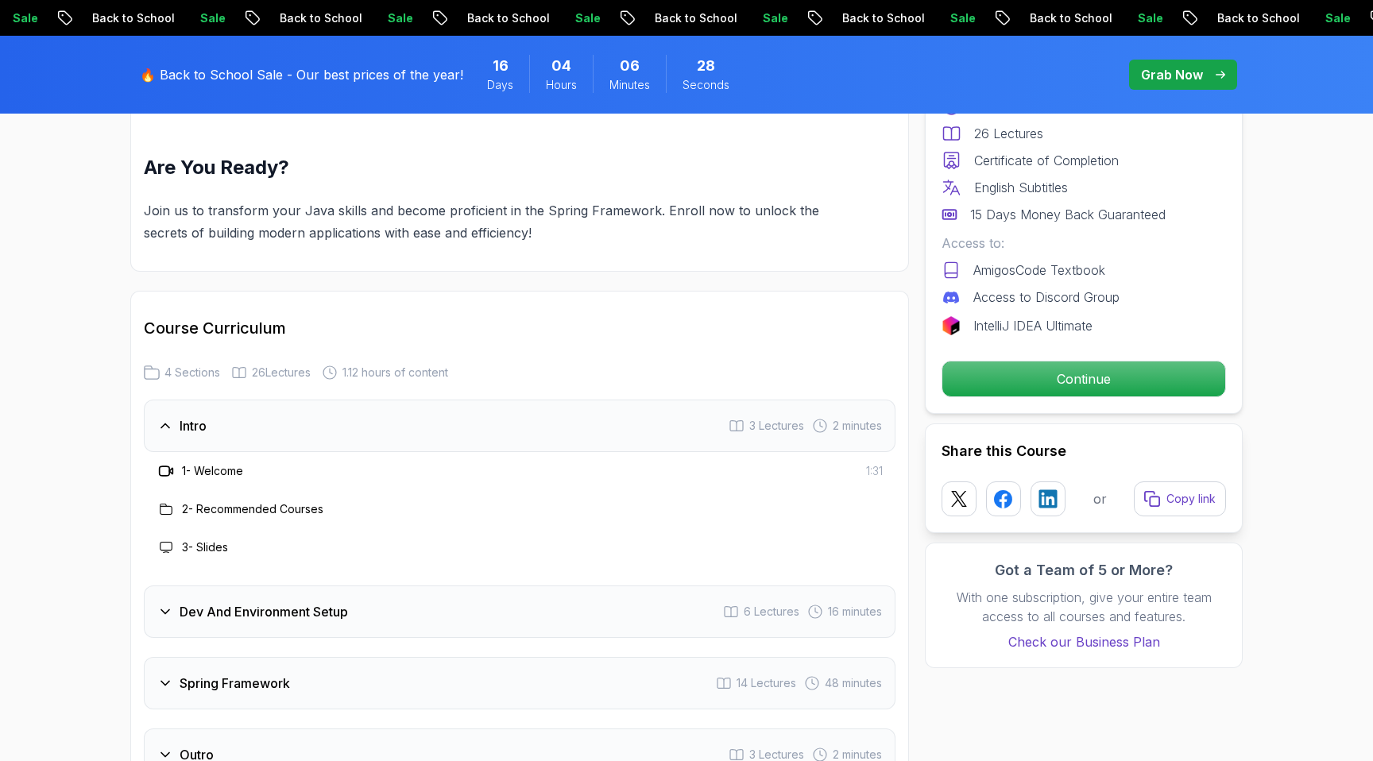
scroll to position [1993, 0]
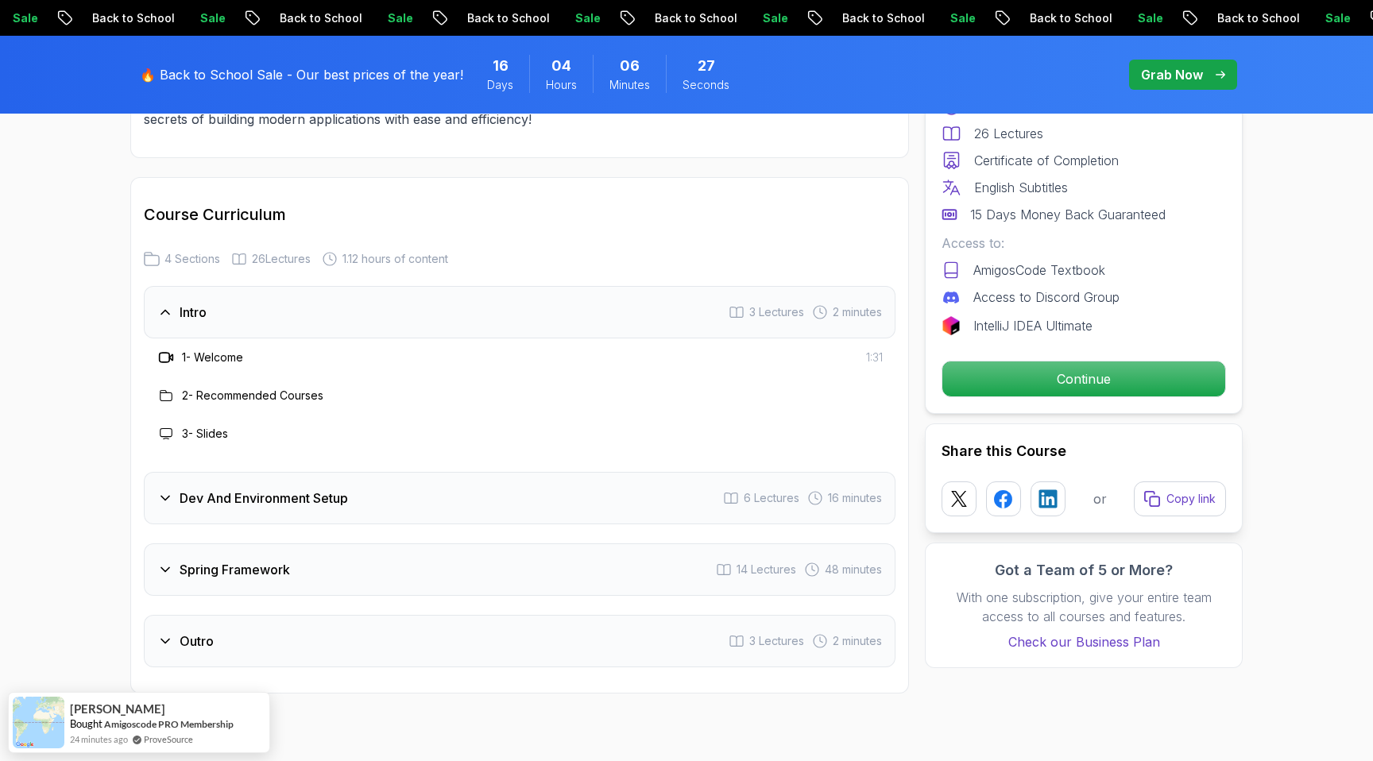
click at [192, 489] on h3 "Dev And Environment Setup" at bounding box center [264, 498] width 168 height 19
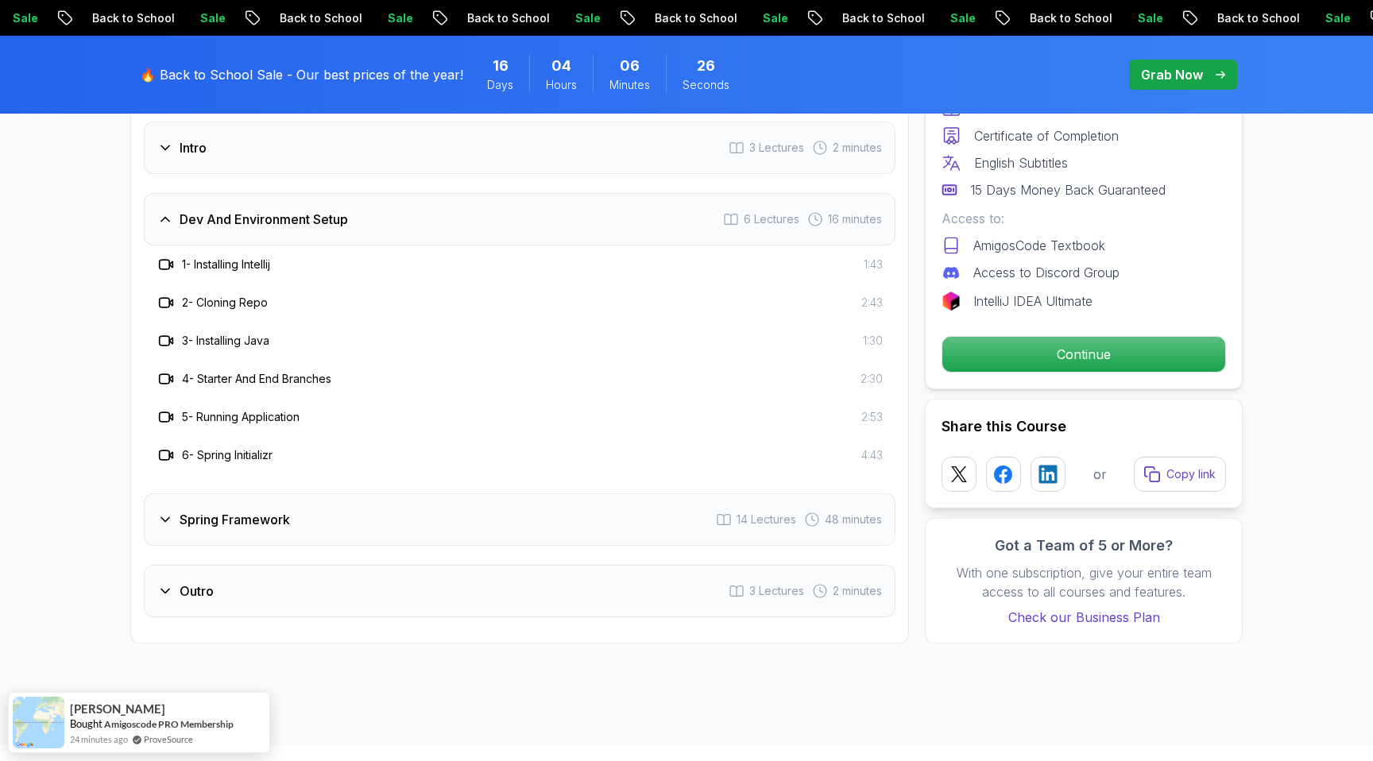
click at [194, 512] on div "Spring Framework 14 Lectures 48 minutes" at bounding box center [520, 519] width 752 height 52
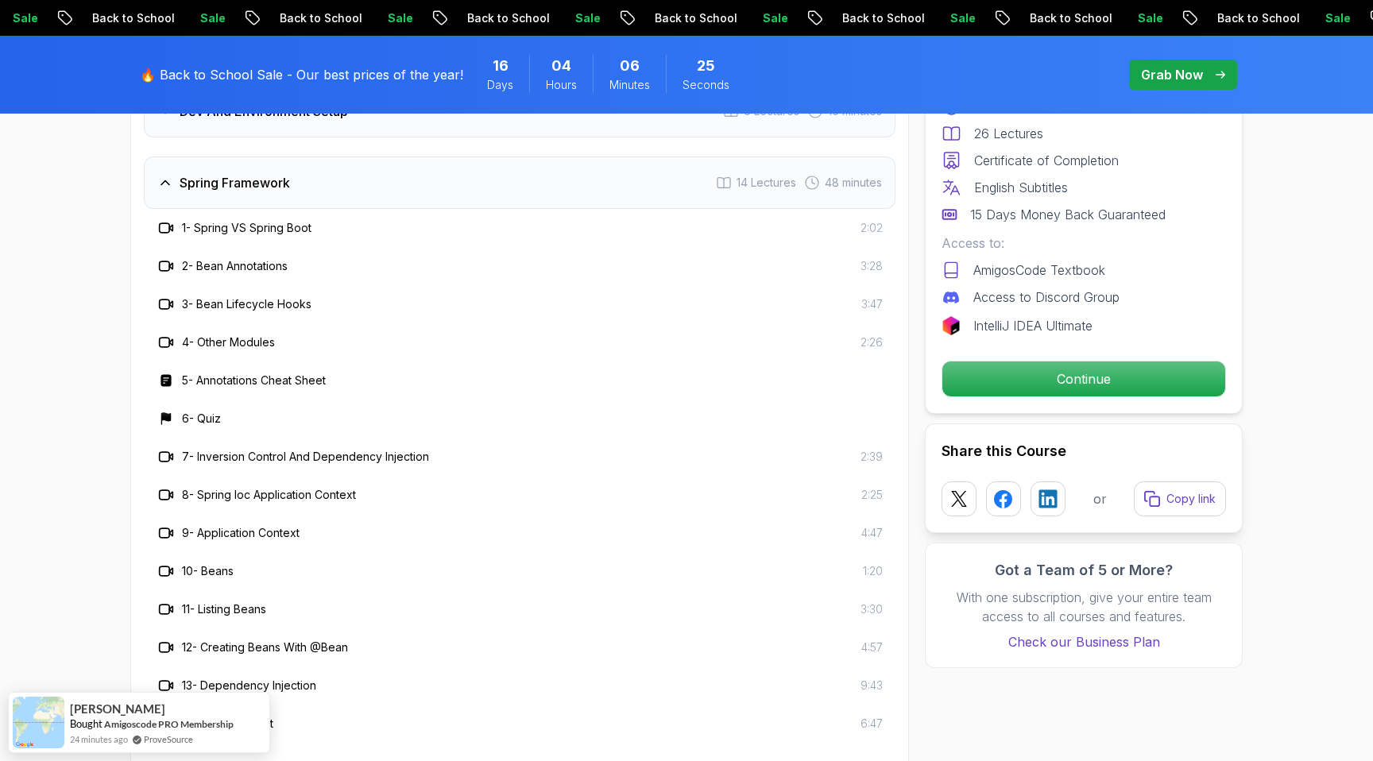
scroll to position [2510, 0]
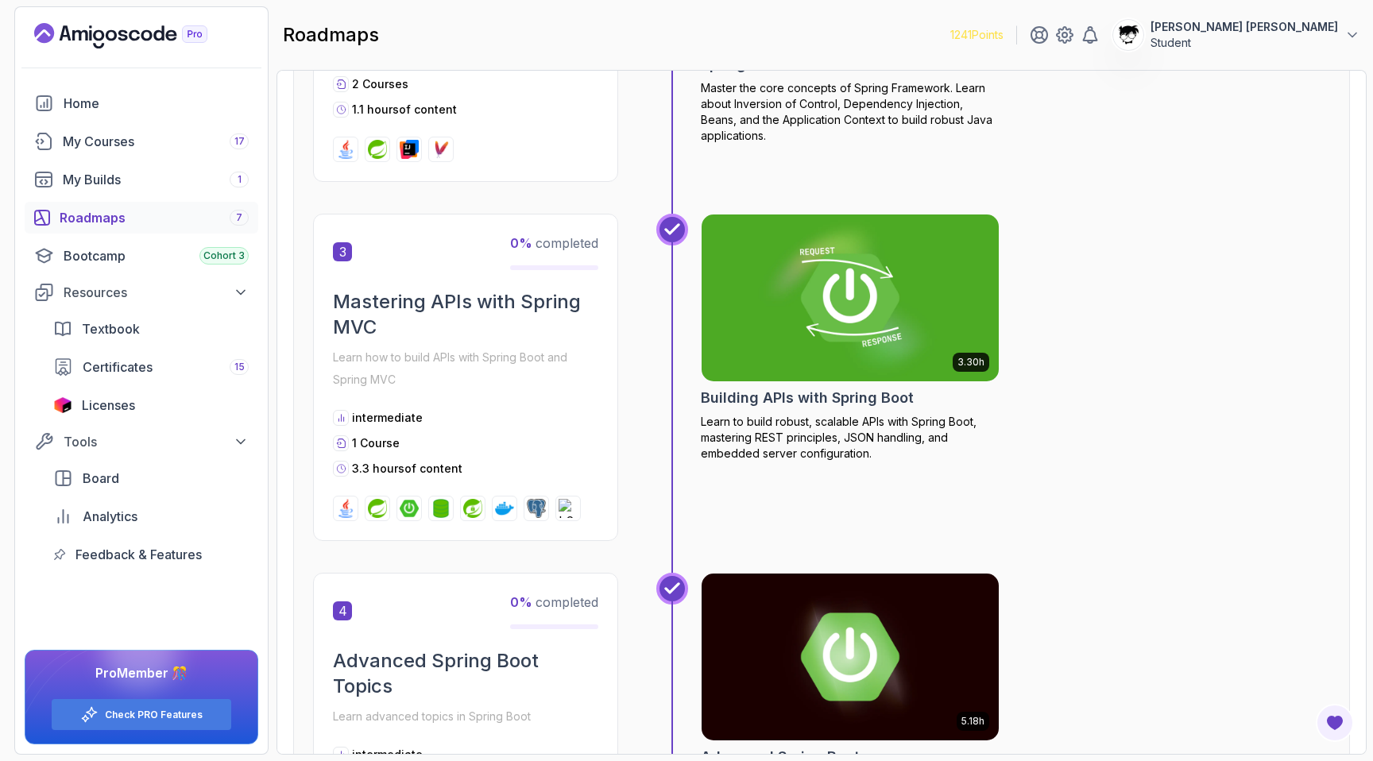
scroll to position [993, 0]
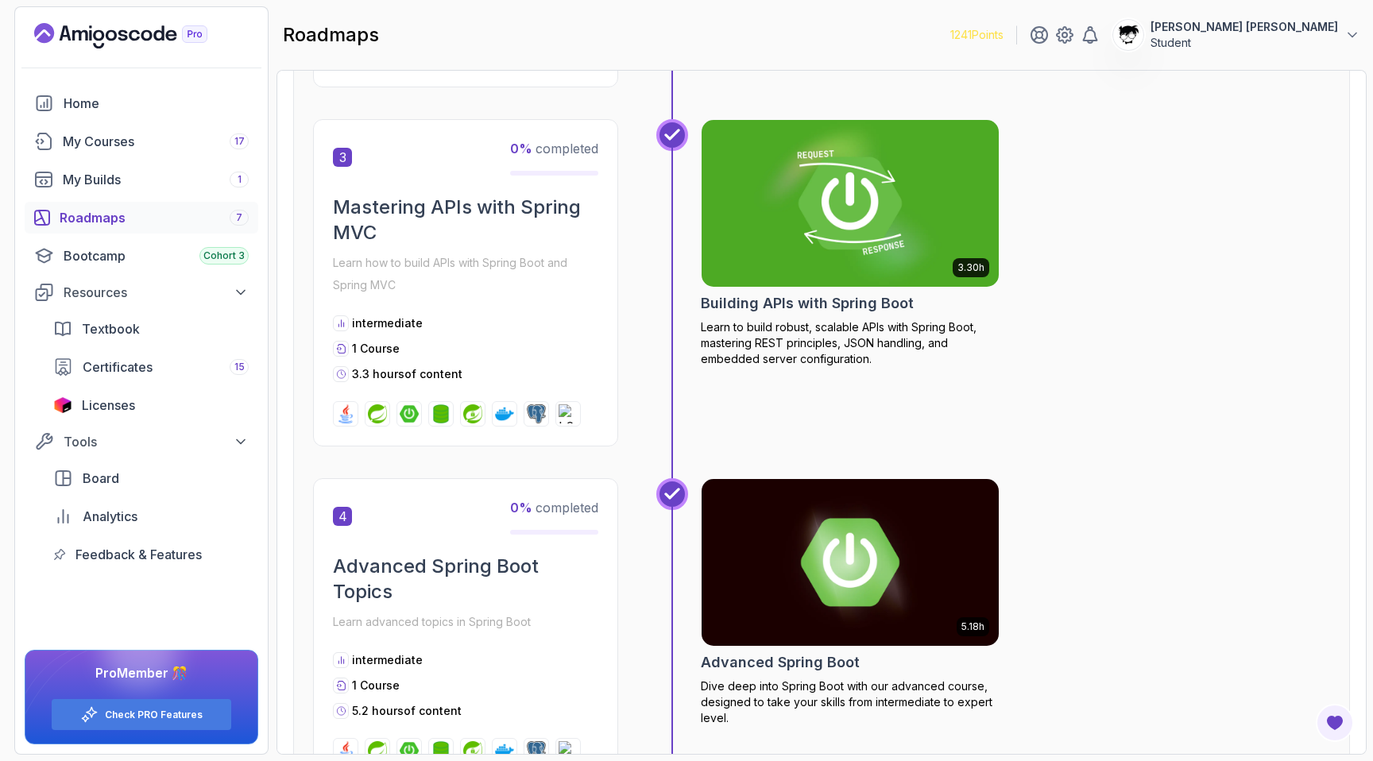
click at [722, 261] on img at bounding box center [850, 203] width 312 height 175
click at [1224, 315] on div "3.30h Building APIs with Spring Boot Learn to build robust, scalable APIs with …" at bounding box center [1015, 282] width 629 height 327
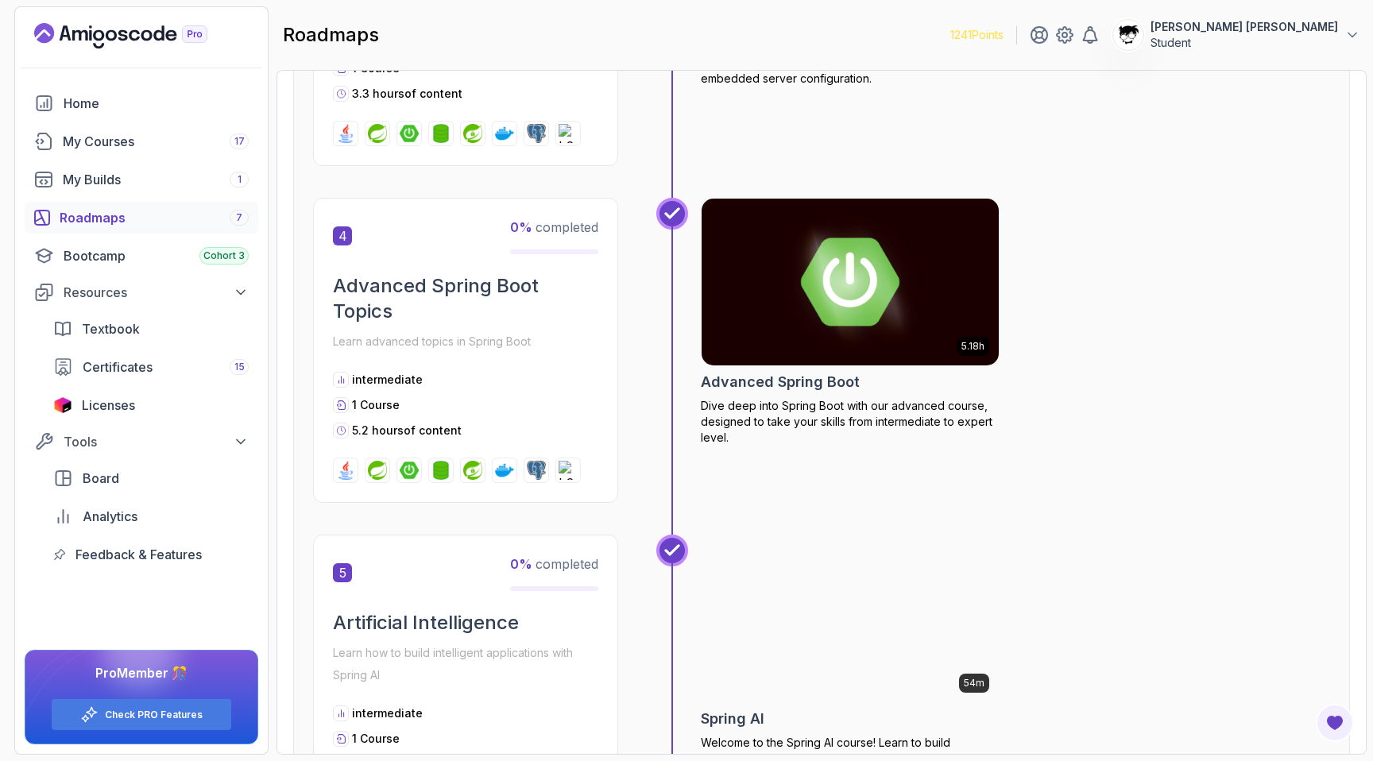
scroll to position [1377, 0]
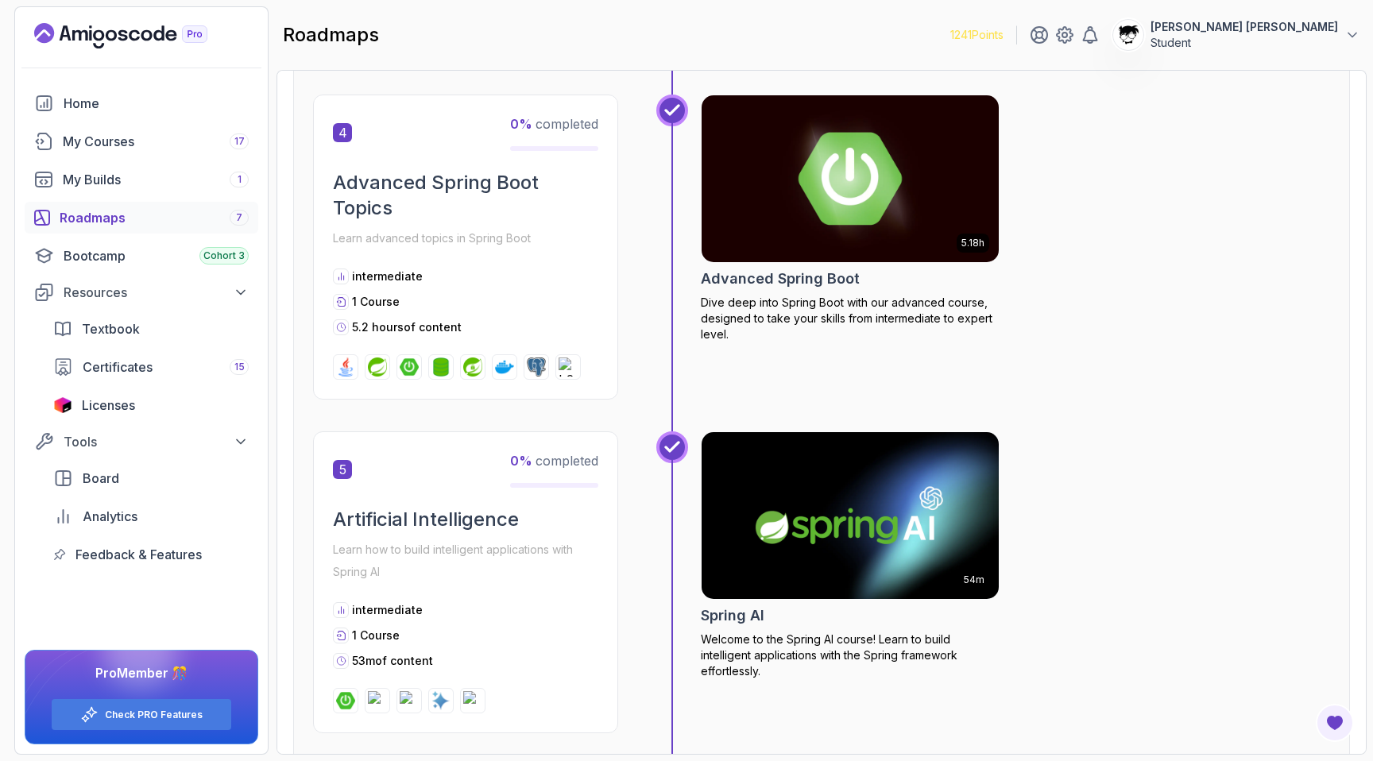
click at [981, 192] on img at bounding box center [850, 178] width 312 height 175
click at [1225, 414] on div "5.18h Advanced Spring Boot Dive deep into Spring Boot with our advanced course,…" at bounding box center [993, 263] width 674 height 337
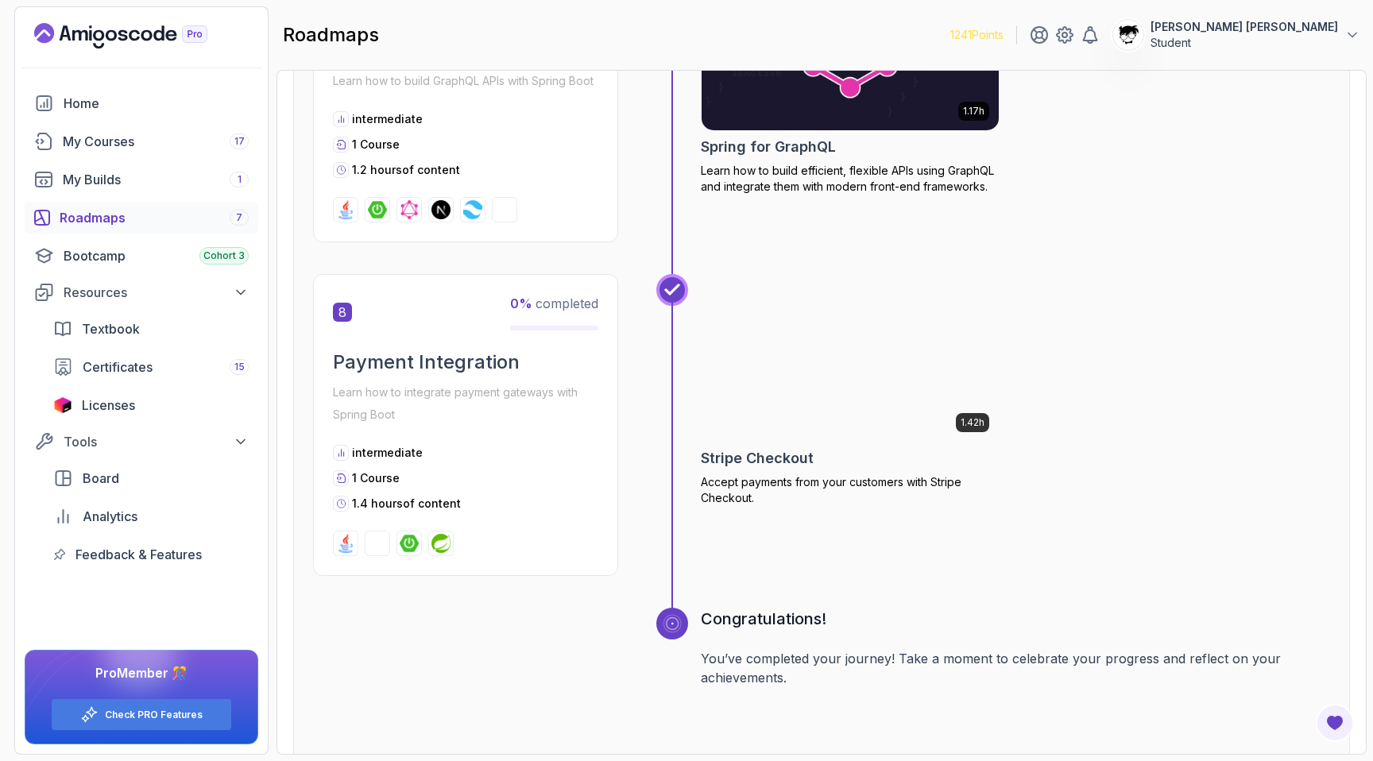
scroll to position [2642, 0]
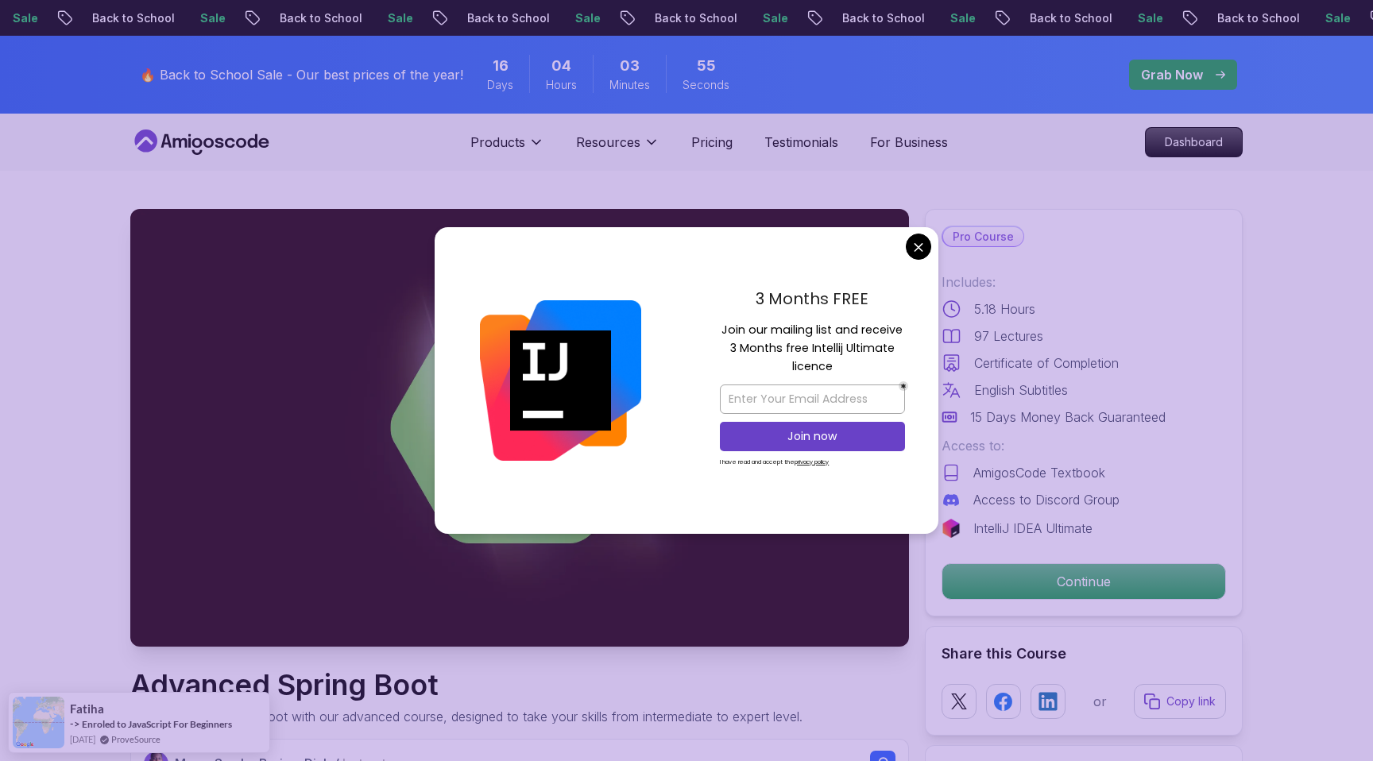
click at [292, 414] on img at bounding box center [519, 428] width 779 height 438
click at [332, 407] on img at bounding box center [519, 428] width 779 height 438
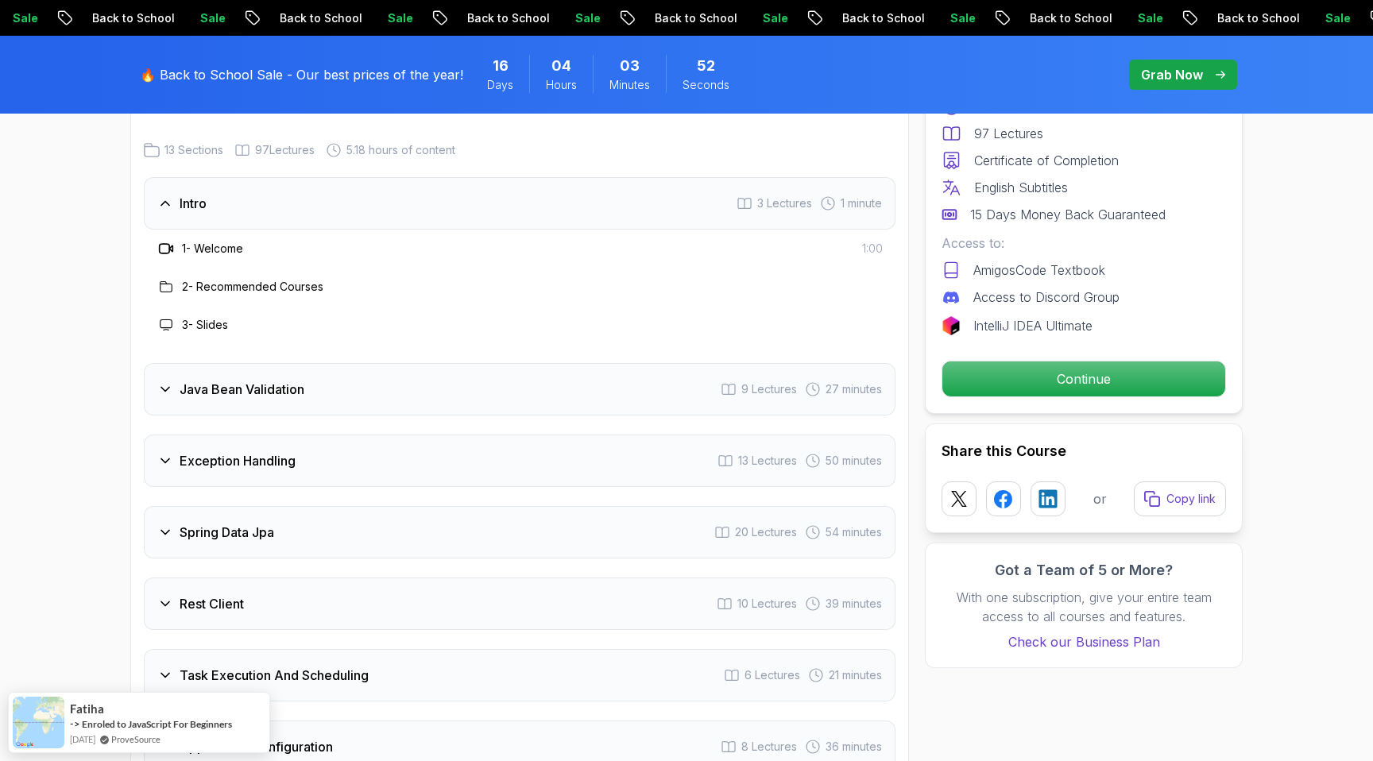
scroll to position [2260, 0]
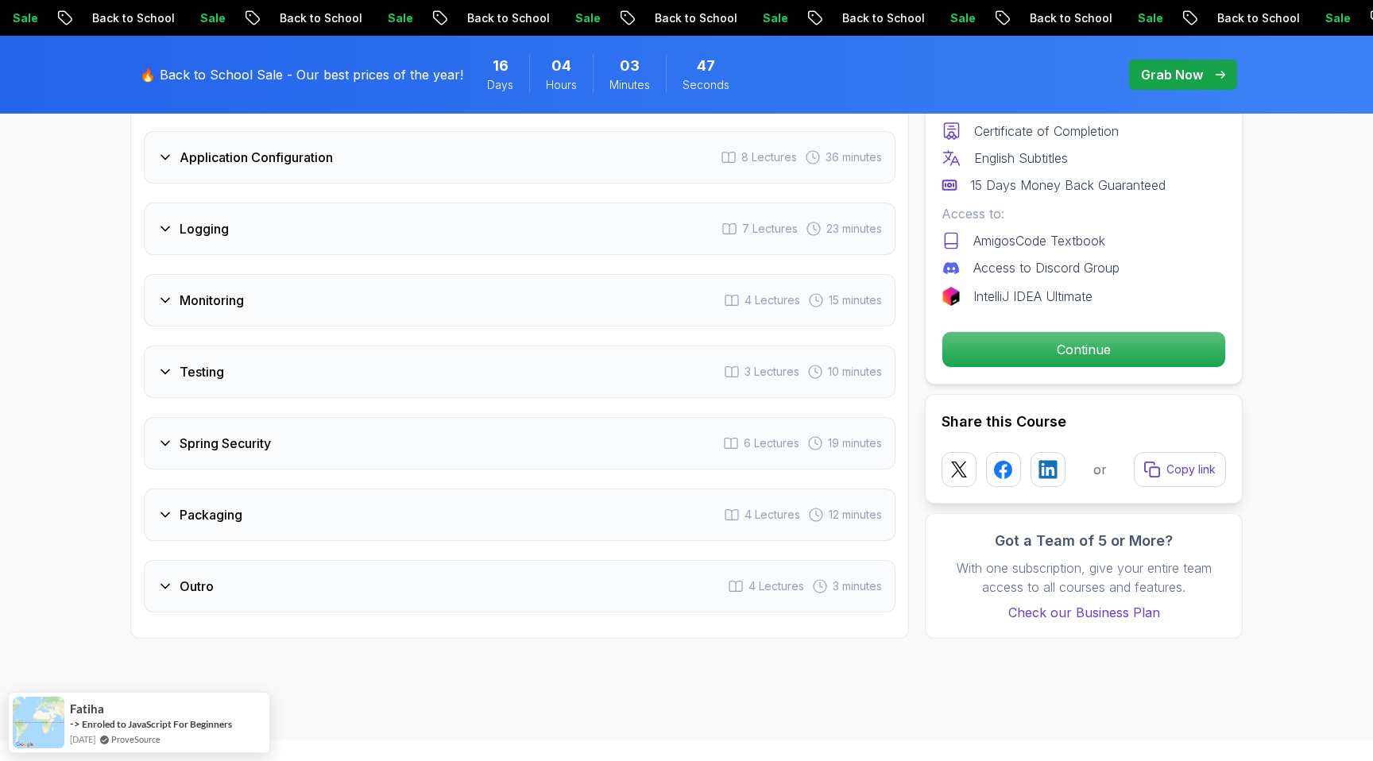
click at [210, 505] on h3 "Packaging" at bounding box center [211, 514] width 63 height 19
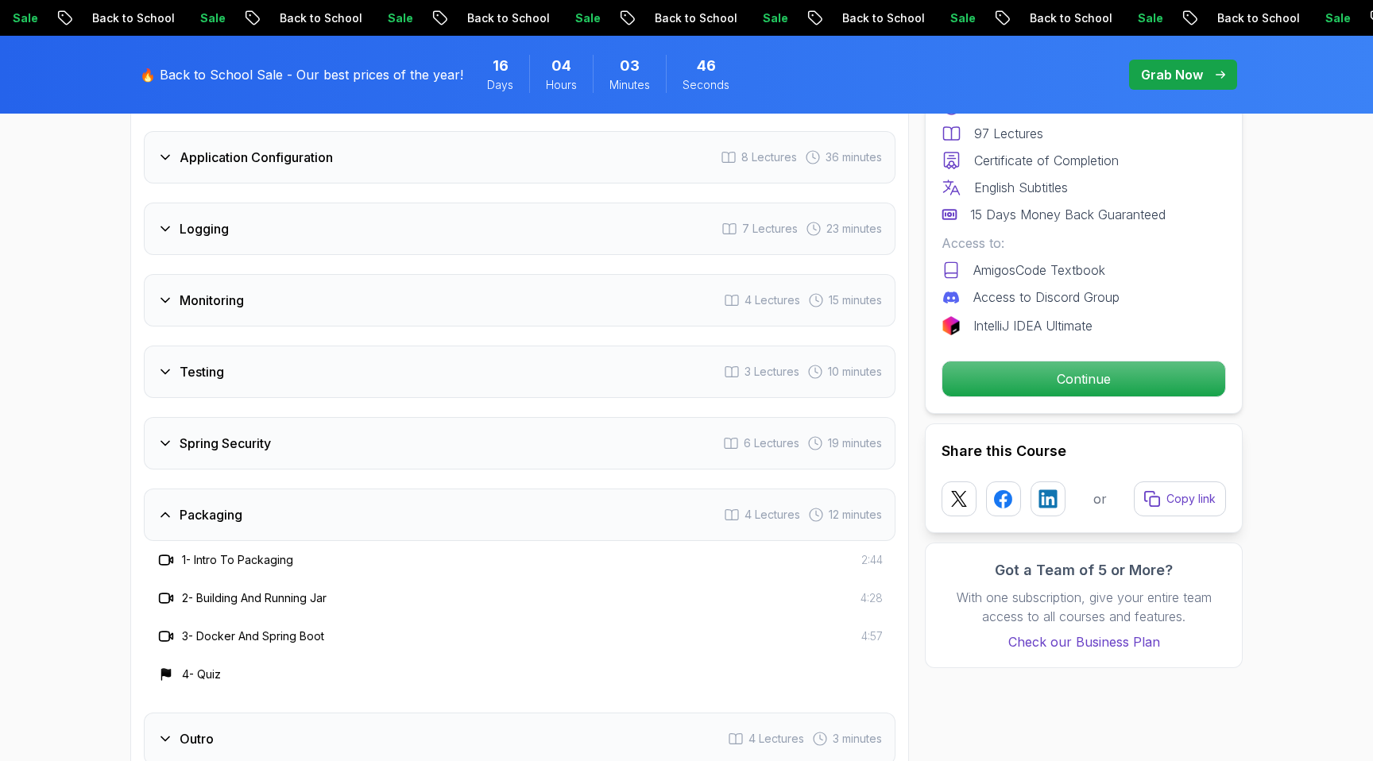
click at [210, 505] on h3 "Packaging" at bounding box center [211, 514] width 63 height 19
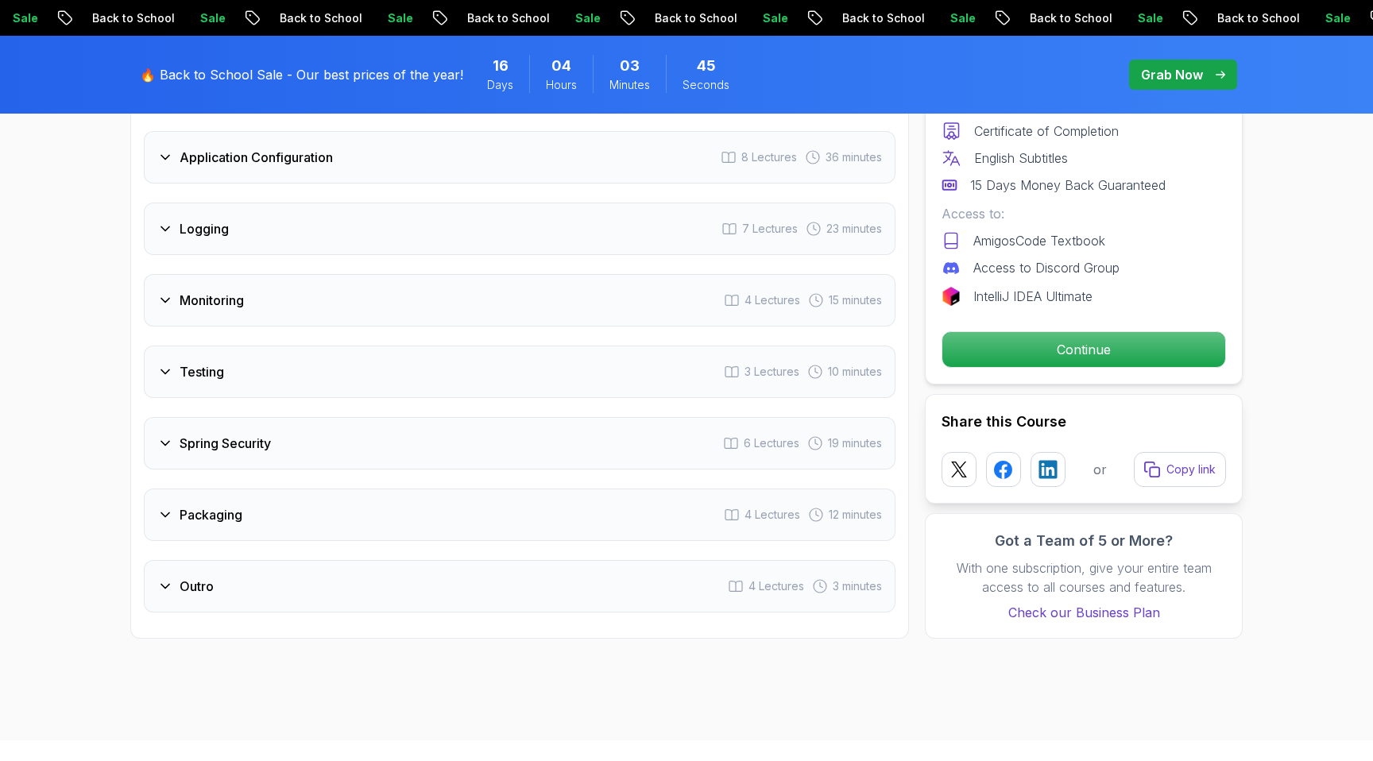
click at [203, 421] on div "Spring Security 6 Lectures 19 minutes" at bounding box center [520, 443] width 752 height 52
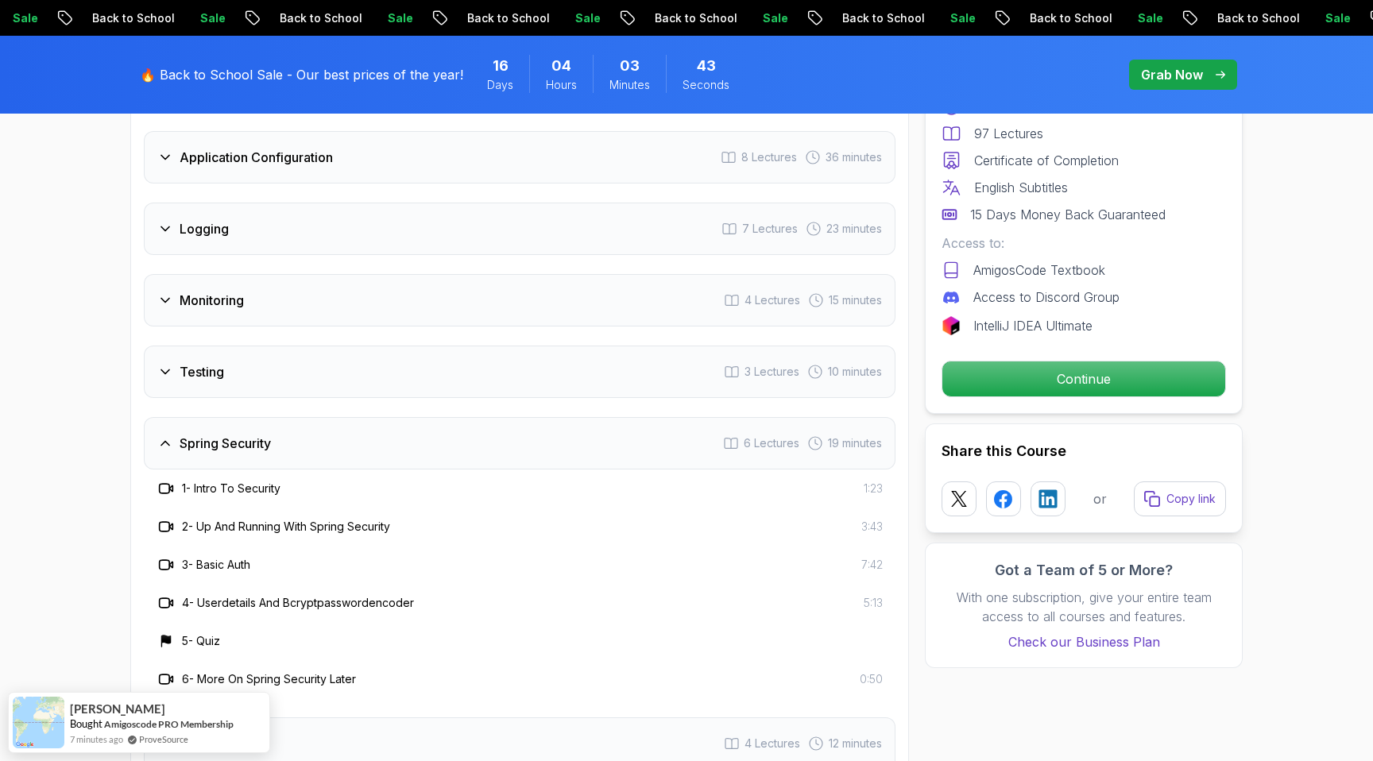
click at [195, 434] on h3 "Spring Security" at bounding box center [225, 443] width 91 height 19
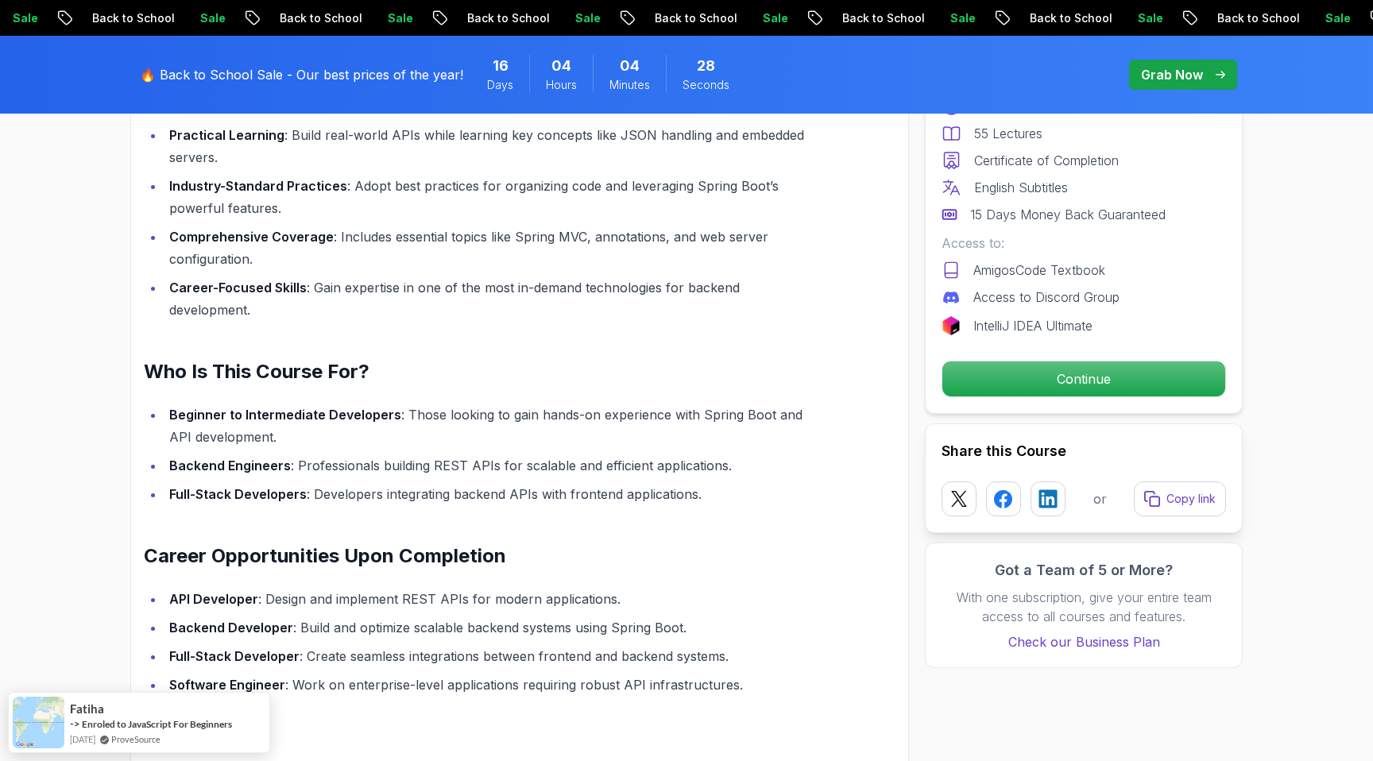
scroll to position [1583, 0]
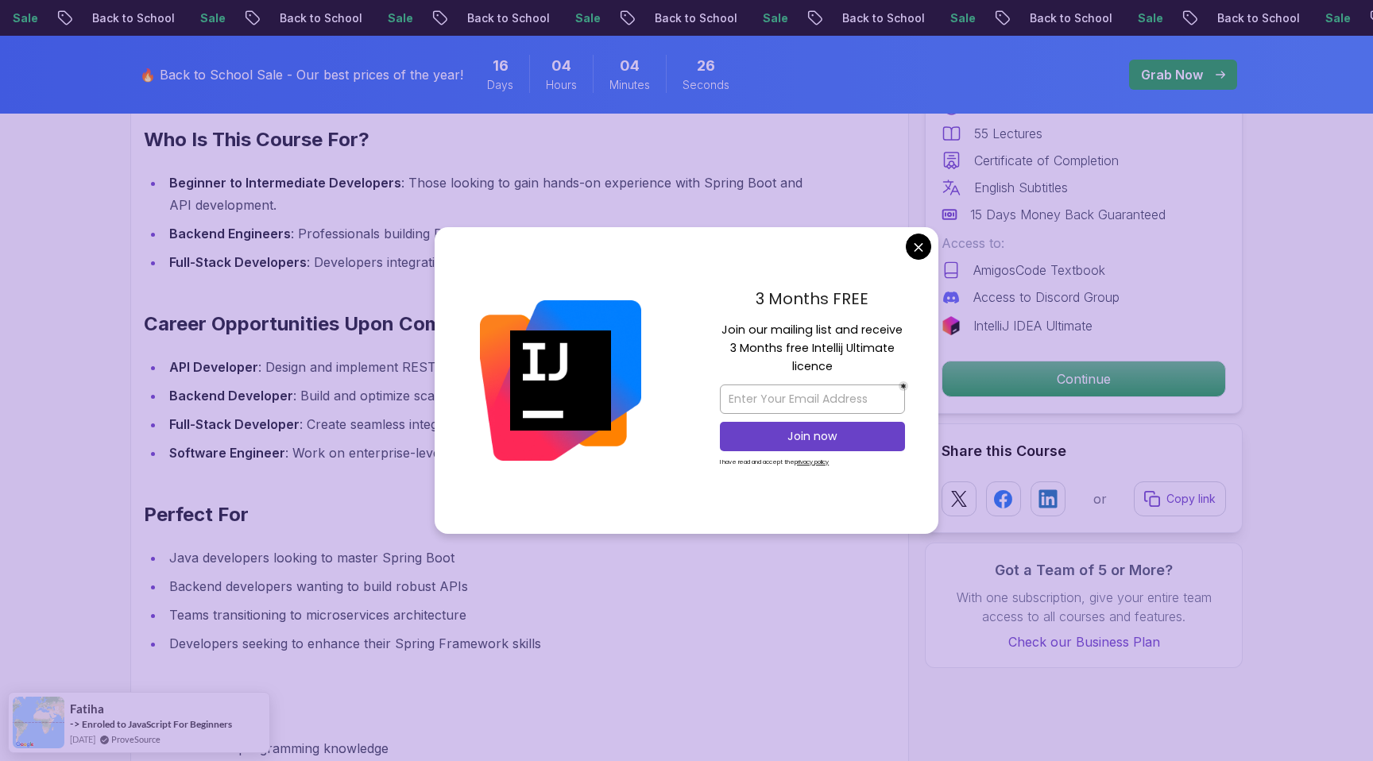
click at [291, 288] on div "Building REST APIs with Spring Boot The Building APIs with Spring Boot course i…" at bounding box center [482, 362] width 676 height 1328
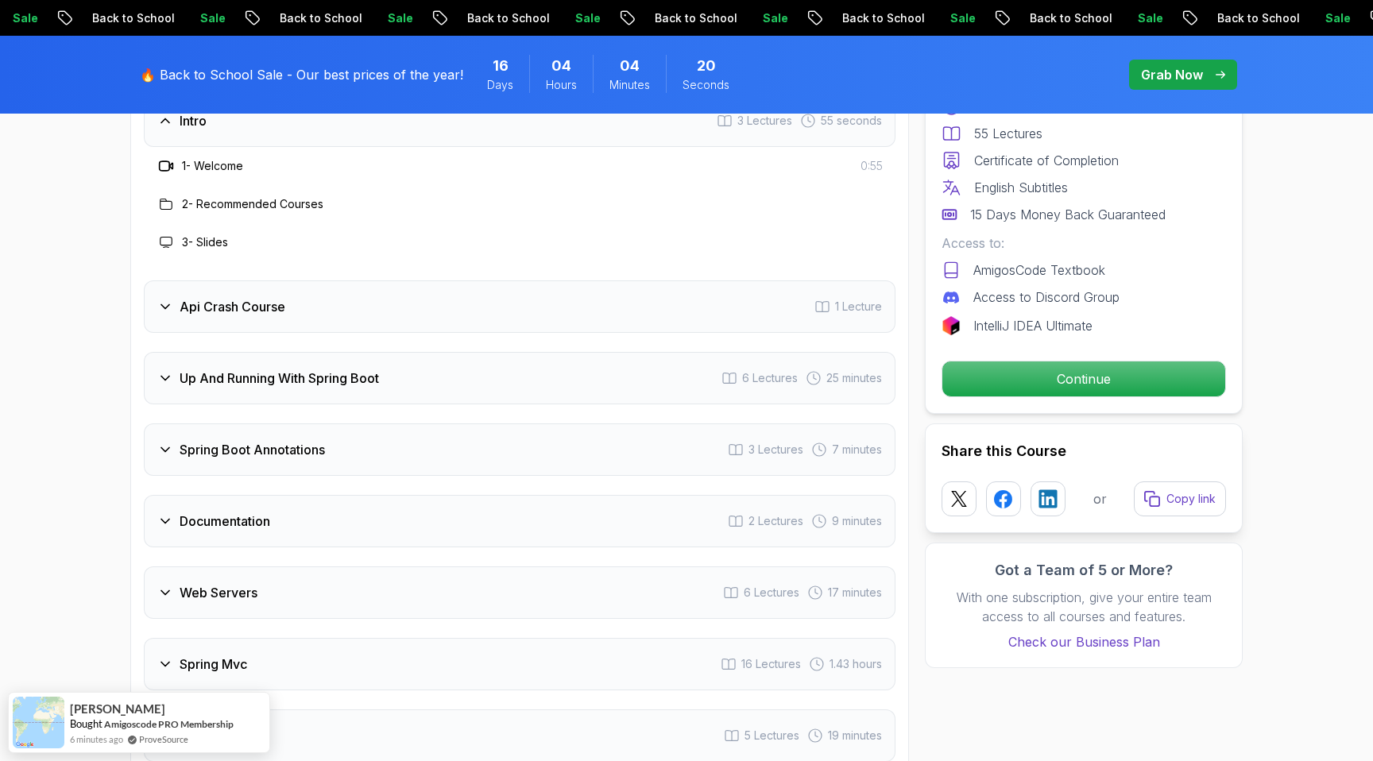
scroll to position [2704, 0]
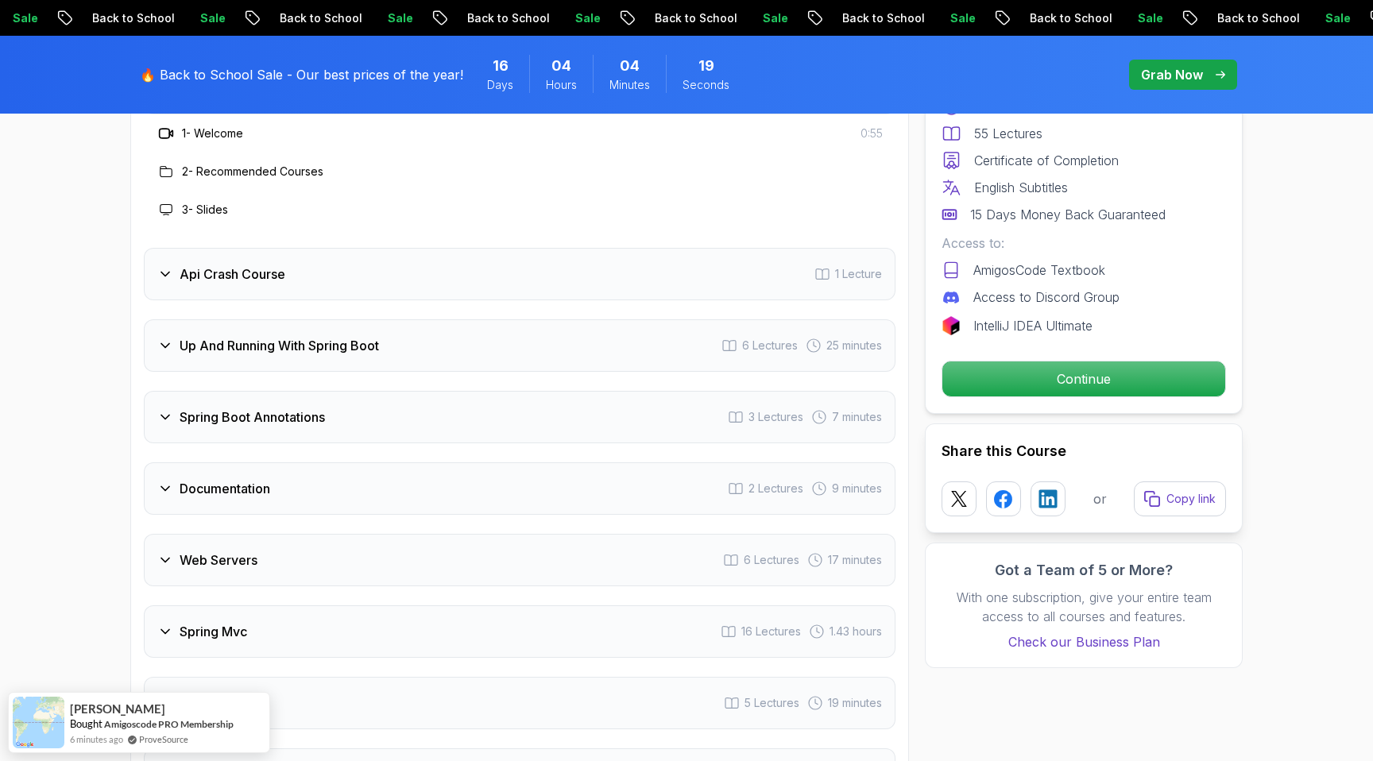
click at [175, 262] on div "Api Crash Course 1 Lecture" at bounding box center [520, 274] width 752 height 52
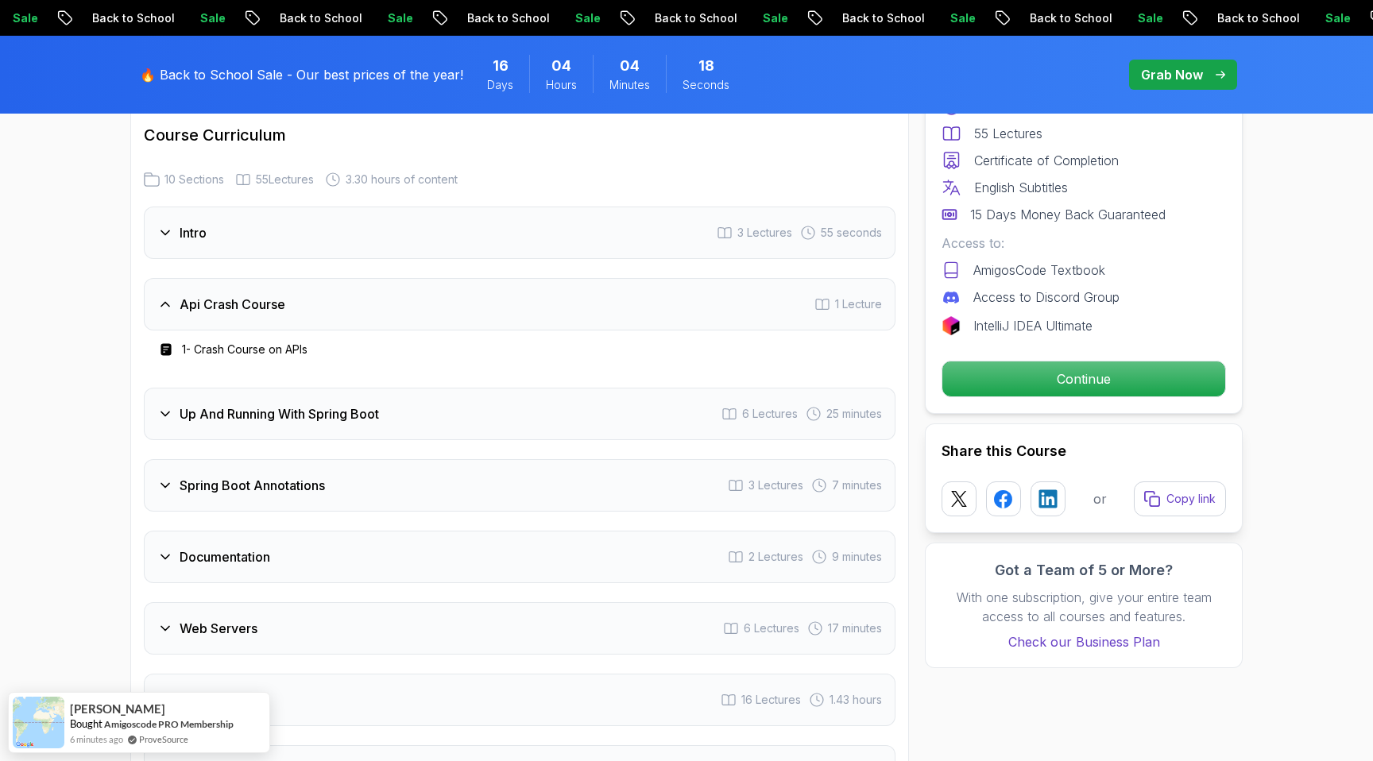
scroll to position [2558, 0]
click at [176, 296] on div "Api Crash Course" at bounding box center [221, 305] width 128 height 19
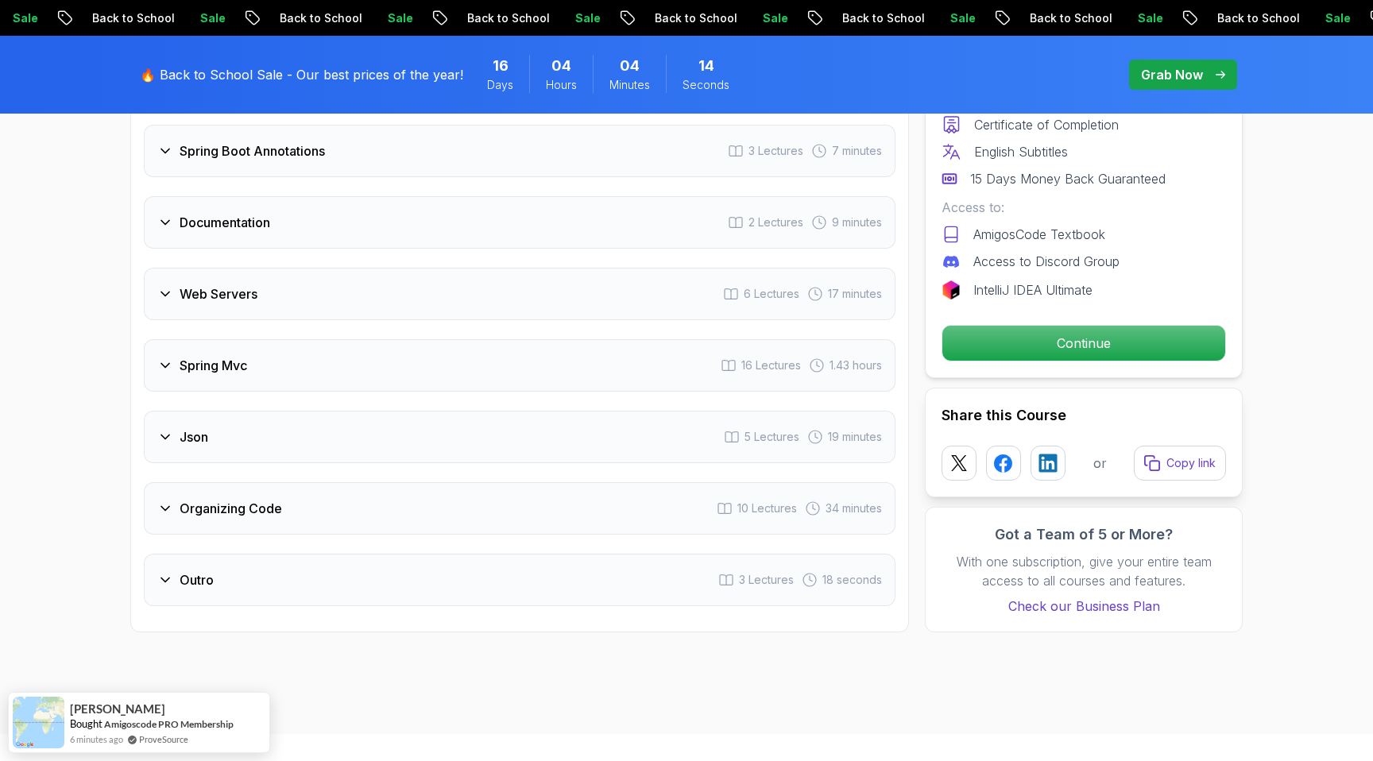
scroll to position [2859, 0]
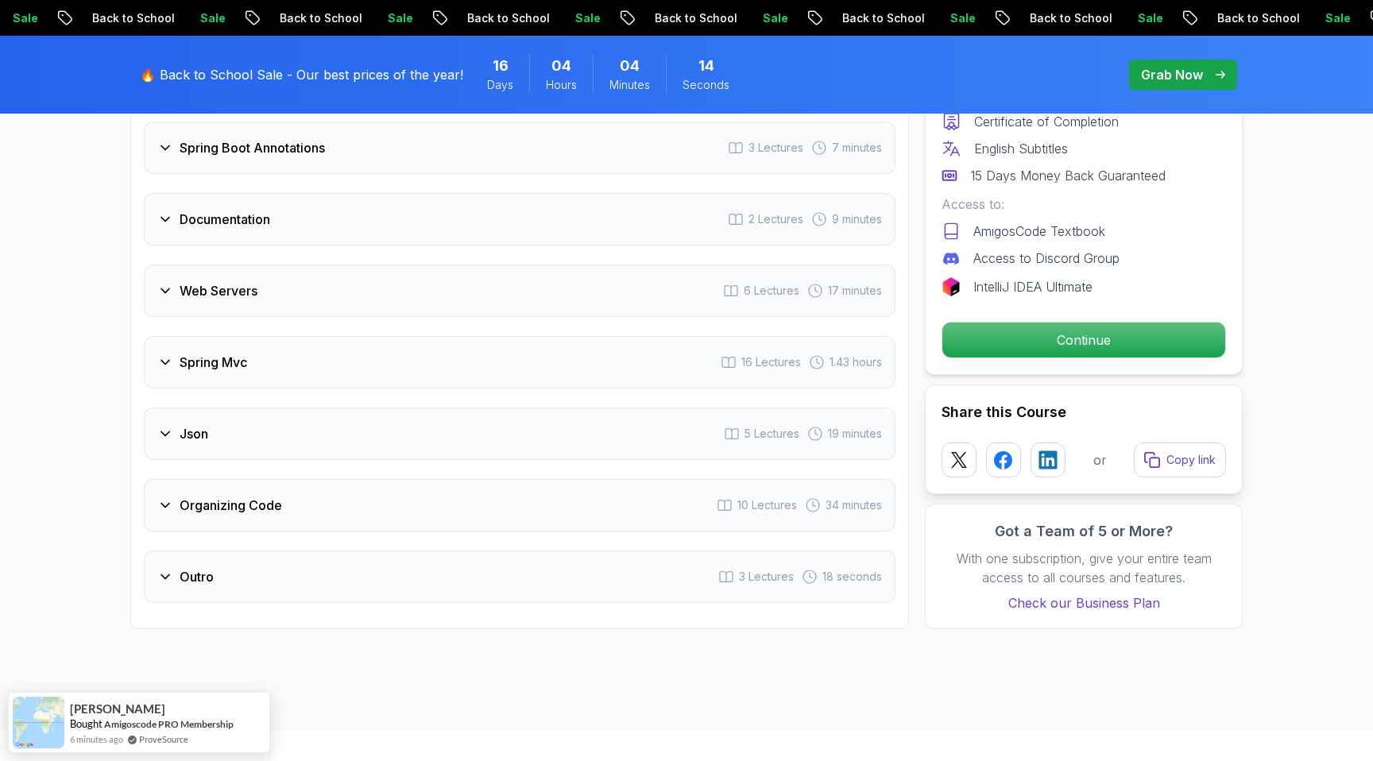
click at [207, 210] on h3 "Documentation" at bounding box center [225, 219] width 91 height 19
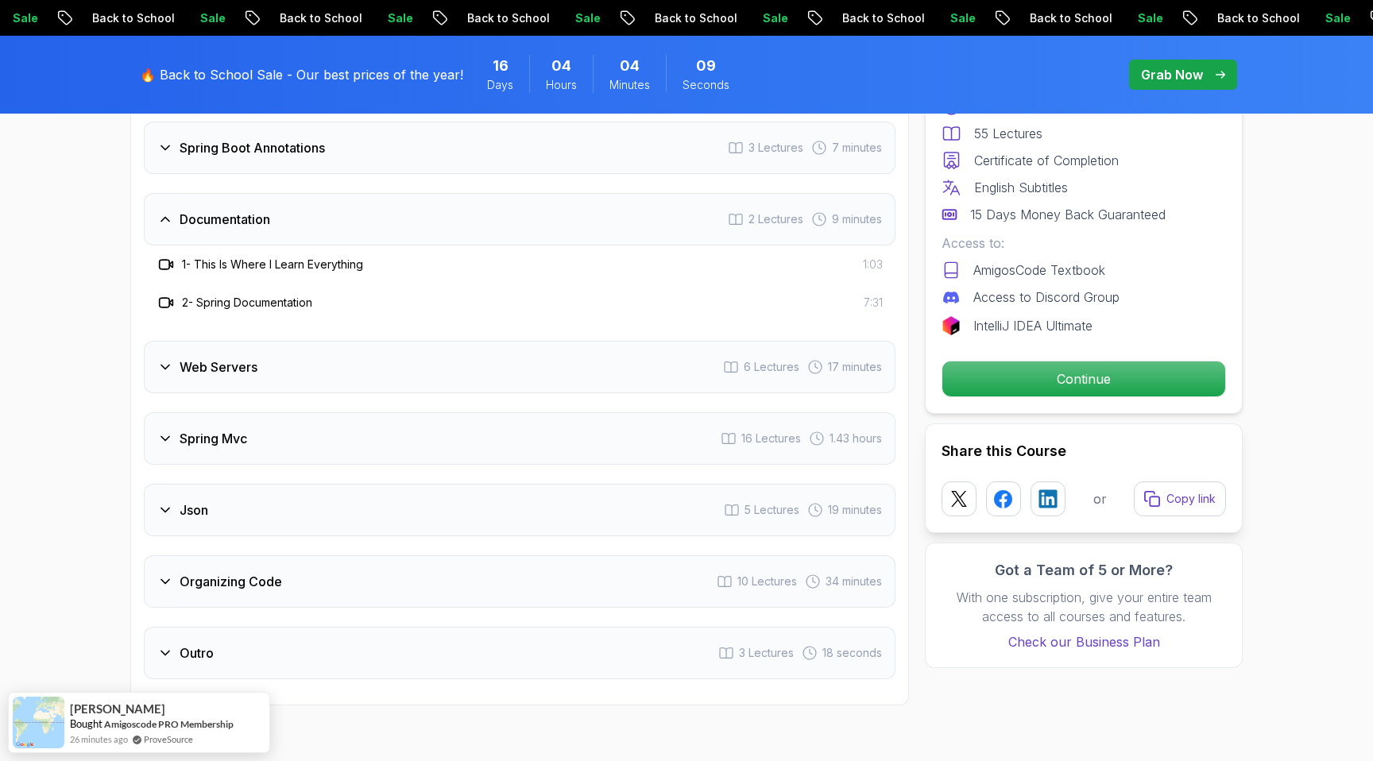
click at [208, 210] on h3 "Documentation" at bounding box center [225, 219] width 91 height 19
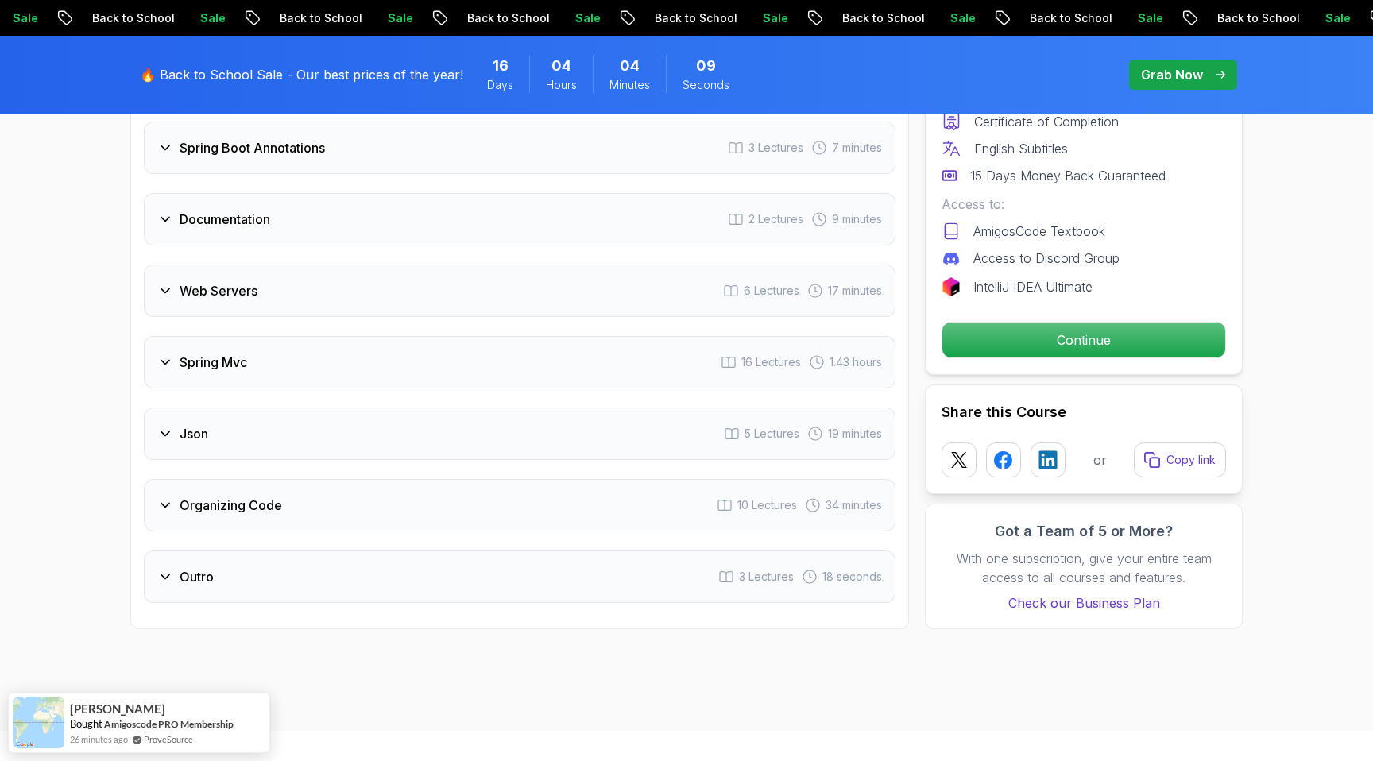
click at [215, 265] on div "Web Servers 6 Lectures 17 minutes" at bounding box center [520, 291] width 752 height 52
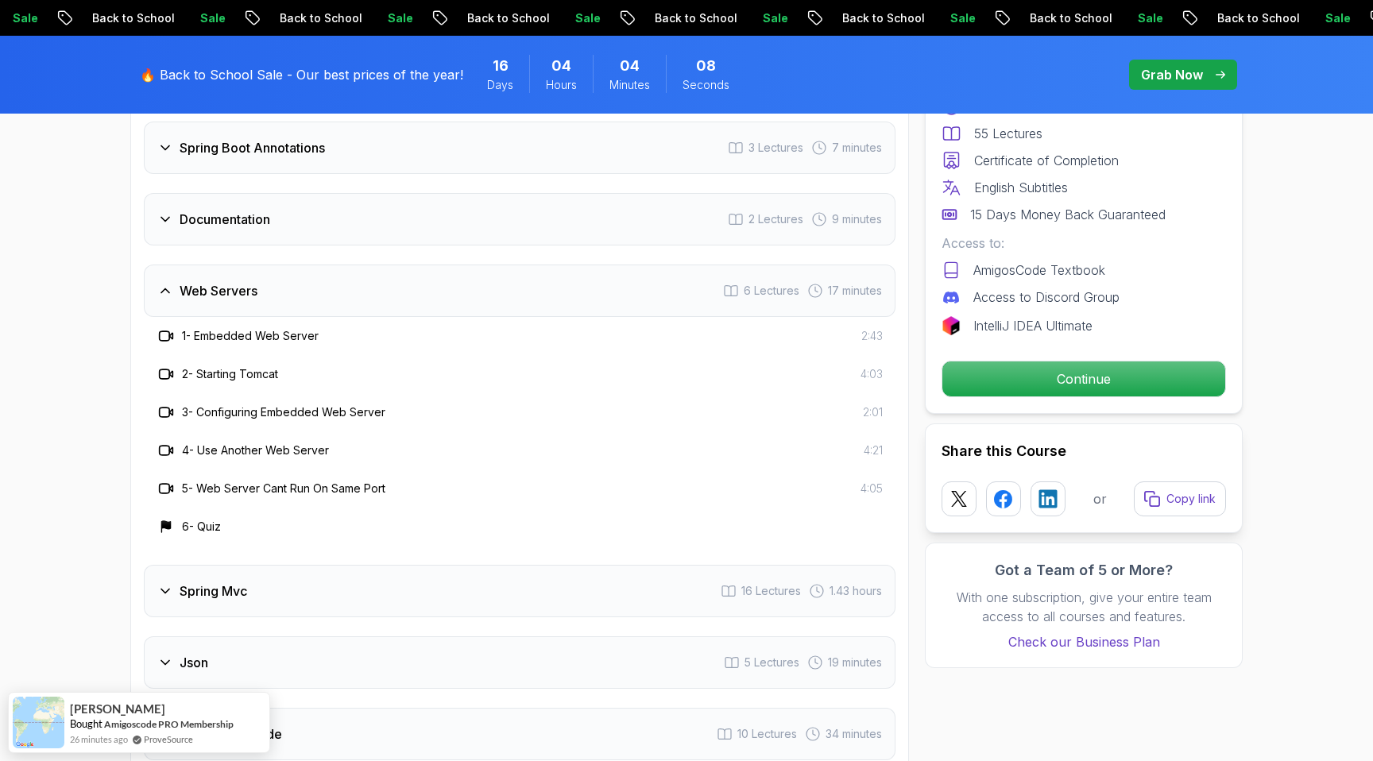
click at [211, 281] on h3 "Web Servers" at bounding box center [219, 290] width 78 height 19
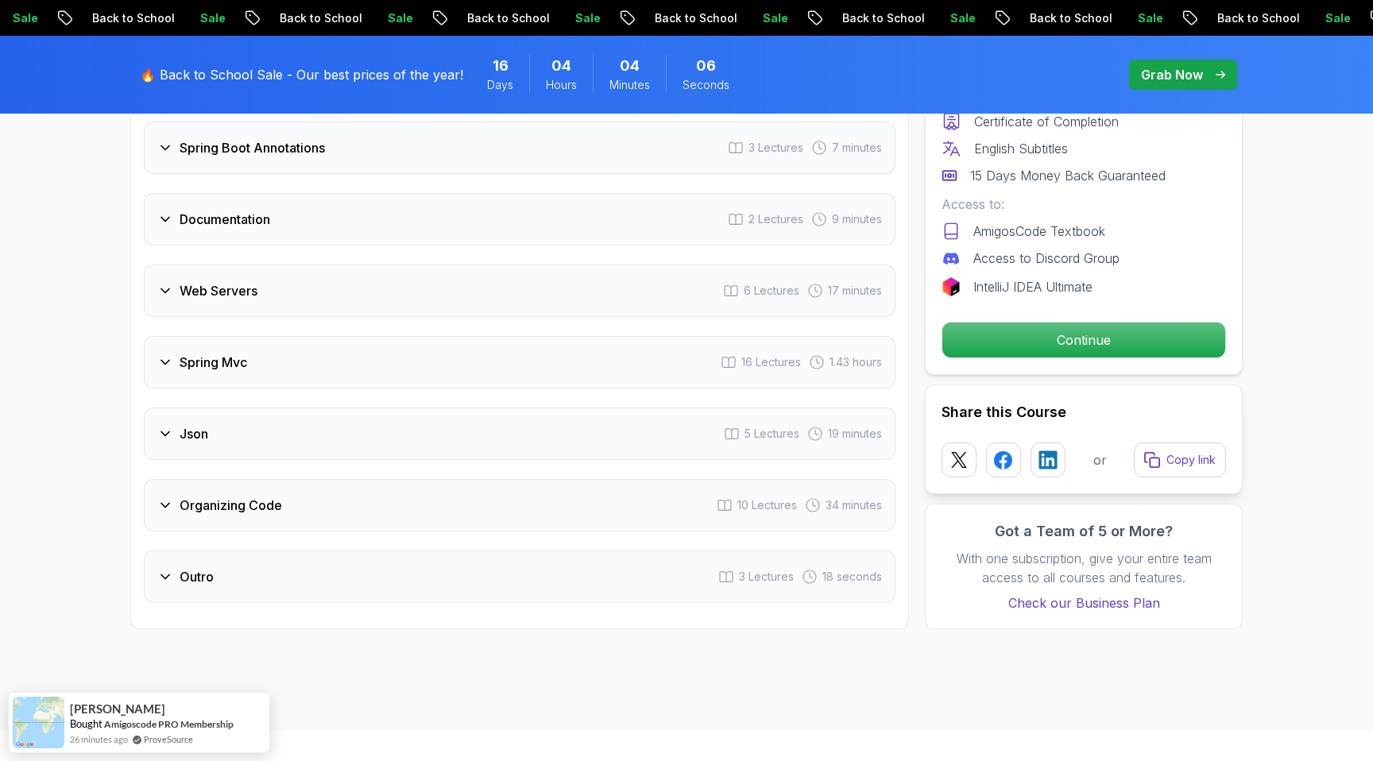
click at [190, 408] on div "Json 5 Lectures 19 minutes" at bounding box center [520, 434] width 752 height 52
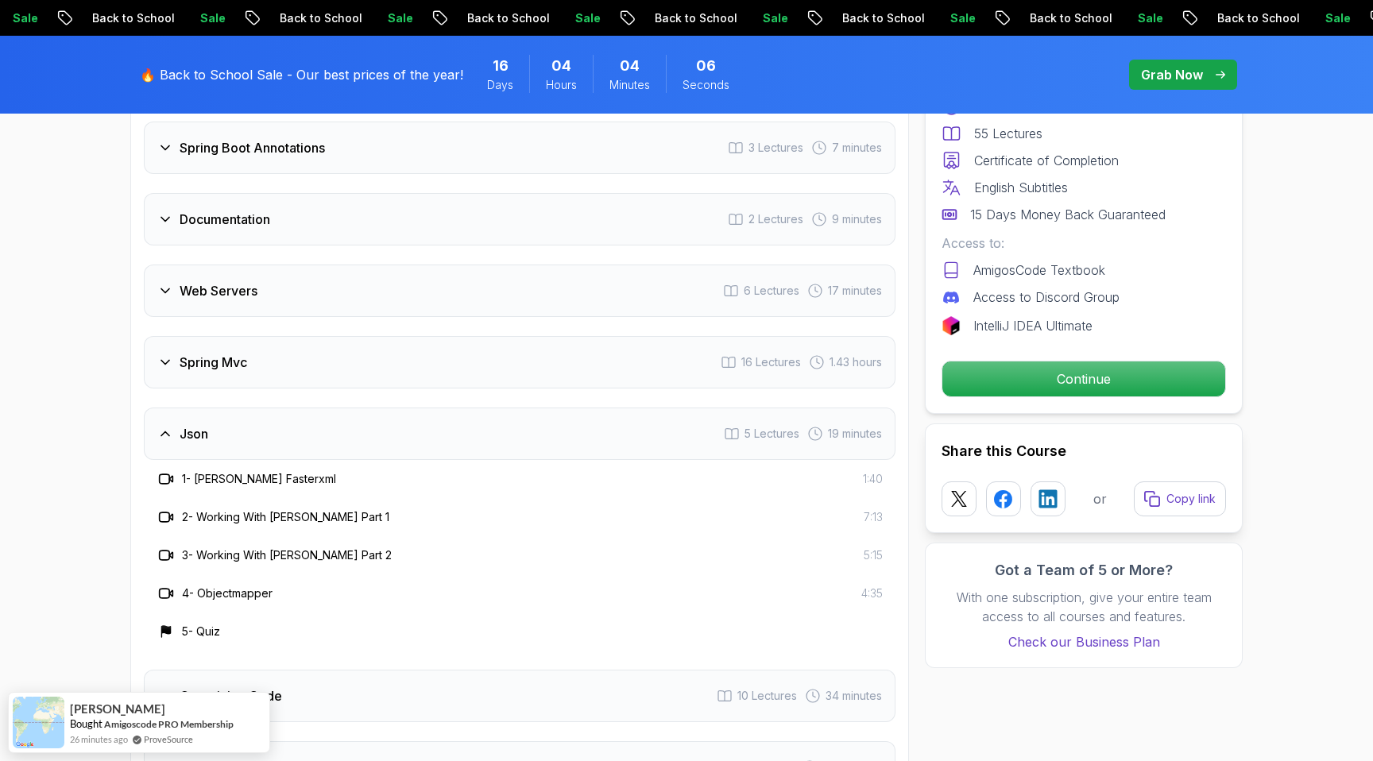
click at [190, 408] on div "Json 5 Lectures 19 minutes" at bounding box center [520, 434] width 752 height 52
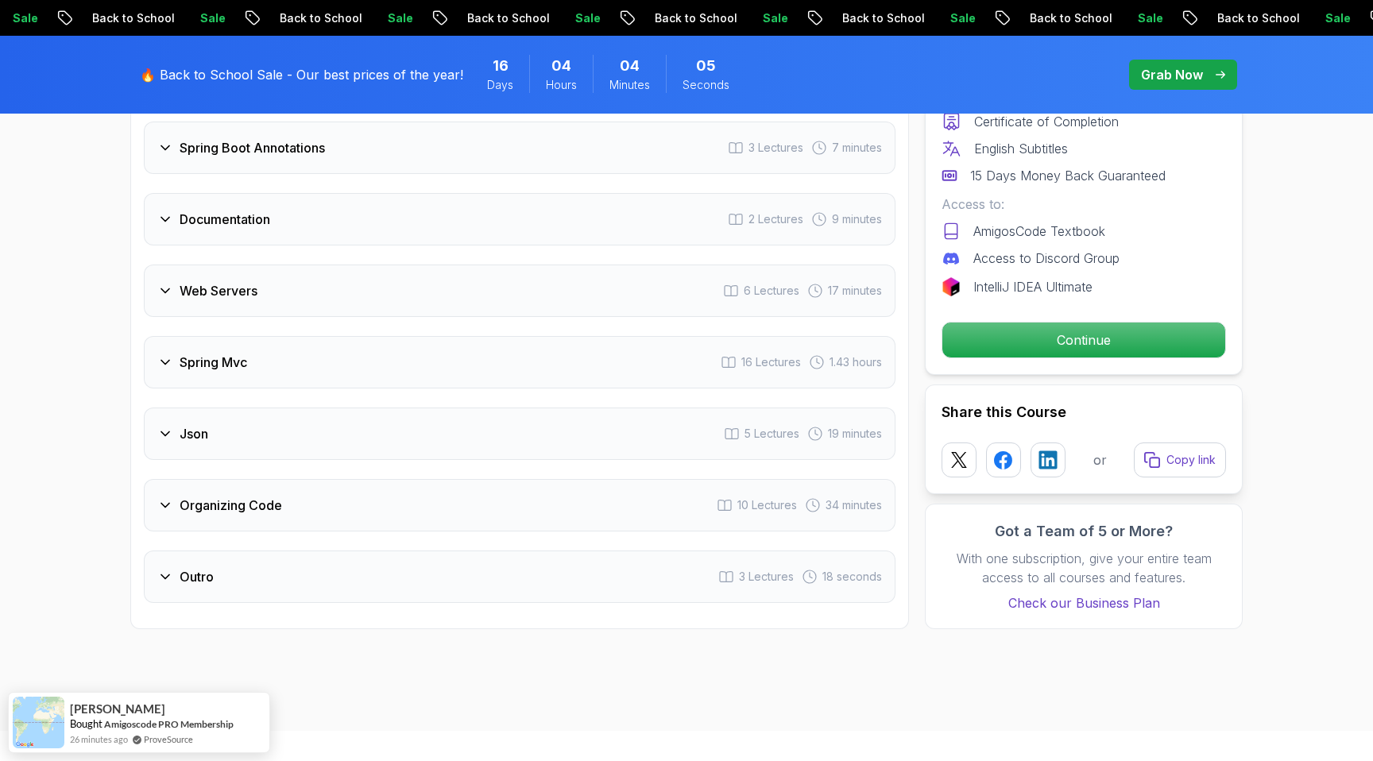
click at [199, 496] on h3 "Organizing Code" at bounding box center [231, 505] width 102 height 19
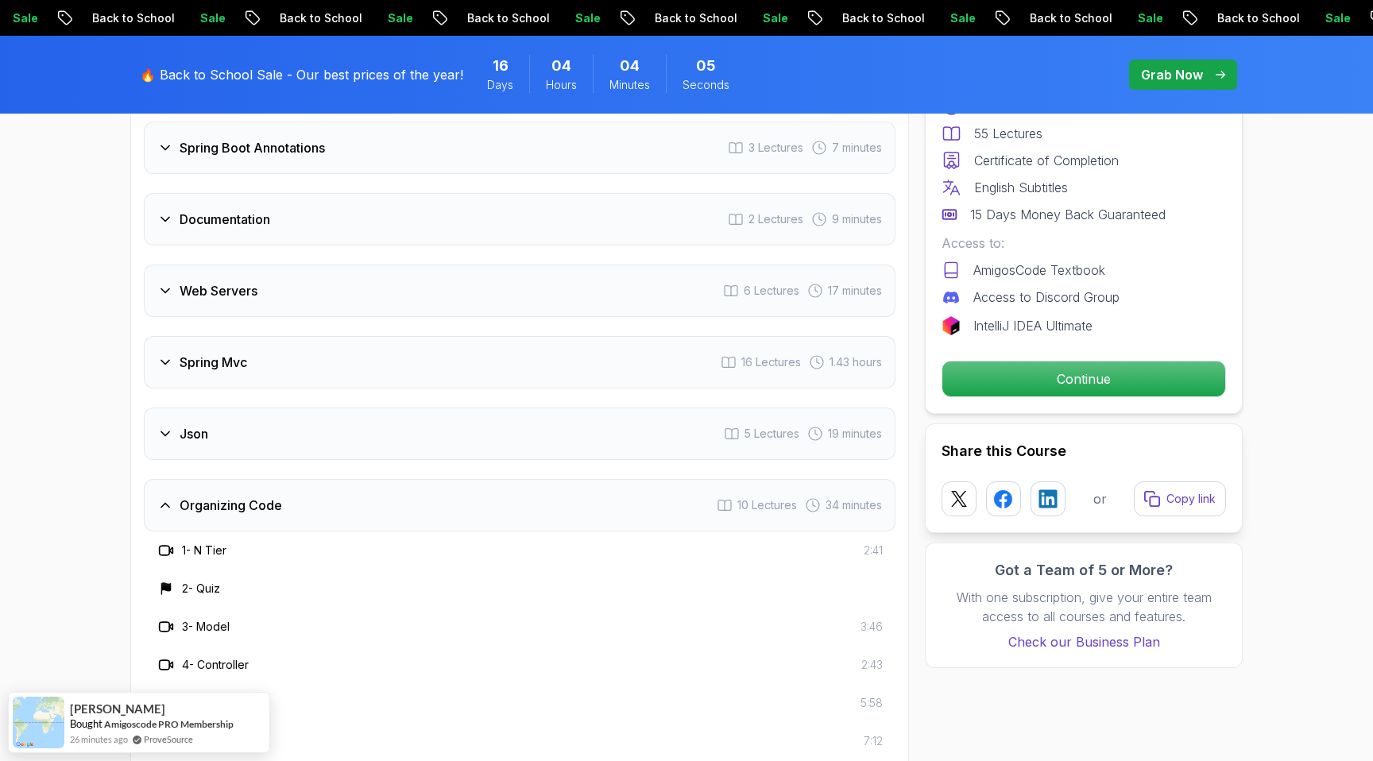
click at [199, 496] on h3 "Organizing Code" at bounding box center [231, 505] width 102 height 19
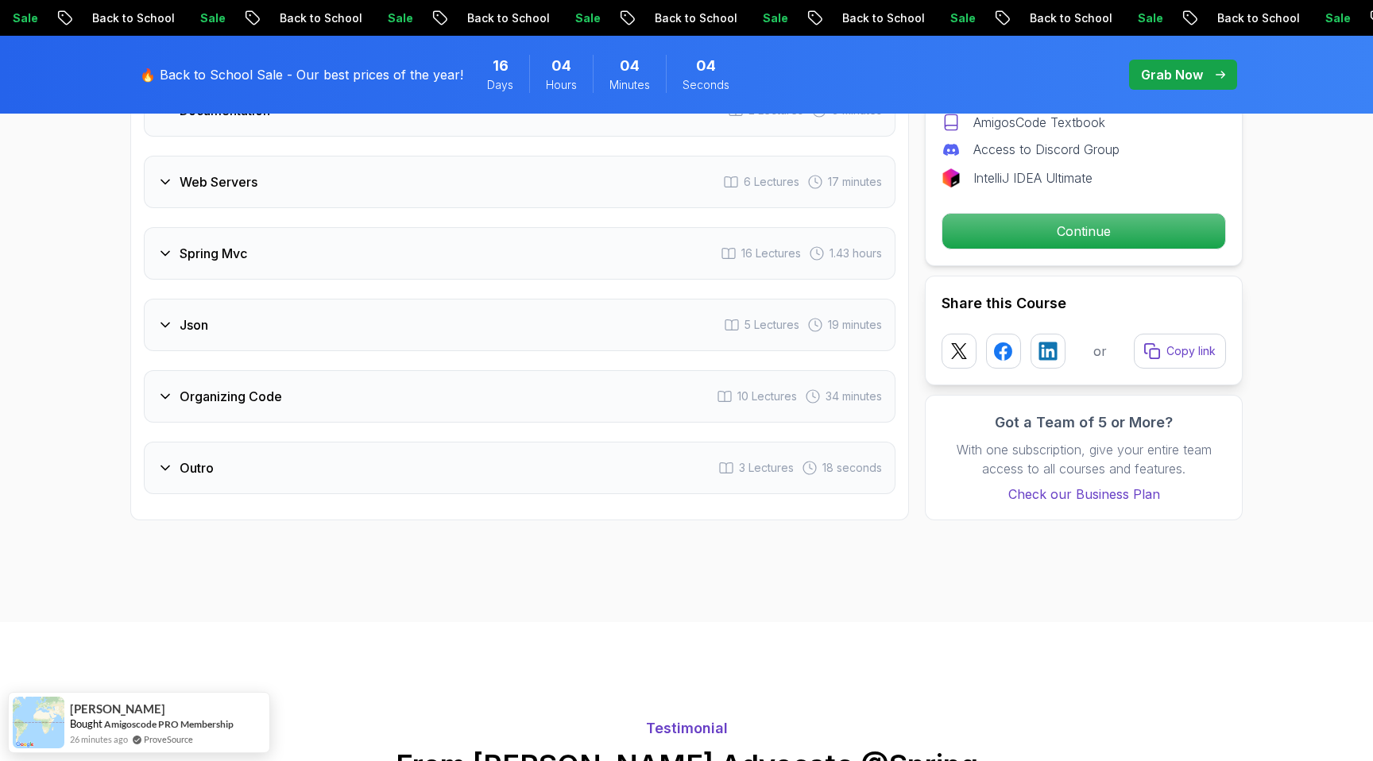
scroll to position [2973, 0]
